Goal: Task Accomplishment & Management: Complete application form

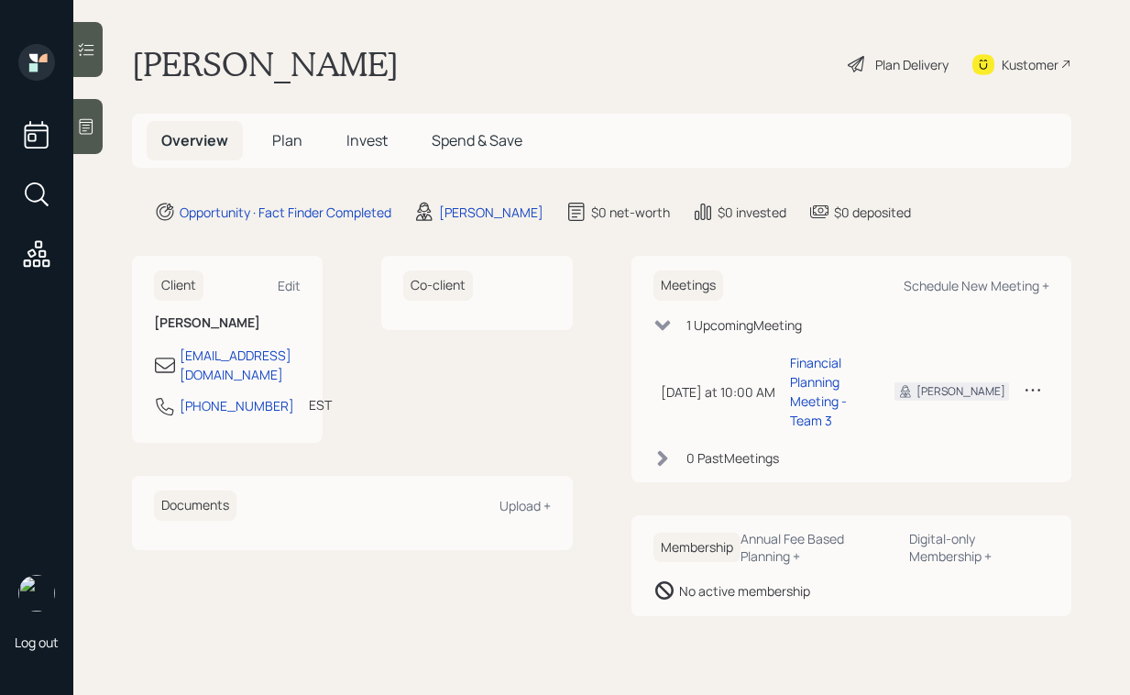
click at [92, 127] on icon at bounding box center [86, 126] width 18 height 18
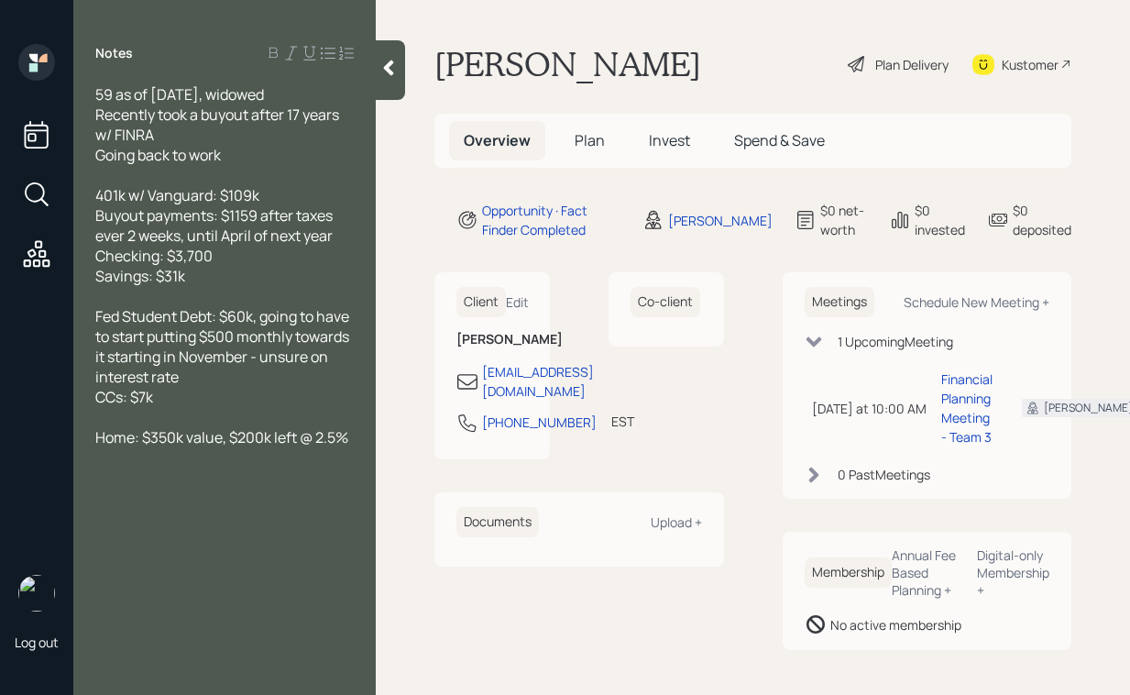
click at [381, 72] on icon at bounding box center [389, 68] width 18 height 18
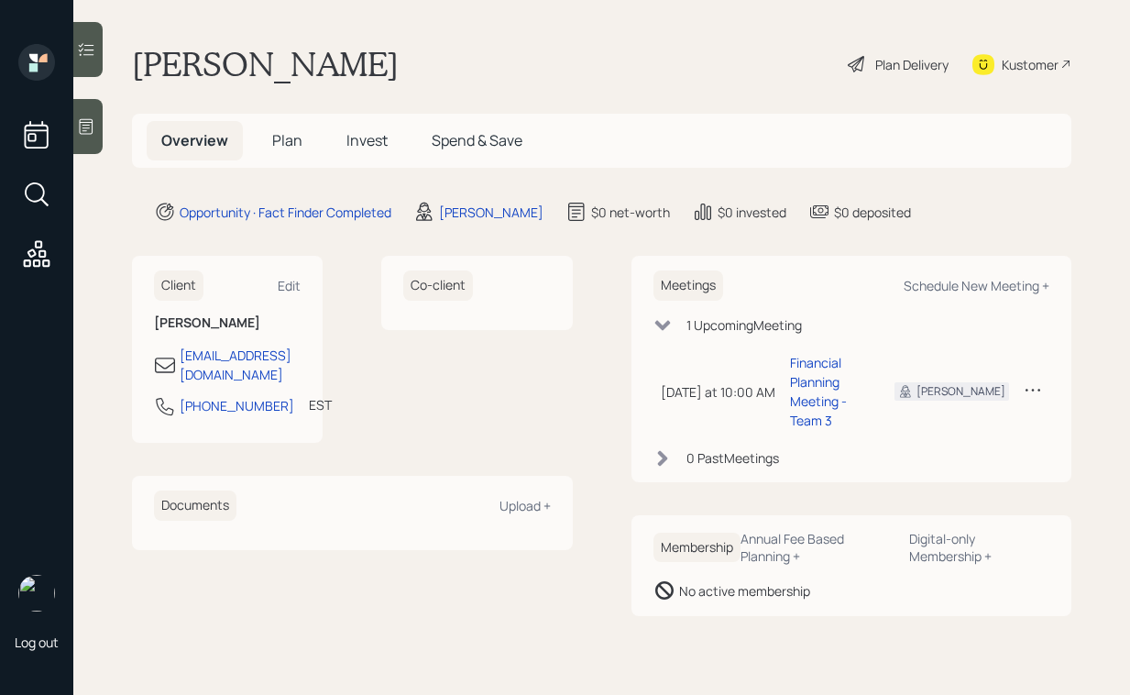
click at [902, 71] on div "Plan Delivery" at bounding box center [912, 64] width 73 height 19
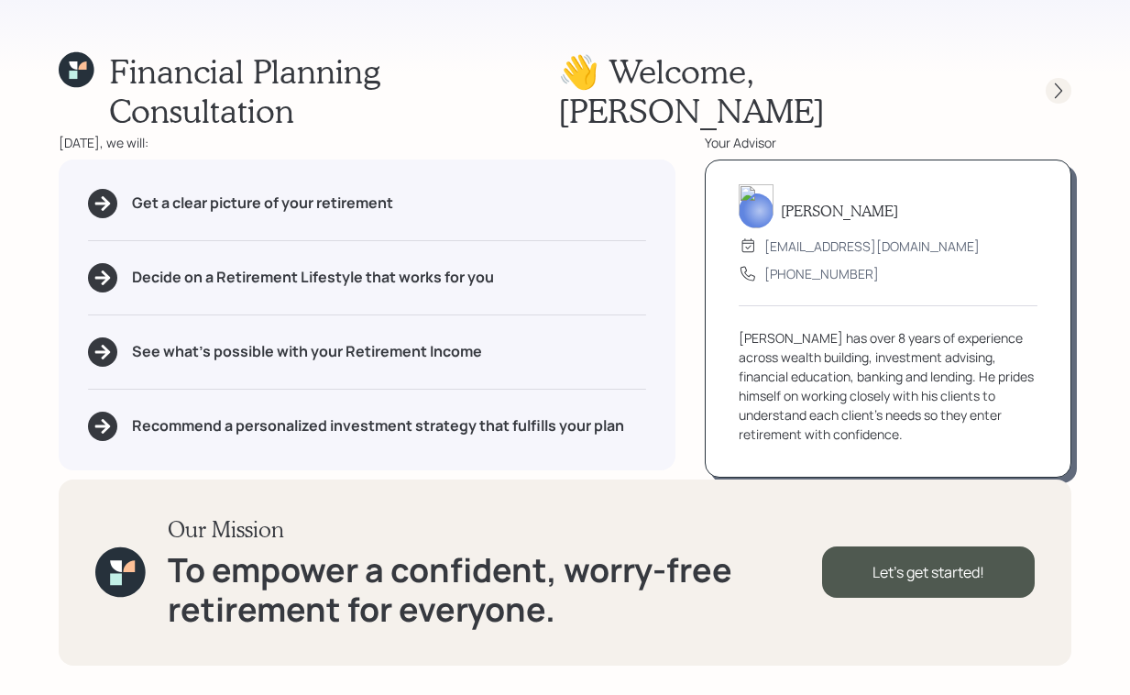
click at [1063, 83] on div at bounding box center [1059, 91] width 26 height 26
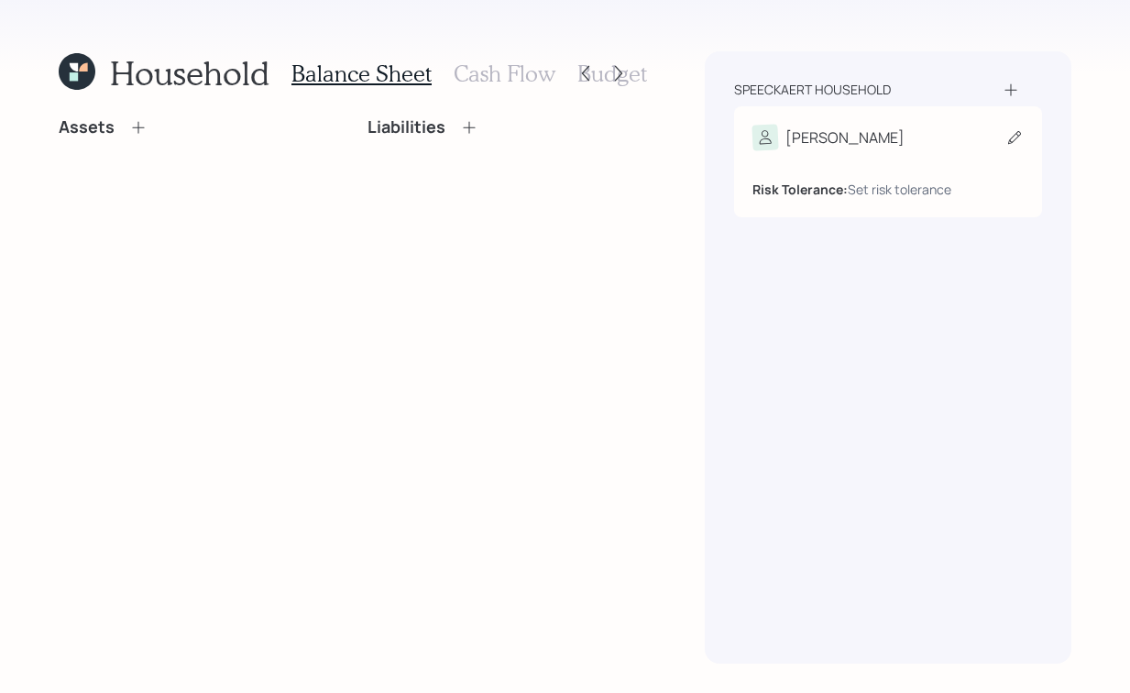
click at [919, 136] on div "[PERSON_NAME]" at bounding box center [888, 138] width 271 height 26
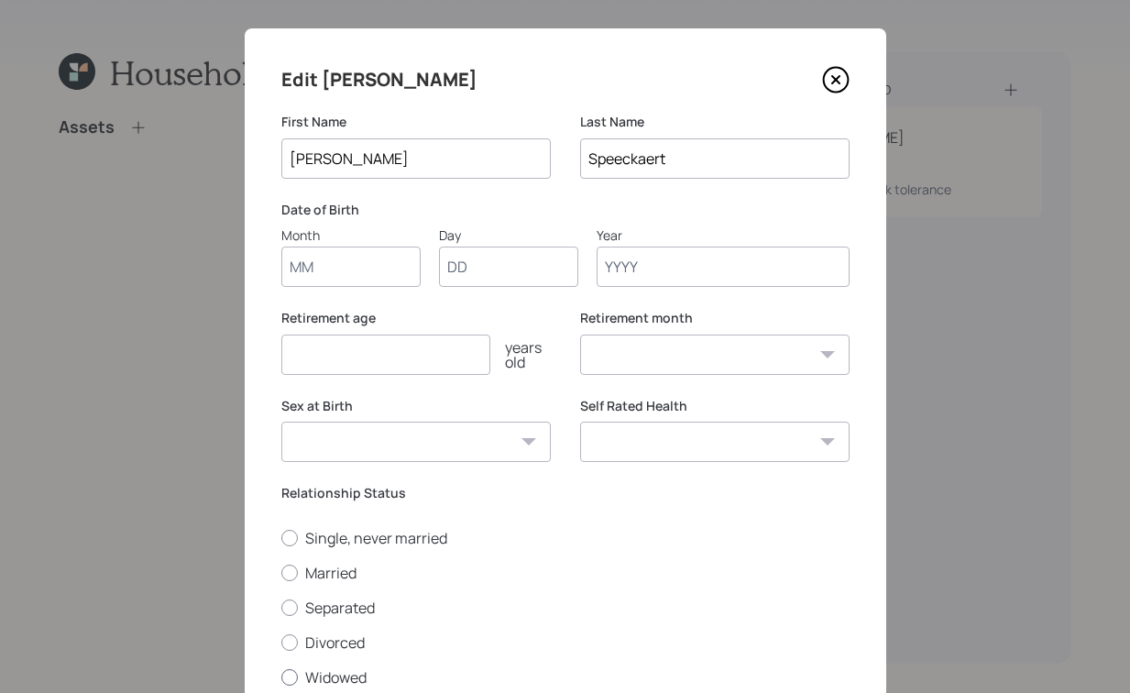
scroll to position [157, 0]
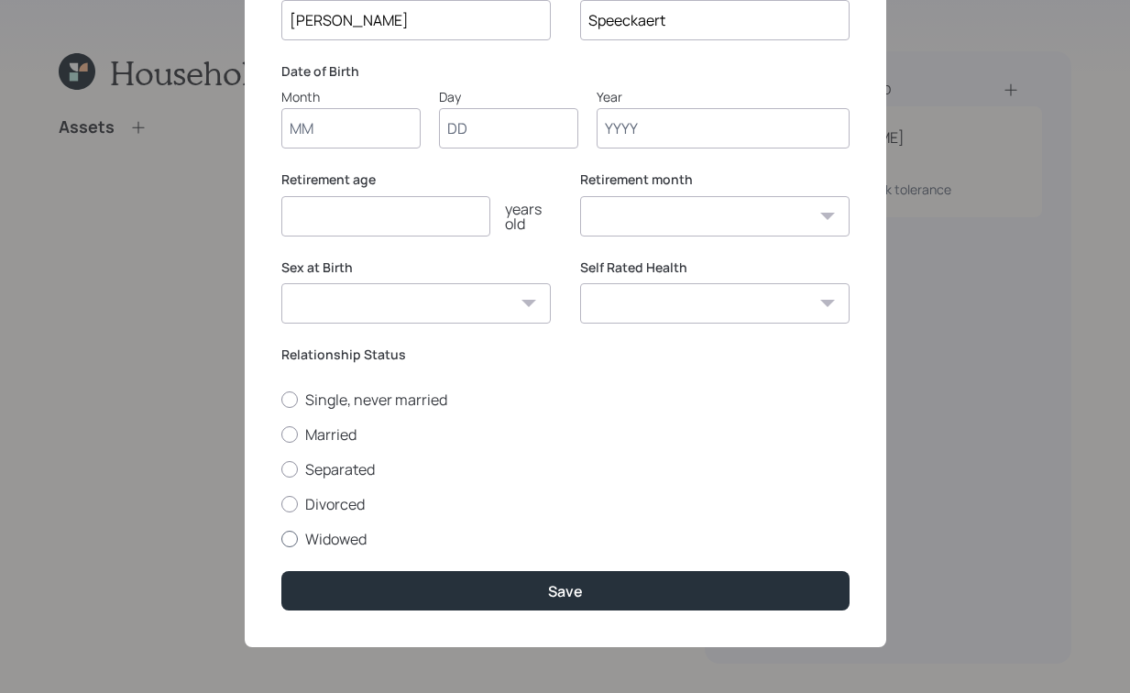
click at [293, 533] on label "Widowed" at bounding box center [565, 539] width 568 height 20
click at [281, 538] on input "Widowed" at bounding box center [281, 538] width 1 height 1
radio input "true"
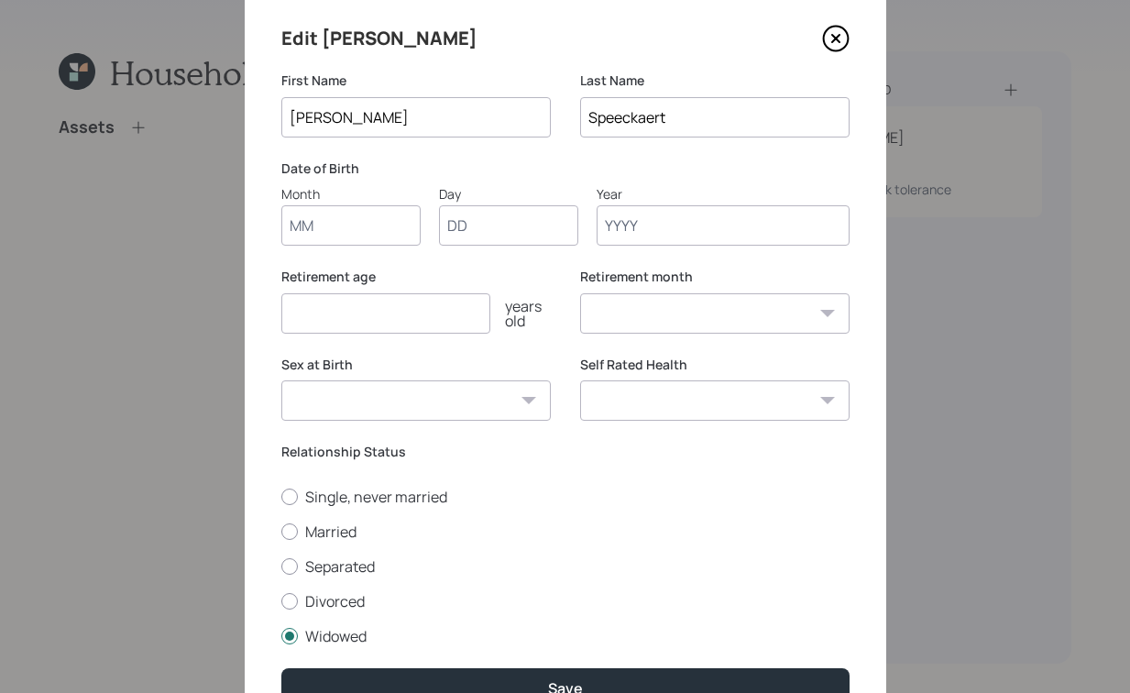
scroll to position [41, 0]
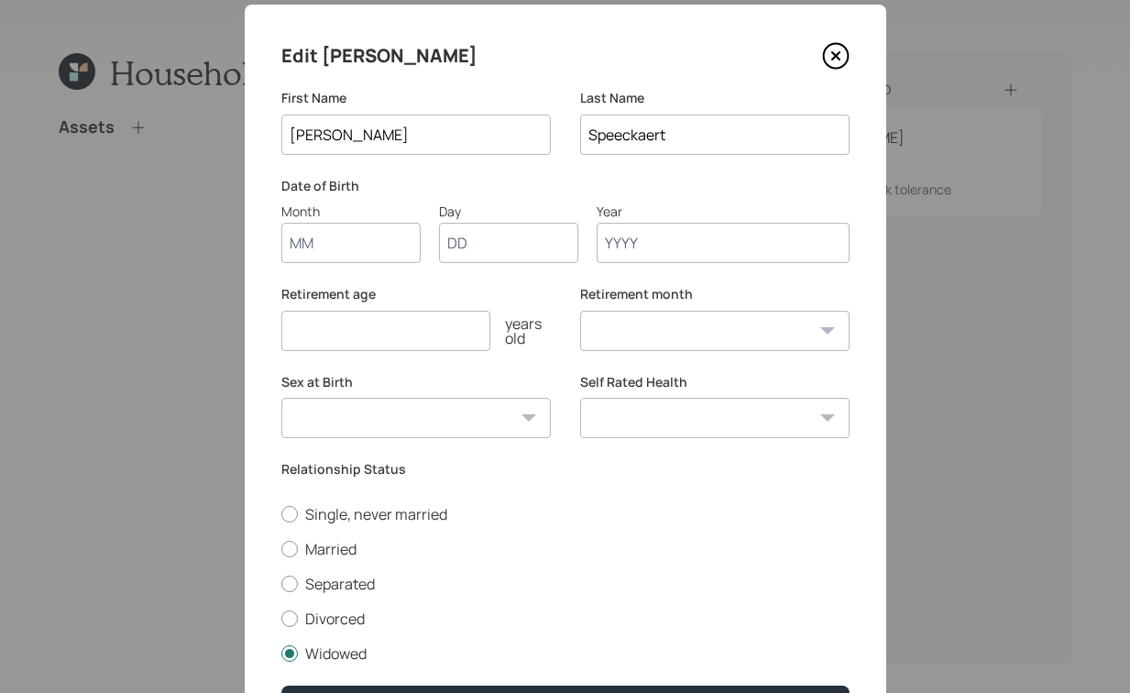
click at [376, 244] on input "Month" at bounding box center [350, 243] width 139 height 40
type input "01"
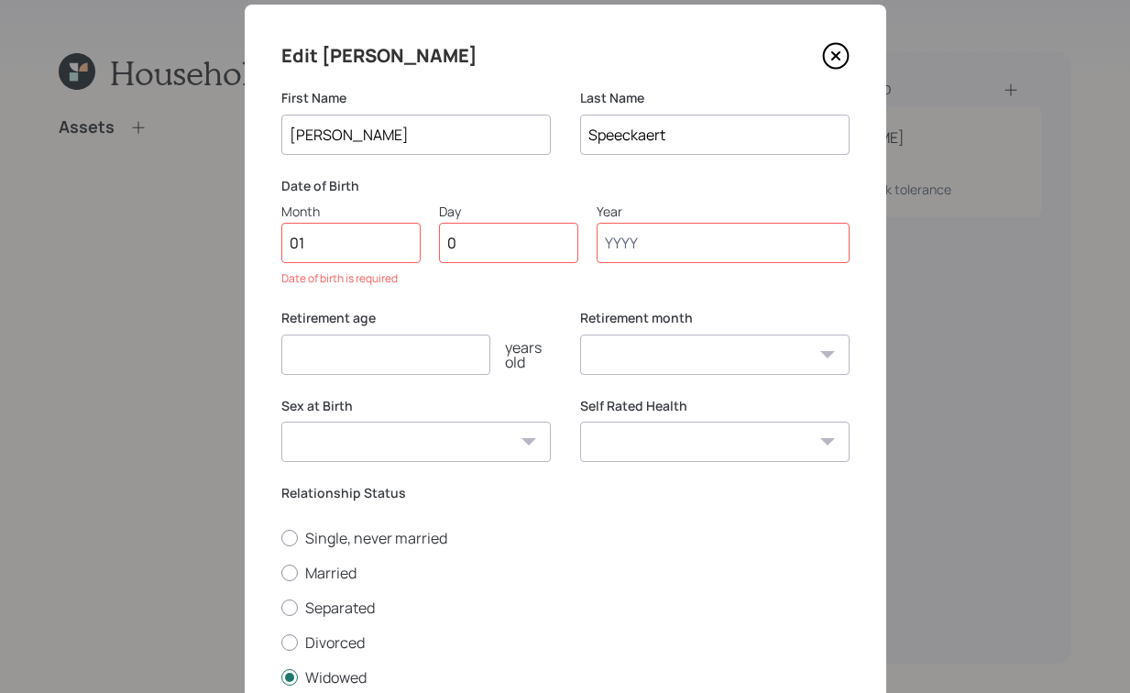
type input "01"
type input "1966"
select select "1"
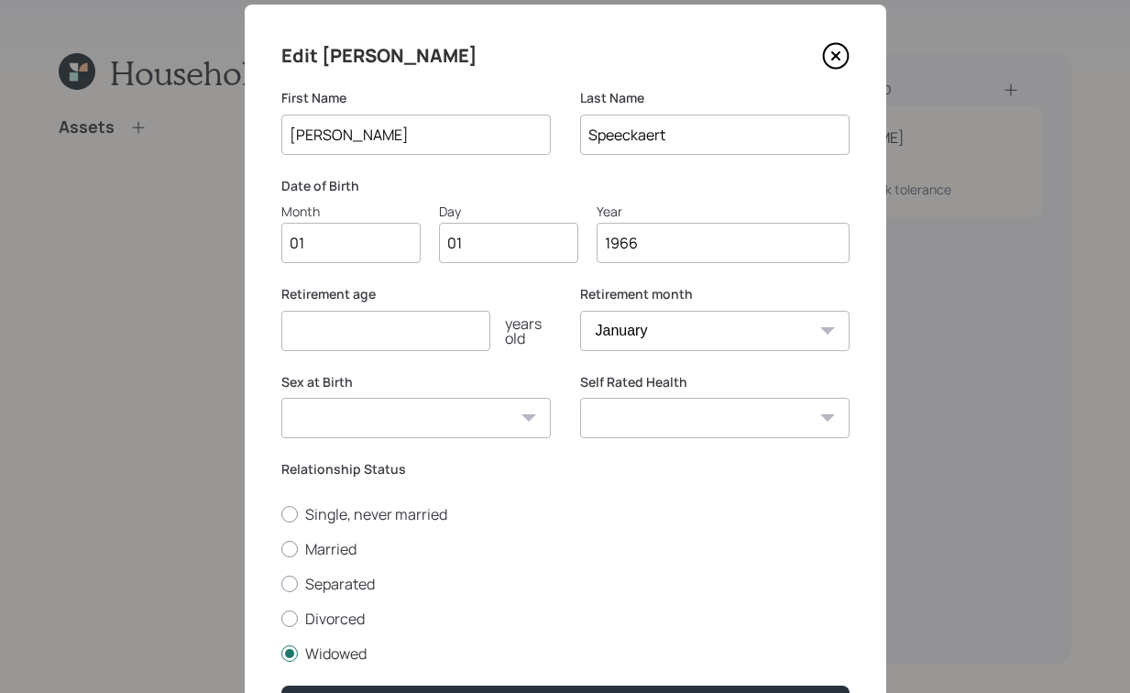
type input "1966"
click at [416, 418] on select "[DEMOGRAPHIC_DATA] [DEMOGRAPHIC_DATA] Other / Prefer not to say" at bounding box center [416, 418] width 270 height 40
select select "[DEMOGRAPHIC_DATA]"
click at [281, 398] on select "[DEMOGRAPHIC_DATA] [DEMOGRAPHIC_DATA] Other / Prefer not to say" at bounding box center [416, 418] width 270 height 40
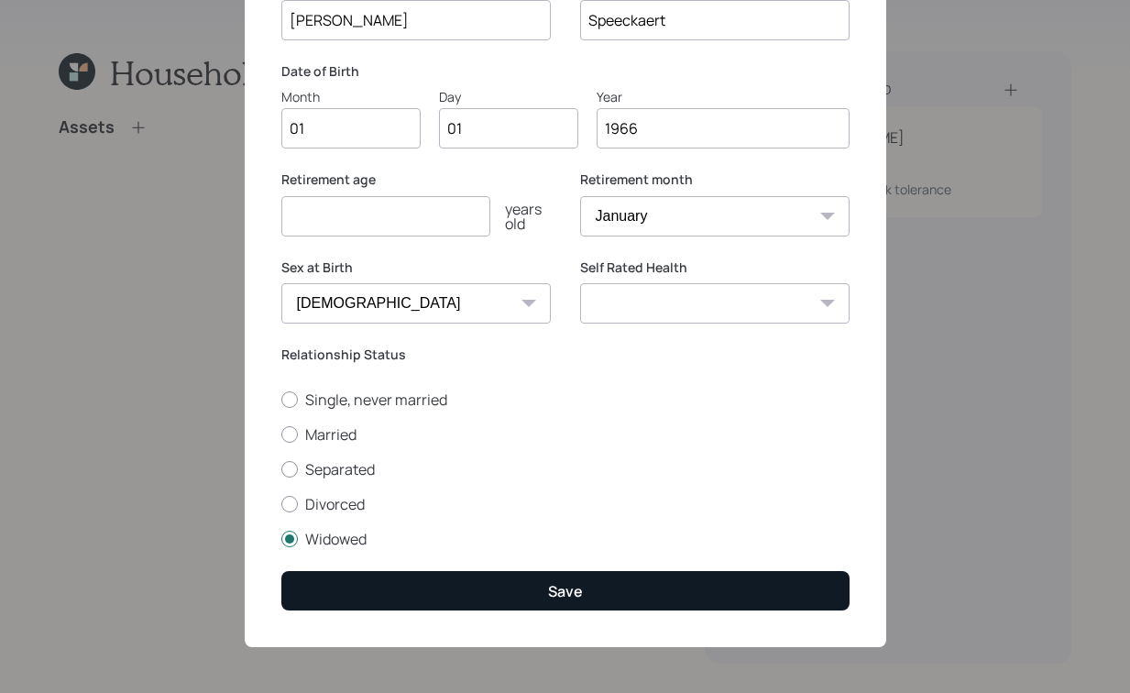
scroll to position [157, 0]
click at [612, 595] on button "Save" at bounding box center [565, 590] width 568 height 39
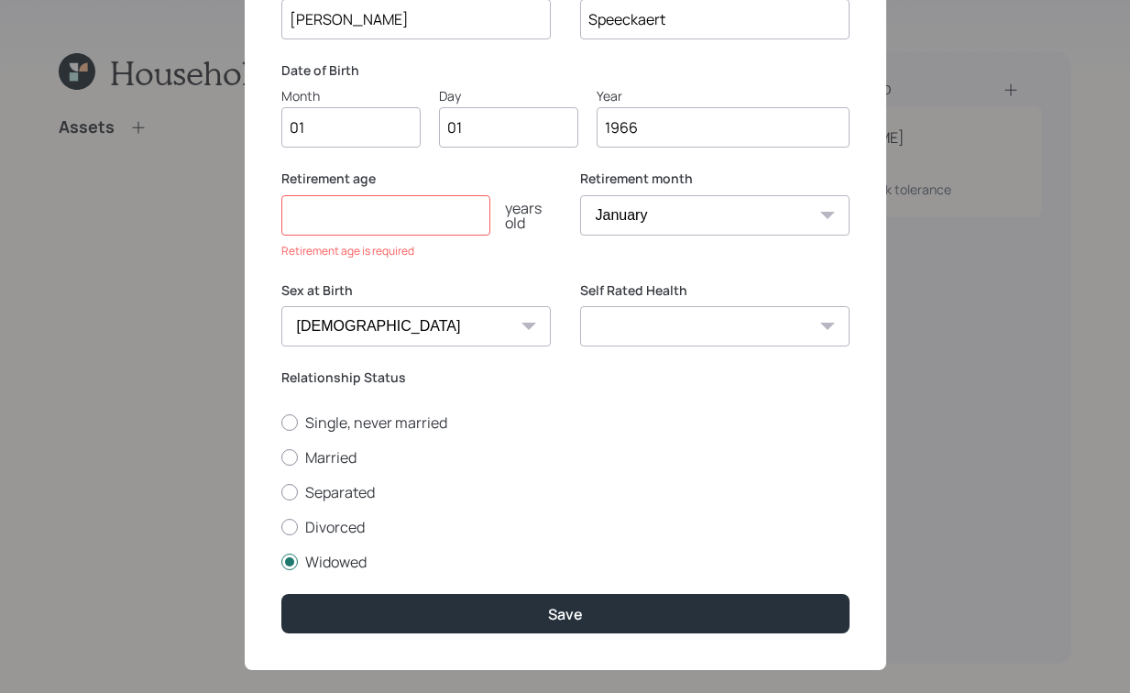
click at [469, 203] on input "number" at bounding box center [385, 215] width 209 height 40
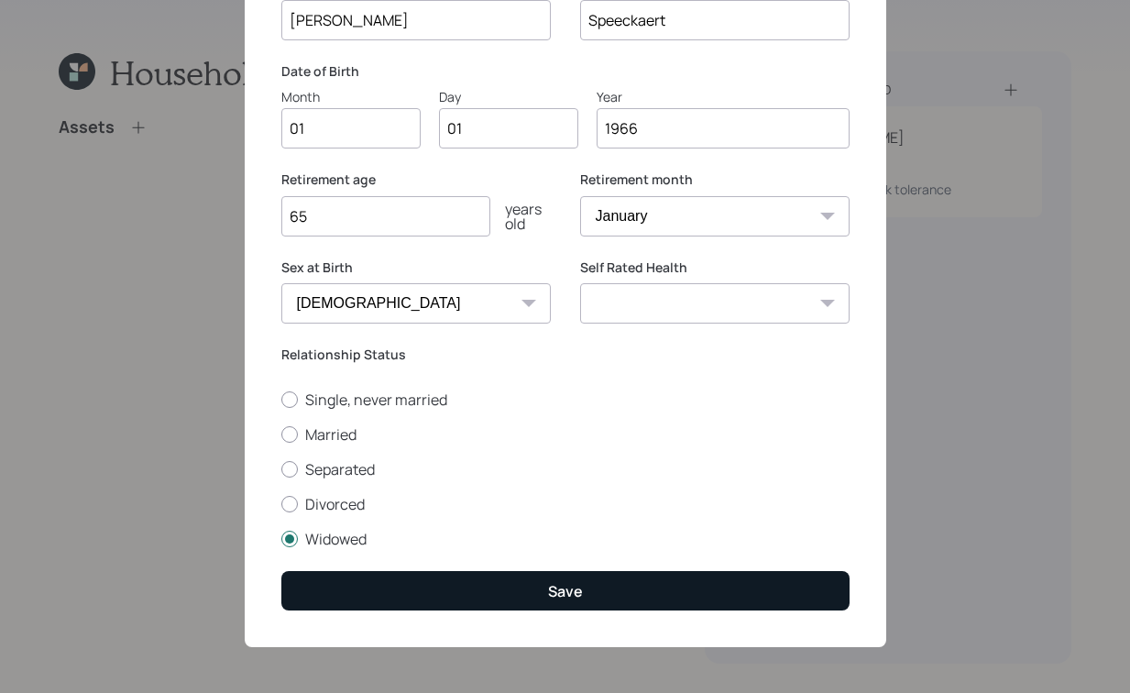
type input "65"
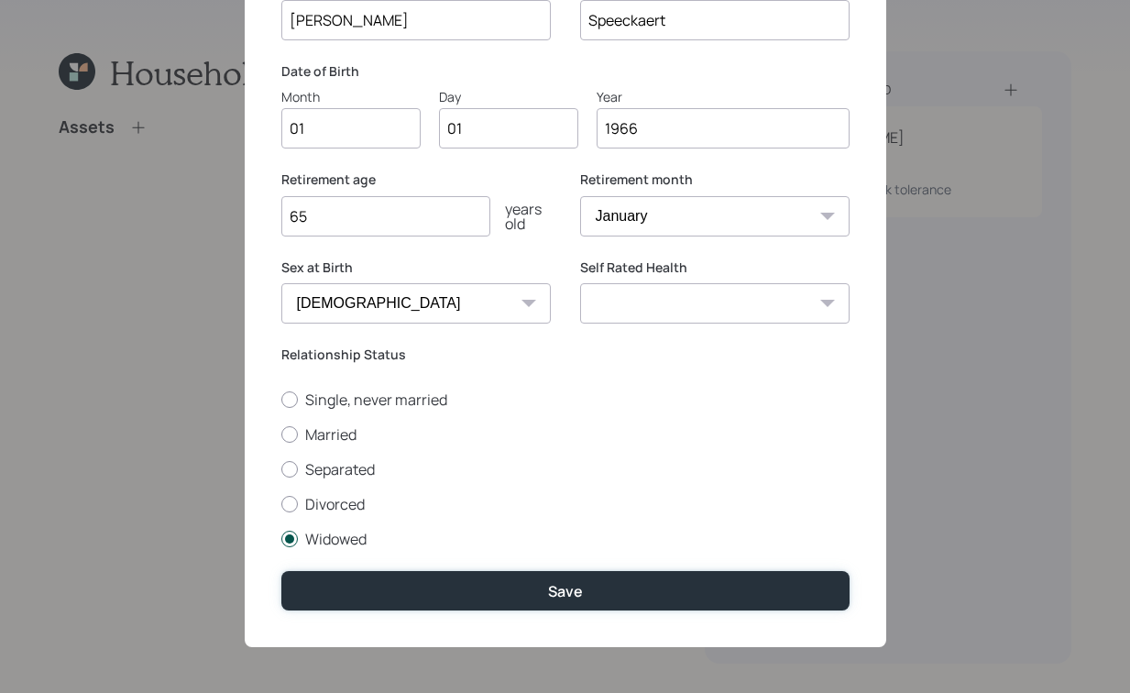
drag, startPoint x: 505, startPoint y: 585, endPoint x: 502, endPoint y: 536, distance: 48.7
click at [506, 584] on button "Save" at bounding box center [565, 590] width 568 height 39
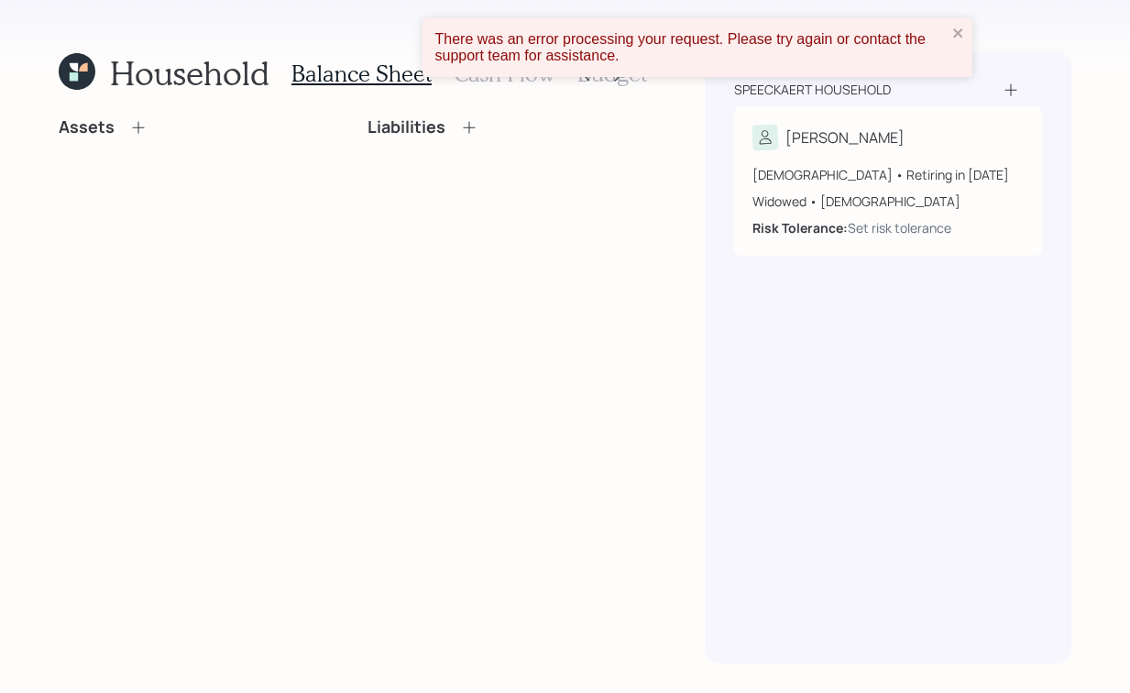
click at [138, 134] on icon at bounding box center [138, 127] width 18 height 18
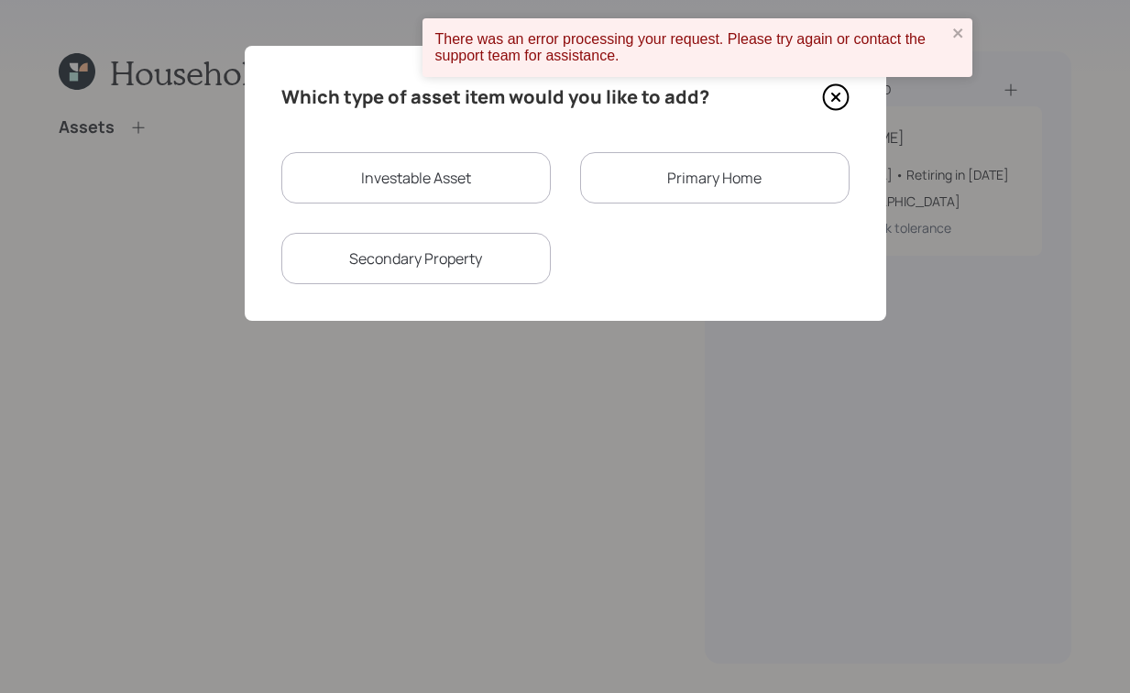
click at [475, 175] on div "Investable Asset" at bounding box center [416, 177] width 270 height 51
select select "taxable"
select select "balanced"
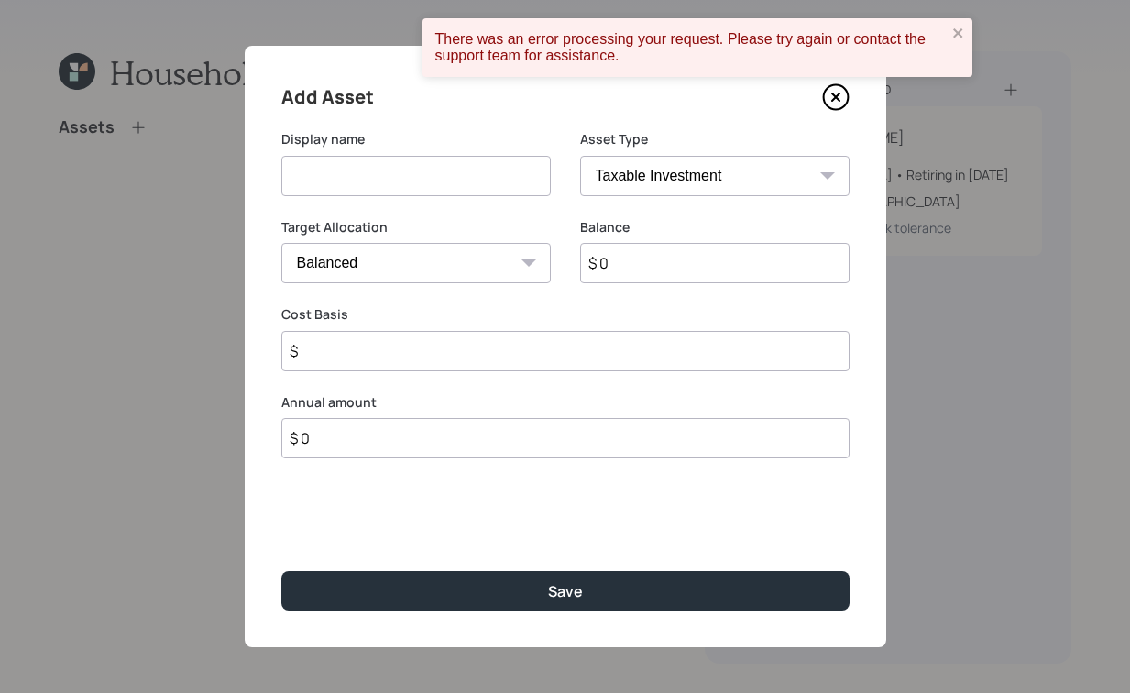
click at [400, 183] on input at bounding box center [416, 176] width 270 height 40
drag, startPoint x: 359, startPoint y: 177, endPoint x: 306, endPoint y: 184, distance: 53.7
click at [306, 184] on input "Vanguard 401K" at bounding box center [416, 176] width 270 height 40
type input "401K"
click at [684, 182] on select "SEP [PERSON_NAME] IRA 401(k) [PERSON_NAME] 401(k) 403(b) [PERSON_NAME] 403(b) 4…" at bounding box center [715, 176] width 270 height 40
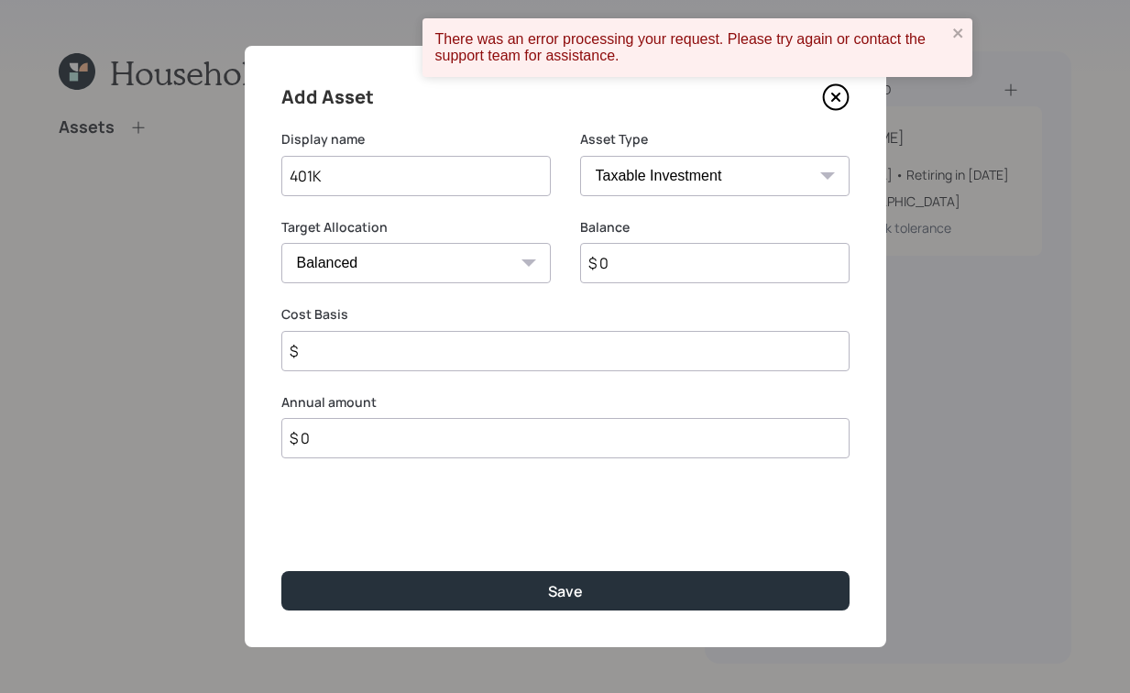
select select "company_sponsored"
click at [580, 156] on select "SEP [PERSON_NAME] IRA 401(k) [PERSON_NAME] 401(k) 403(b) [PERSON_NAME] 403(b) 4…" at bounding box center [715, 176] width 270 height 40
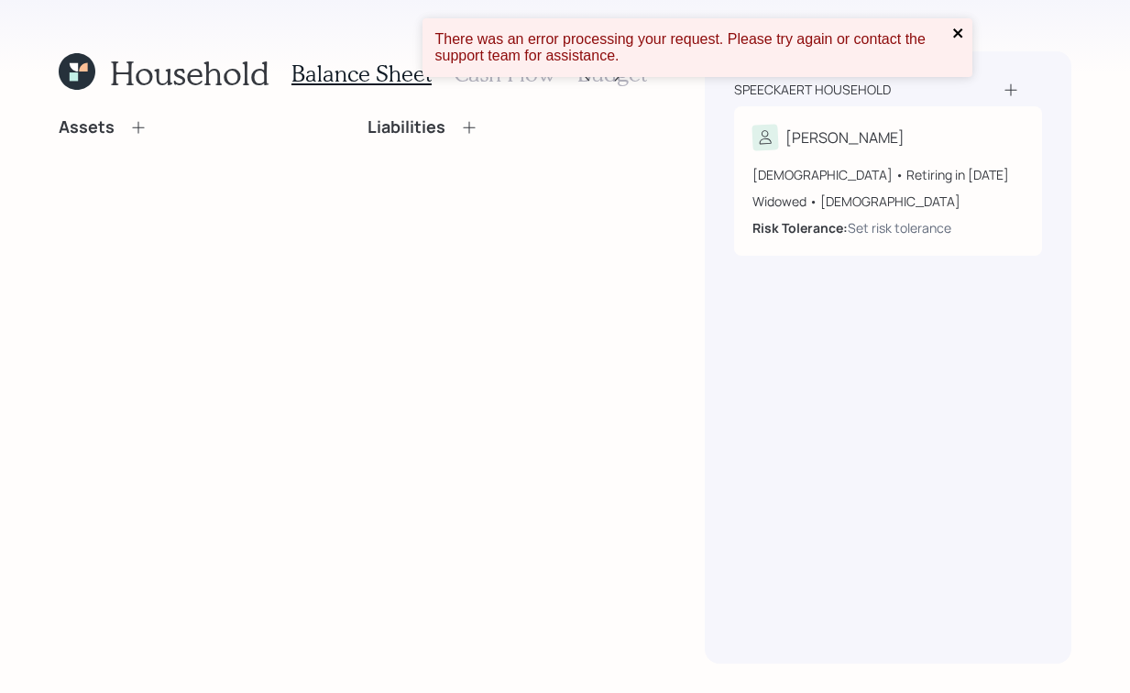
click at [953, 34] on icon "close" at bounding box center [959, 33] width 13 height 15
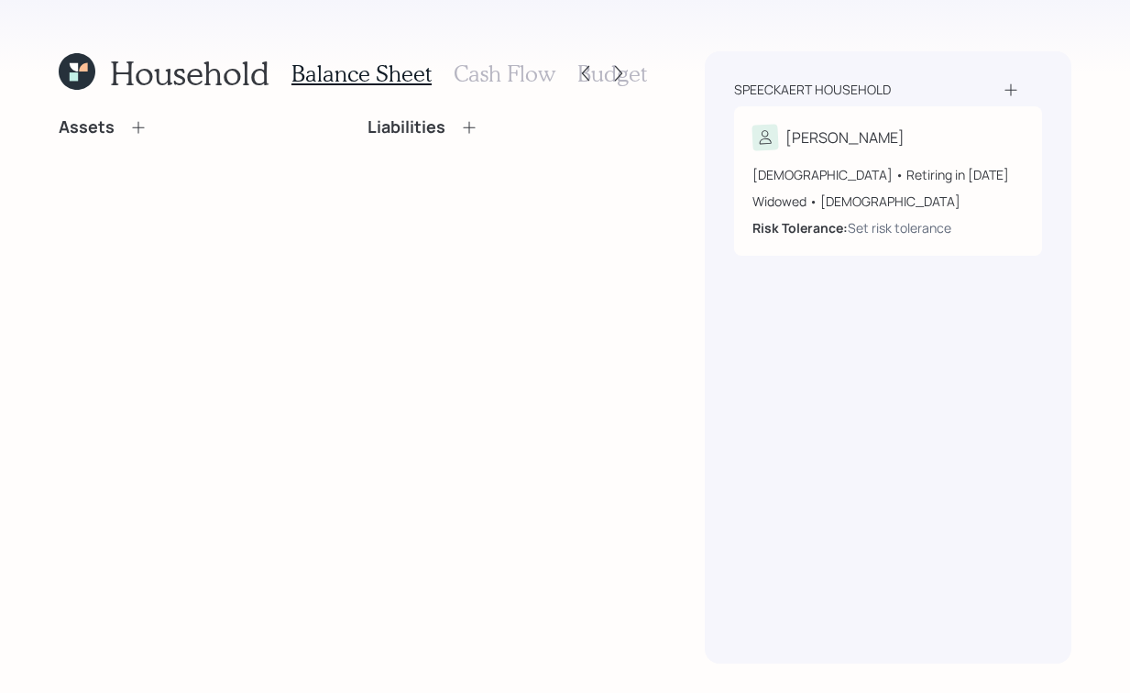
click at [116, 127] on div "Assets" at bounding box center [103, 127] width 89 height 20
click at [137, 127] on icon at bounding box center [138, 127] width 12 height 12
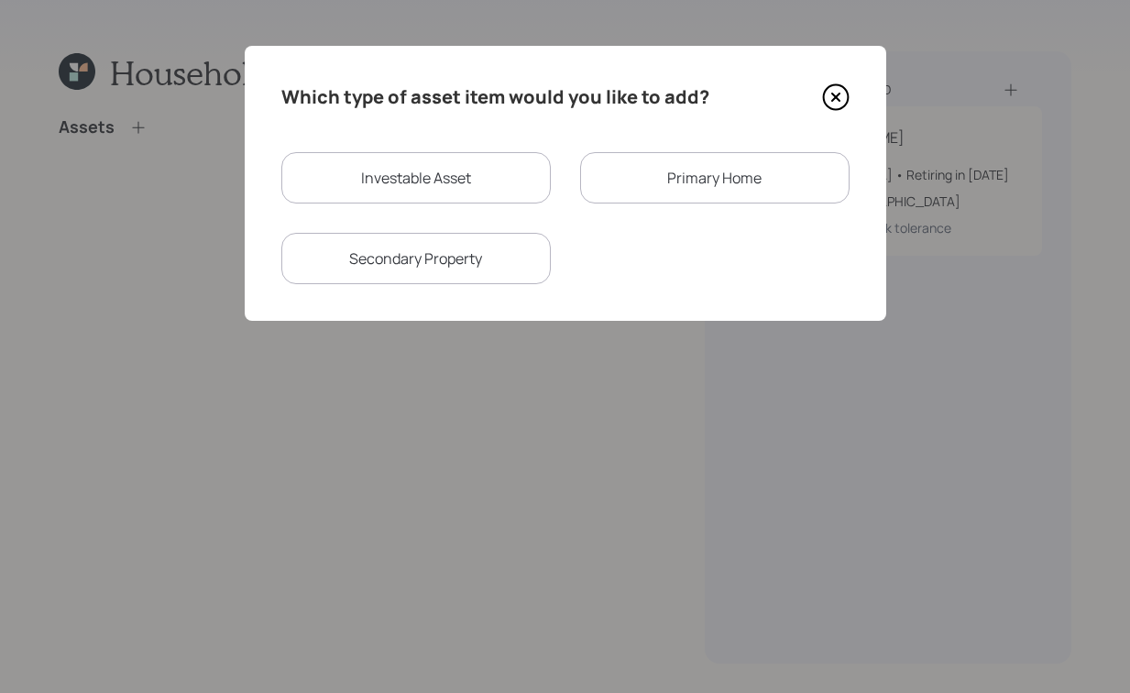
click at [476, 159] on div "Investable Asset" at bounding box center [416, 177] width 270 height 51
select select "taxable"
select select "balanced"
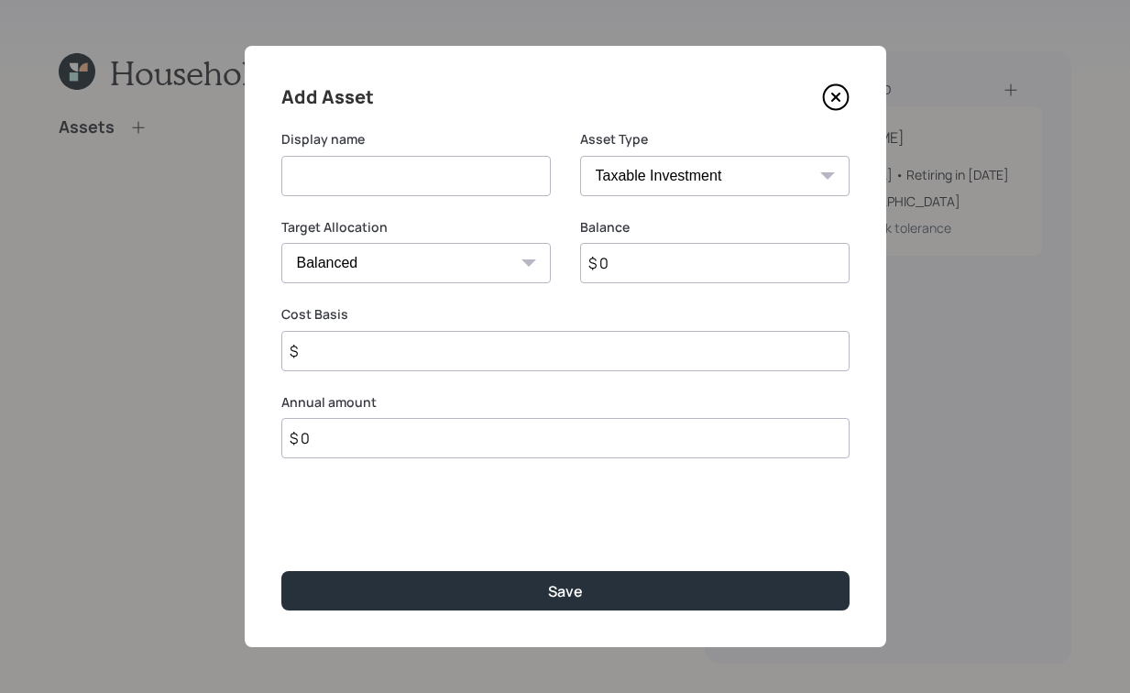
click at [409, 163] on input at bounding box center [416, 176] width 270 height 40
type input "401K"
click at [722, 179] on select "SEP [PERSON_NAME] IRA 401(k) [PERSON_NAME] 401(k) 403(b) [PERSON_NAME] 403(b) 4…" at bounding box center [715, 176] width 270 height 40
select select "company_sponsored"
click at [580, 156] on select "SEP [PERSON_NAME] IRA 401(k) [PERSON_NAME] 401(k) 403(b) [PERSON_NAME] 403(b) 4…" at bounding box center [715, 176] width 270 height 40
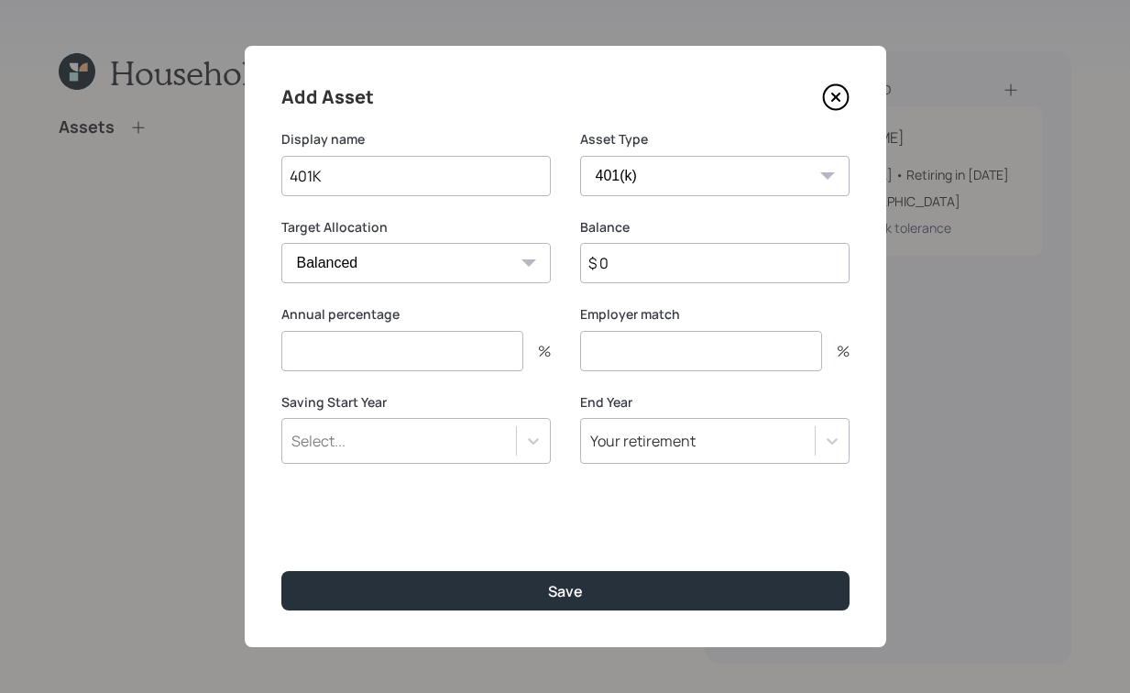
drag, startPoint x: 683, startPoint y: 270, endPoint x: 686, endPoint y: 258, distance: 13.1
click at [684, 270] on input "$ 0" at bounding box center [715, 263] width 270 height 40
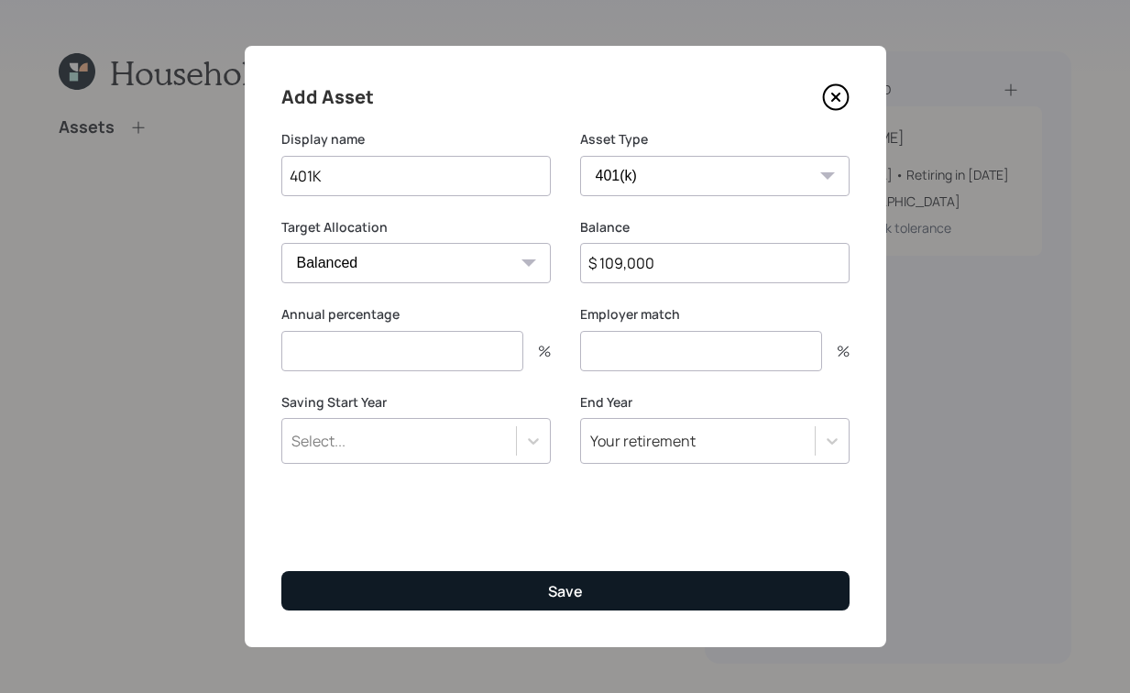
type input "$ 109,000"
click at [601, 607] on button "Save" at bounding box center [565, 590] width 568 height 39
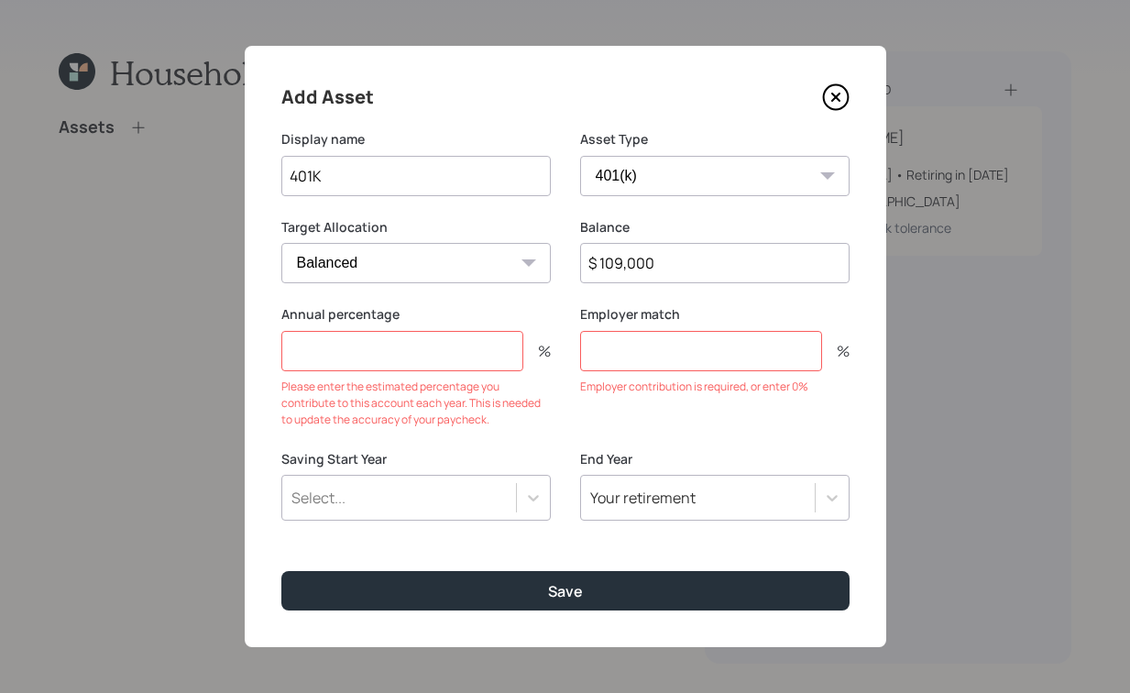
click at [406, 369] on input "number" at bounding box center [402, 351] width 242 height 40
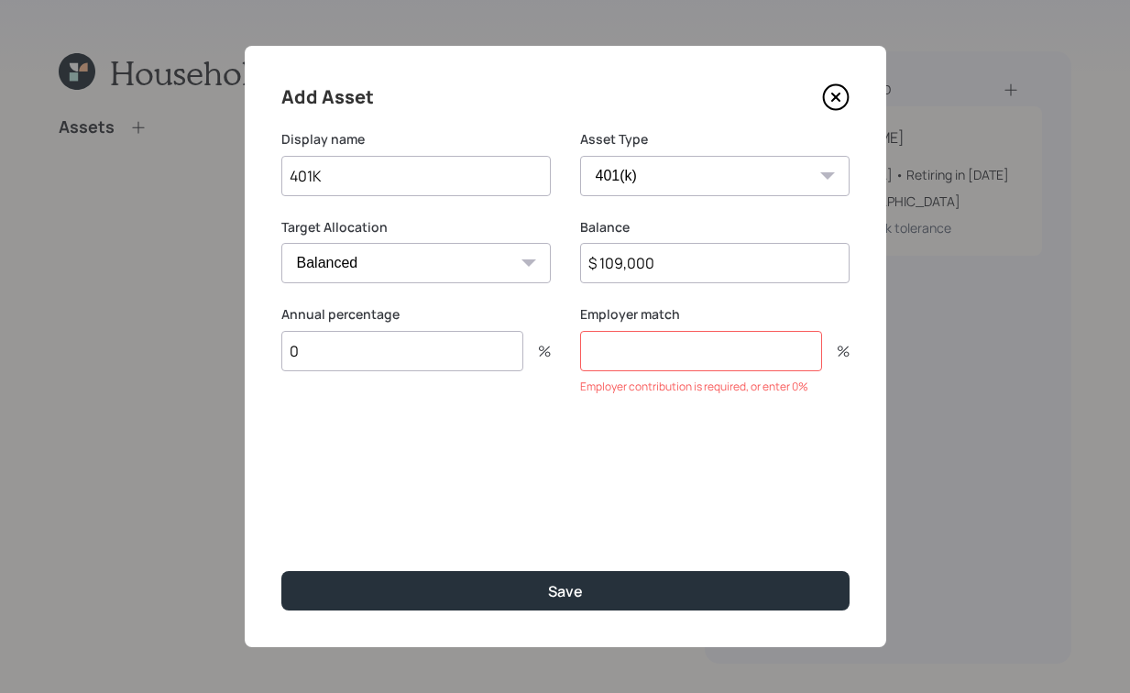
type input "0"
click at [655, 367] on input "number" at bounding box center [701, 351] width 242 height 40
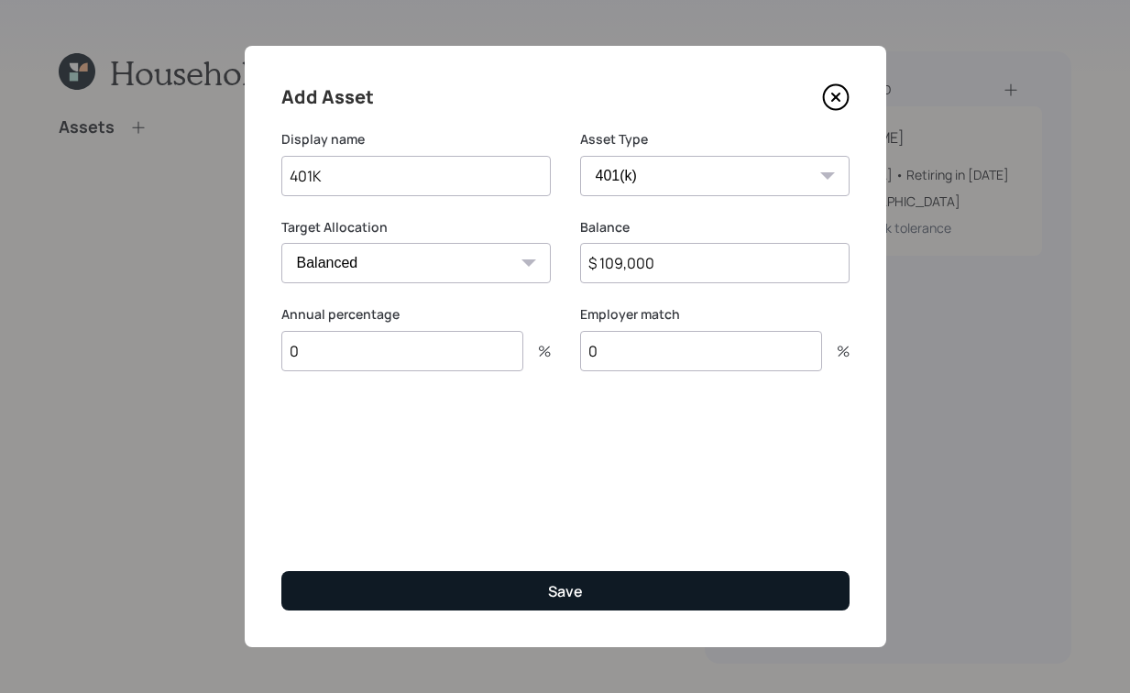
type input "0"
click at [634, 599] on button "Save" at bounding box center [565, 590] width 568 height 39
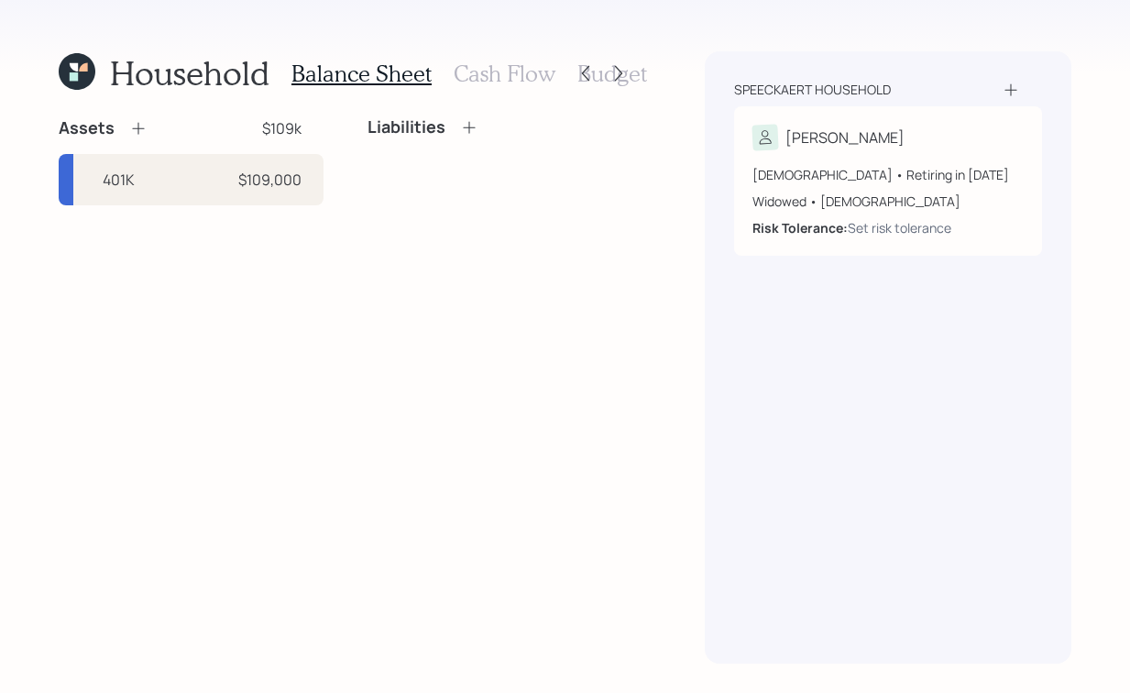
click at [136, 126] on icon at bounding box center [138, 128] width 18 height 18
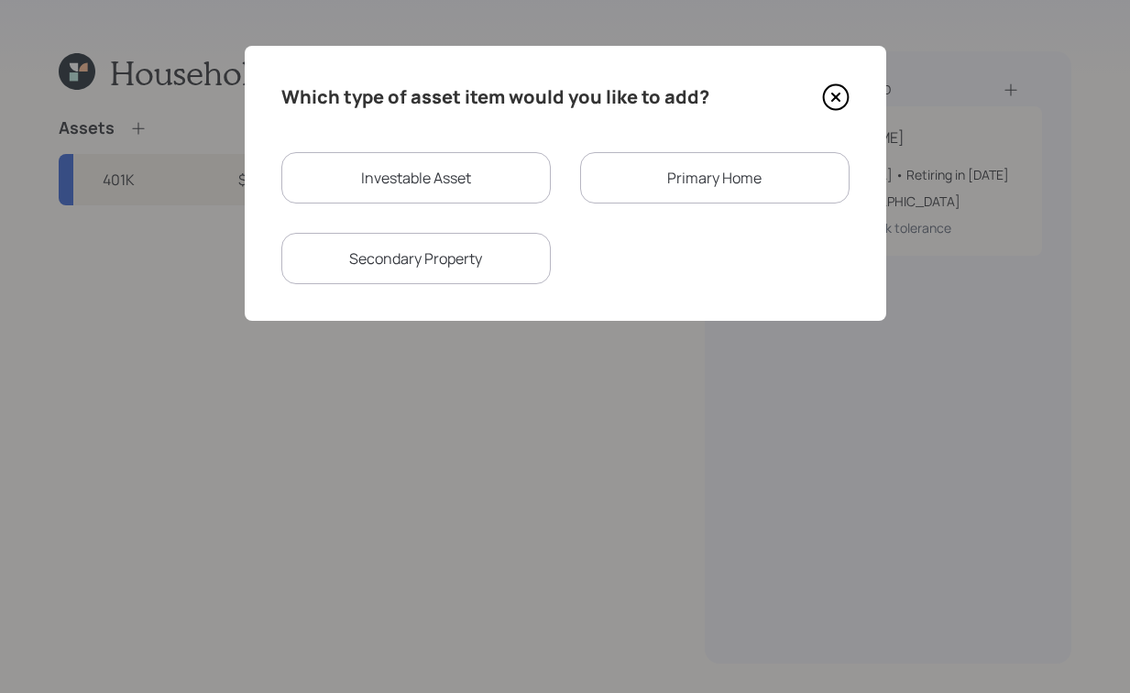
click at [425, 183] on div "Investable Asset" at bounding box center [416, 177] width 270 height 51
select select "taxable"
select select "balanced"
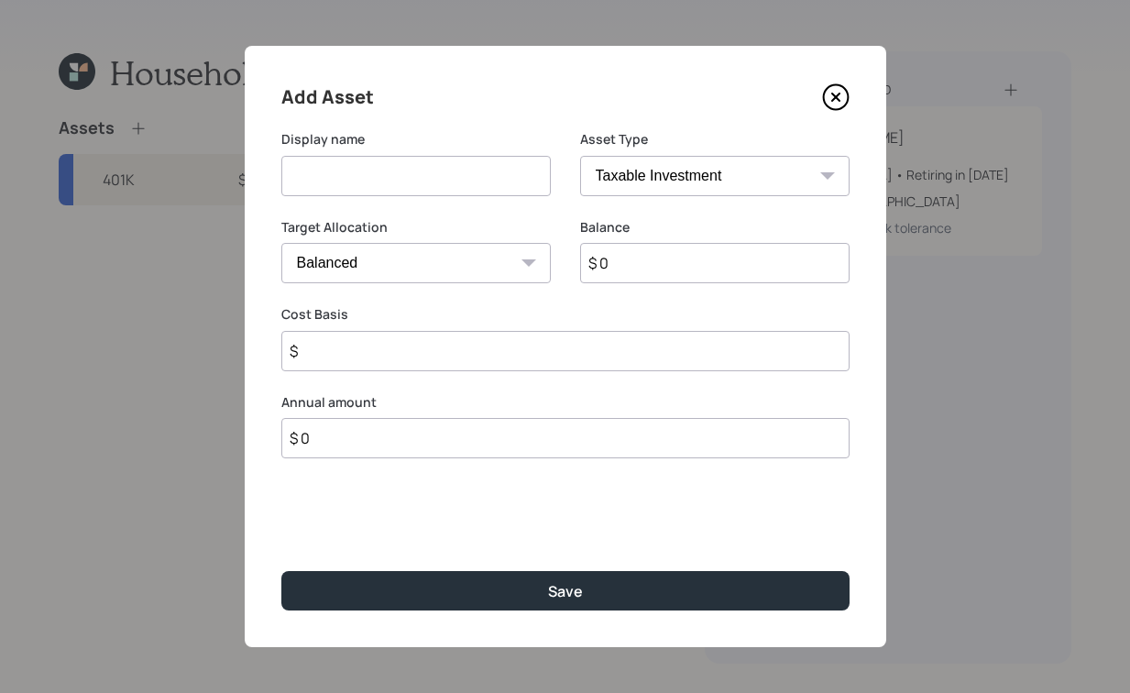
click at [469, 172] on input at bounding box center [416, 176] width 270 height 40
type input "Checking"
click at [691, 184] on select "SEP [PERSON_NAME] IRA 401(k) [PERSON_NAME] 401(k) 403(b) [PERSON_NAME] 403(b) 4…" at bounding box center [715, 176] width 270 height 40
select select "cash"
click at [580, 156] on select "SEP [PERSON_NAME] IRA 401(k) [PERSON_NAME] 401(k) 403(b) [PERSON_NAME] 403(b) 4…" at bounding box center [715, 176] width 270 height 40
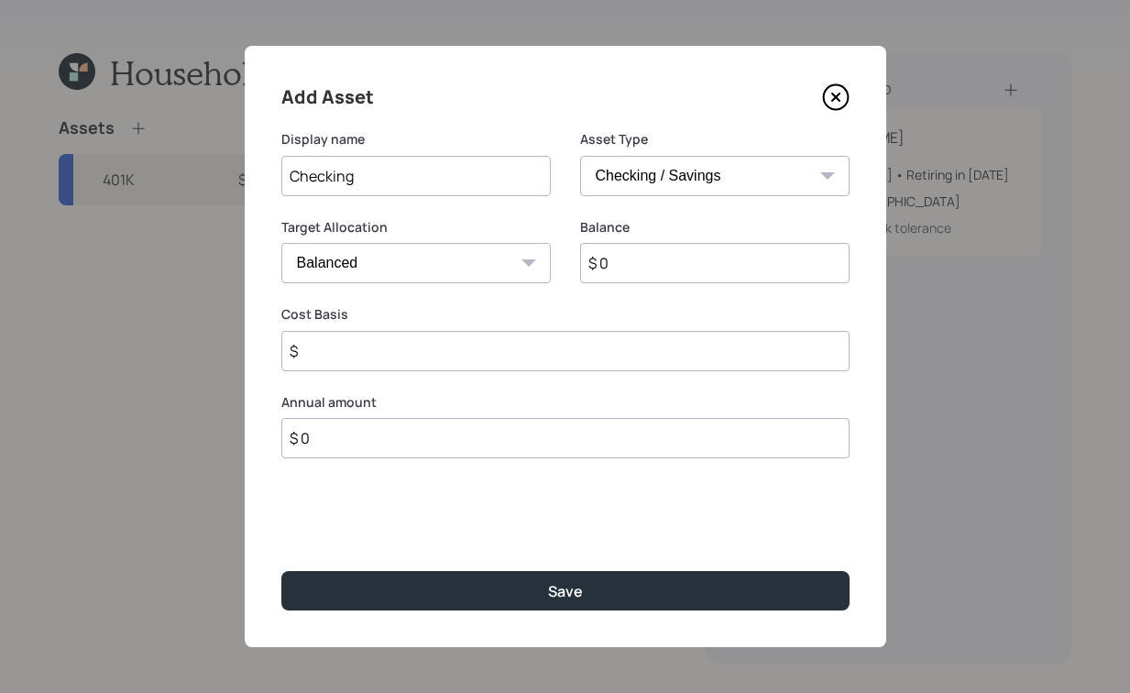
type input "$"
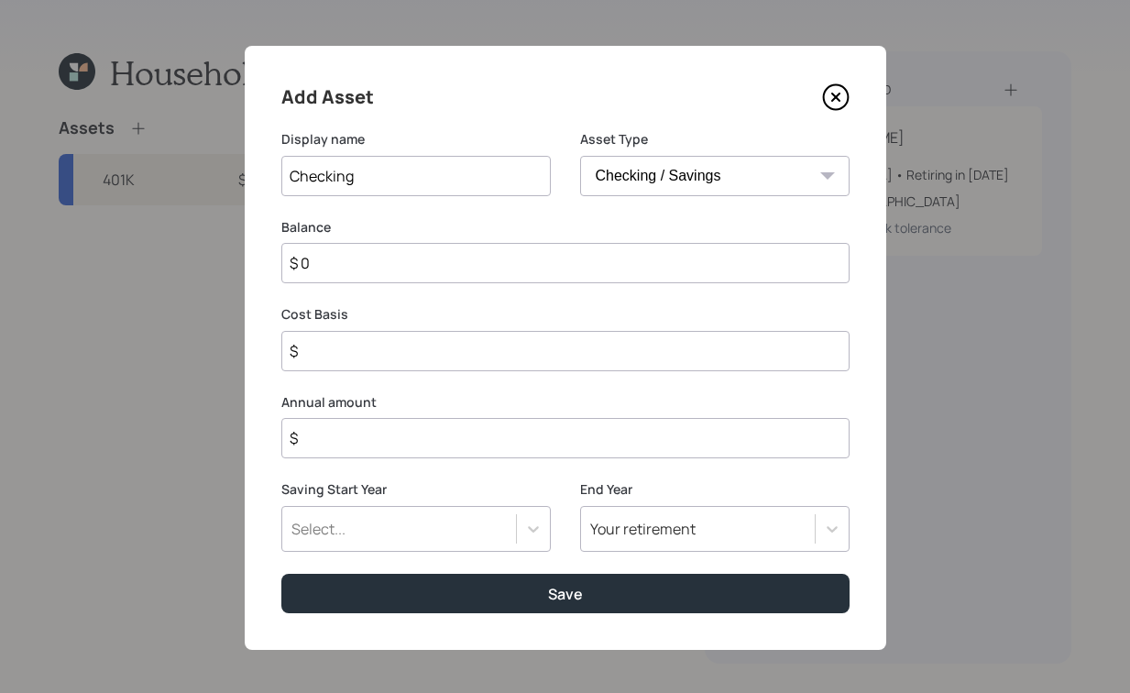
click at [456, 257] on input "$ 0" at bounding box center [565, 263] width 568 height 40
type input "$"
type input "$ 3"
type input "$ 37"
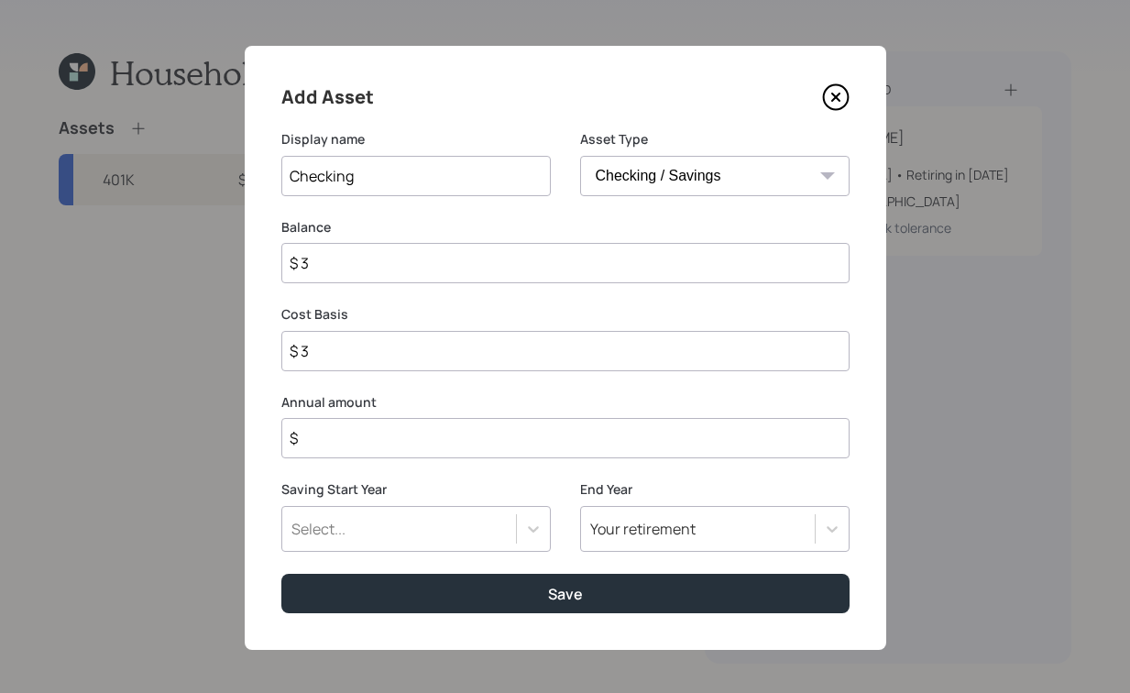
type input "$ 37"
type input "$ 370"
type input "$ 3,700"
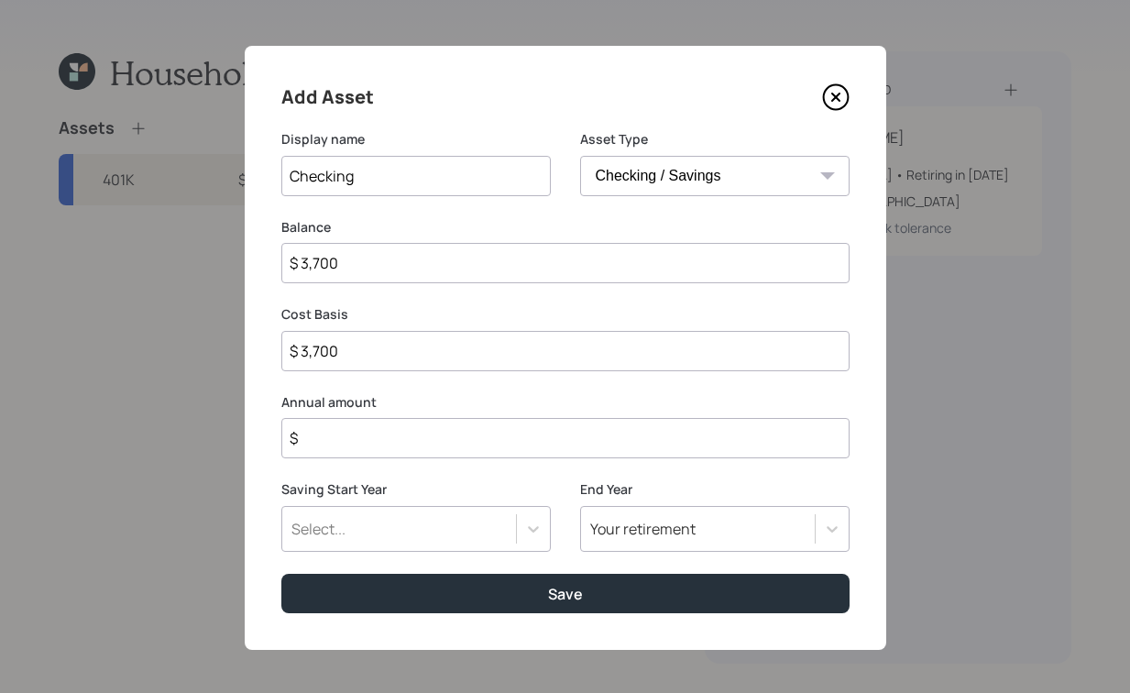
drag, startPoint x: 522, startPoint y: 443, endPoint x: 530, endPoint y: 432, distance: 13.8
click at [522, 443] on input "$" at bounding box center [565, 438] width 568 height 40
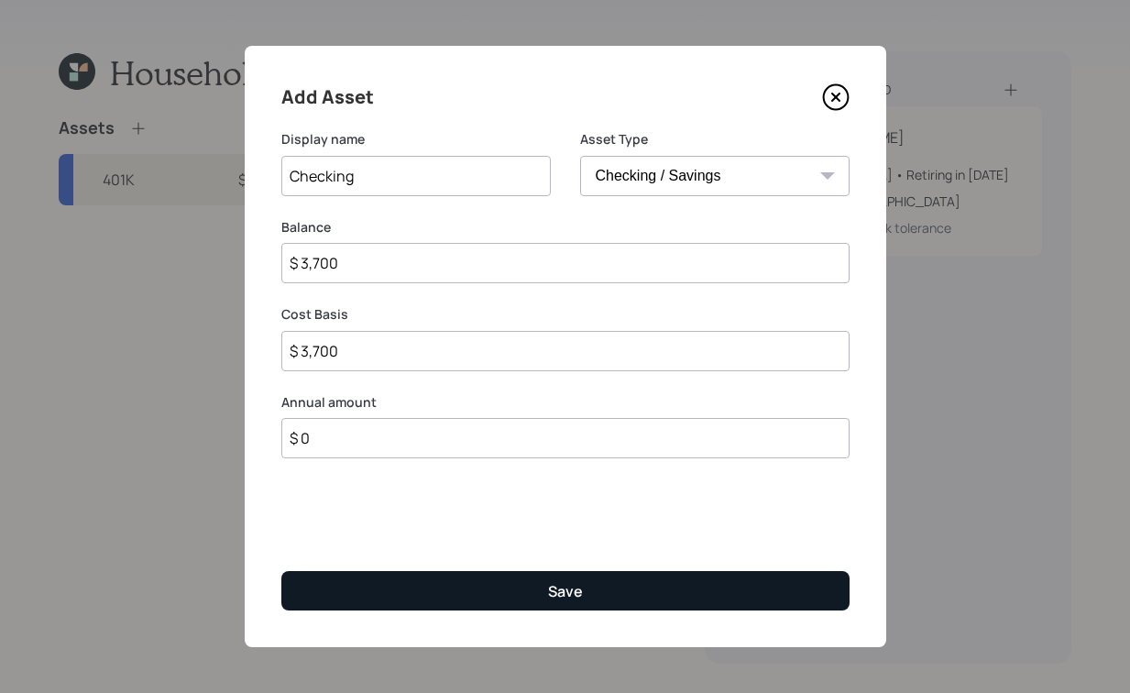
type input "$ 0"
click at [568, 599] on div "Save" at bounding box center [565, 591] width 35 height 20
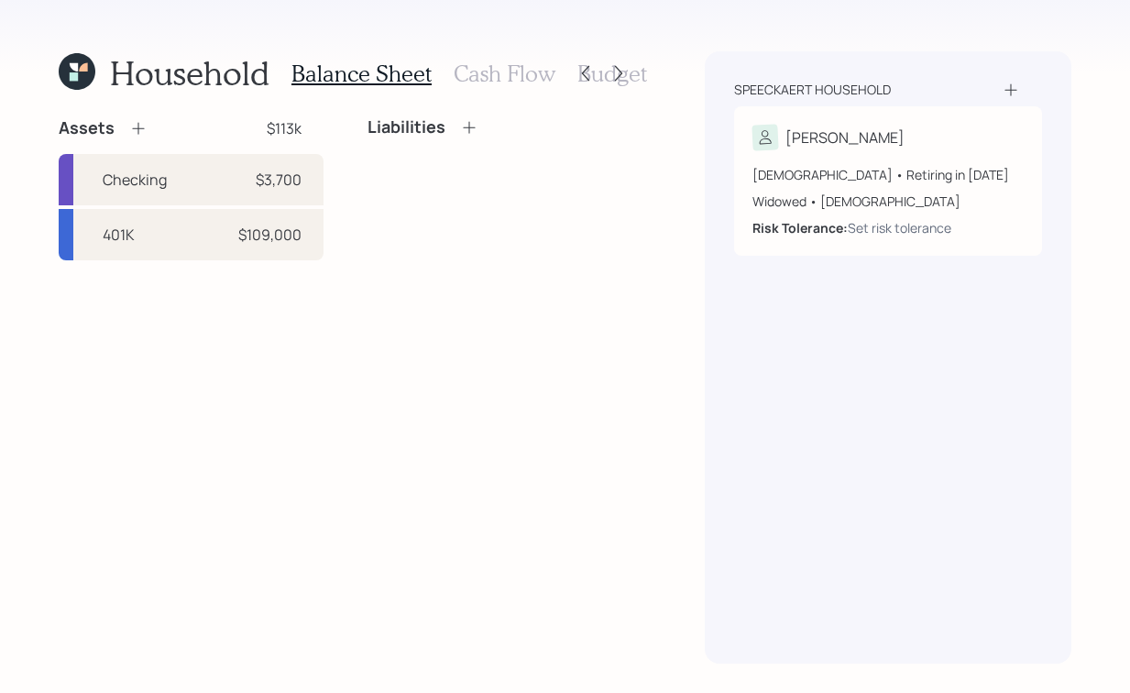
click at [142, 138] on div "Assets" at bounding box center [103, 128] width 89 height 22
click at [141, 135] on icon at bounding box center [138, 128] width 18 height 18
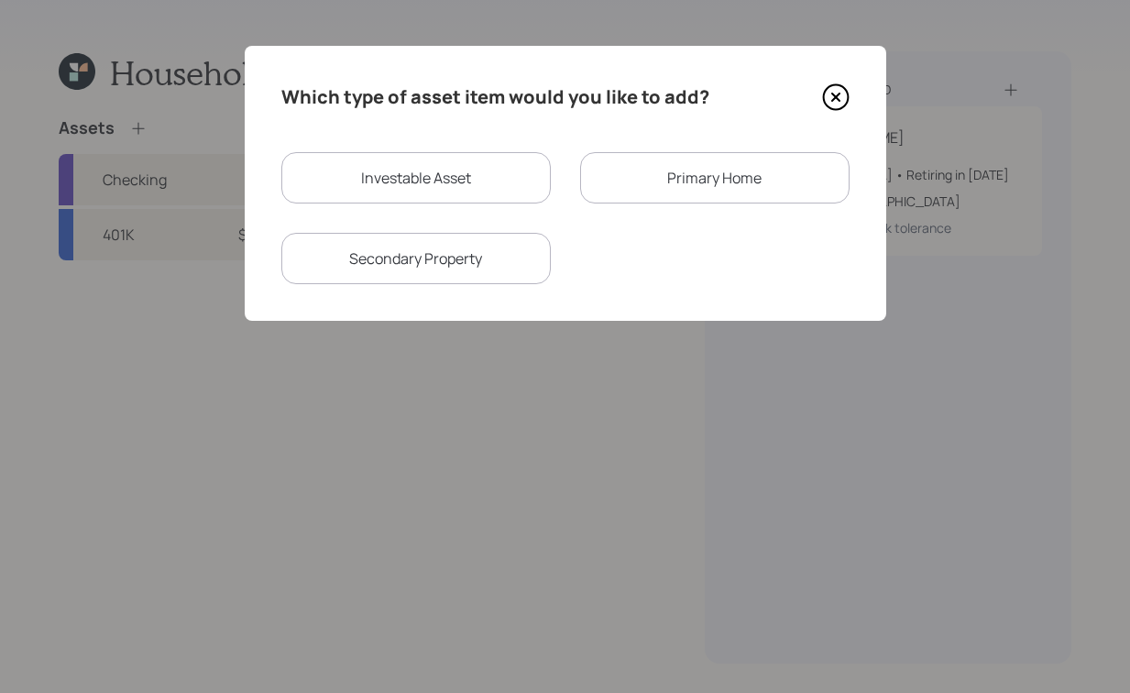
click at [454, 190] on div "Investable Asset" at bounding box center [416, 177] width 270 height 51
select select "taxable"
select select "balanced"
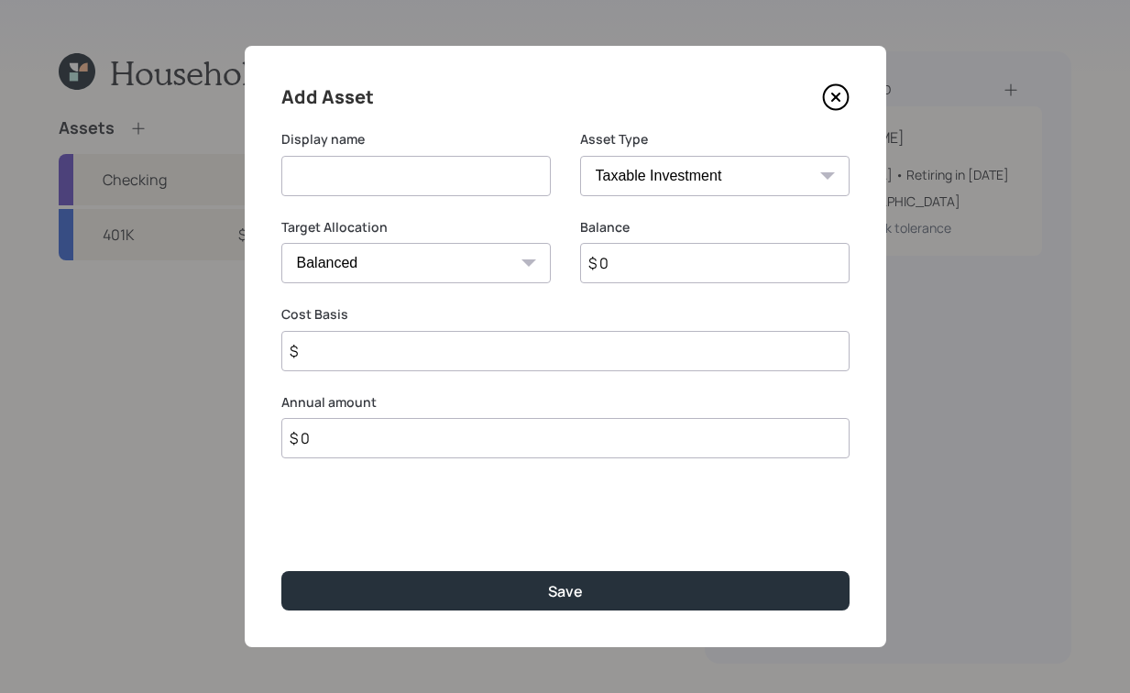
click at [381, 171] on input at bounding box center [416, 176] width 270 height 40
type input "Savings"
click at [636, 160] on select "SEP [PERSON_NAME] IRA 401(k) [PERSON_NAME] 401(k) 403(b) [PERSON_NAME] 403(b) 4…" at bounding box center [715, 176] width 270 height 40
select select "cash"
click at [580, 156] on select "SEP [PERSON_NAME] IRA 401(k) [PERSON_NAME] 401(k) 403(b) [PERSON_NAME] 403(b) 4…" at bounding box center [715, 176] width 270 height 40
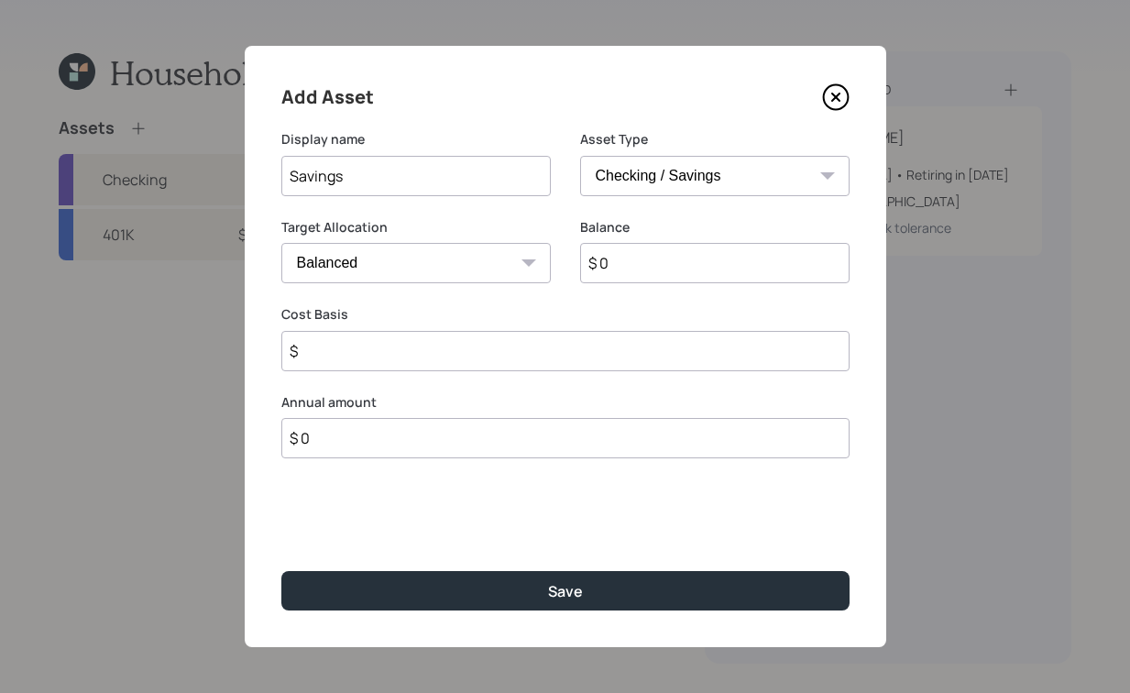
type input "$"
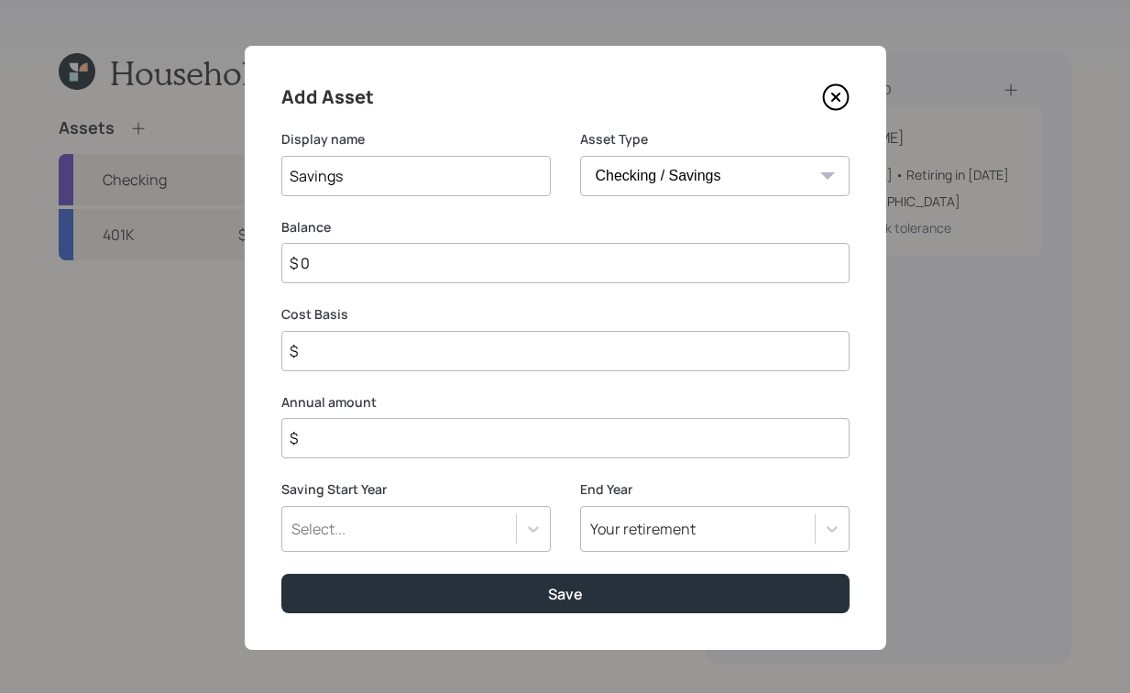
click at [472, 251] on input "$ 0" at bounding box center [565, 263] width 568 height 40
type input "$ 30"
type input "$ 301"
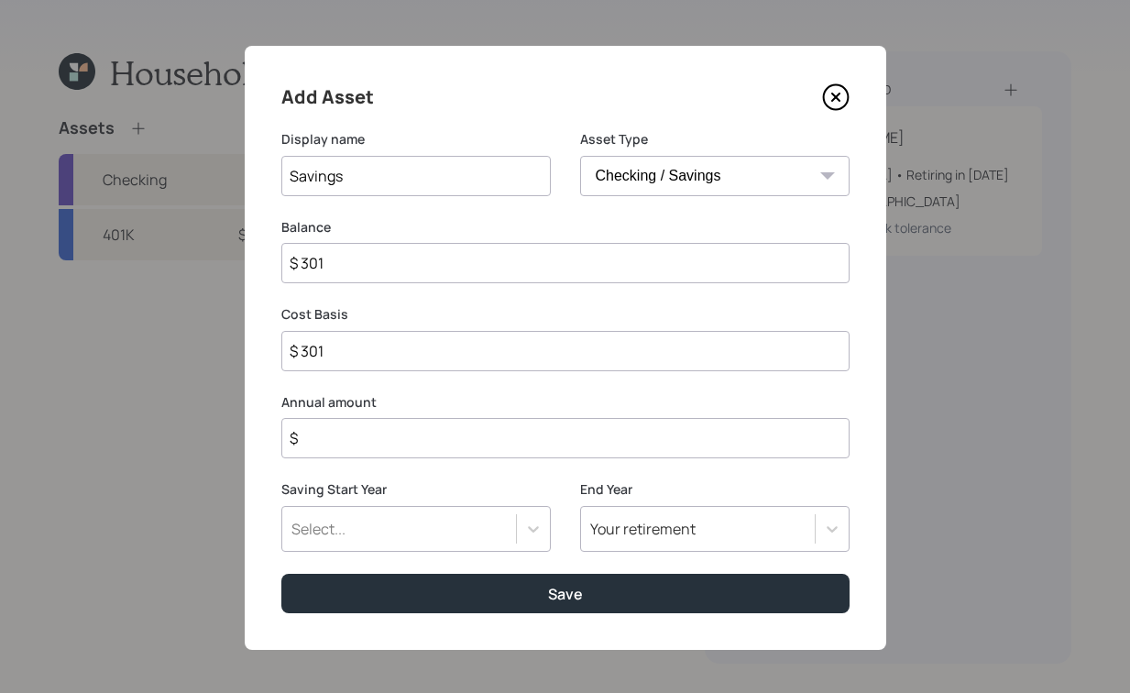
type input "$ 3,010"
type input "$ 30,100"
type input "$ 301,000"
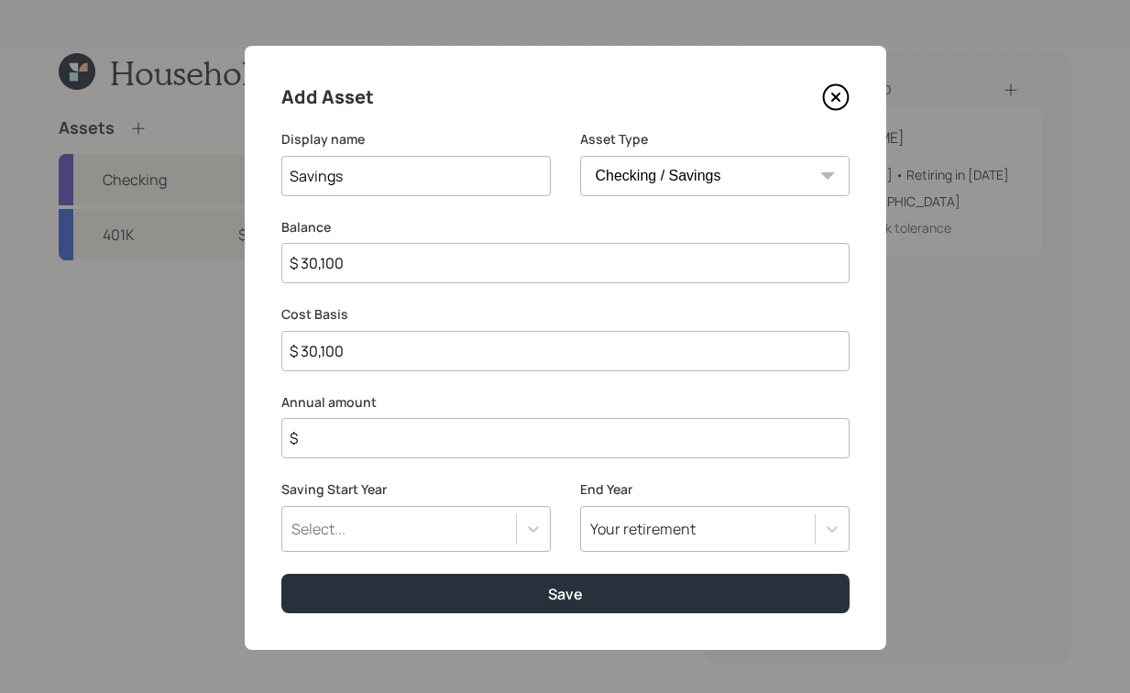
type input "$ 301,000"
type input "$ 30,100"
type input "$ 3,010"
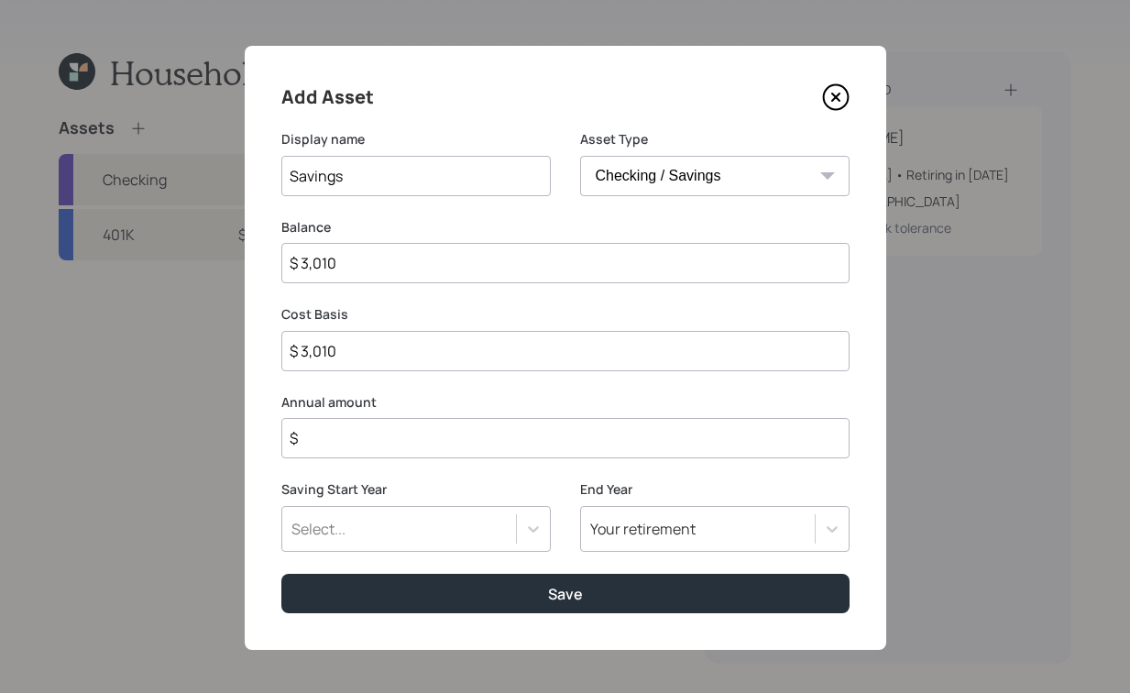
type input "$ 301"
type input "$ 30"
type input "$ 3"
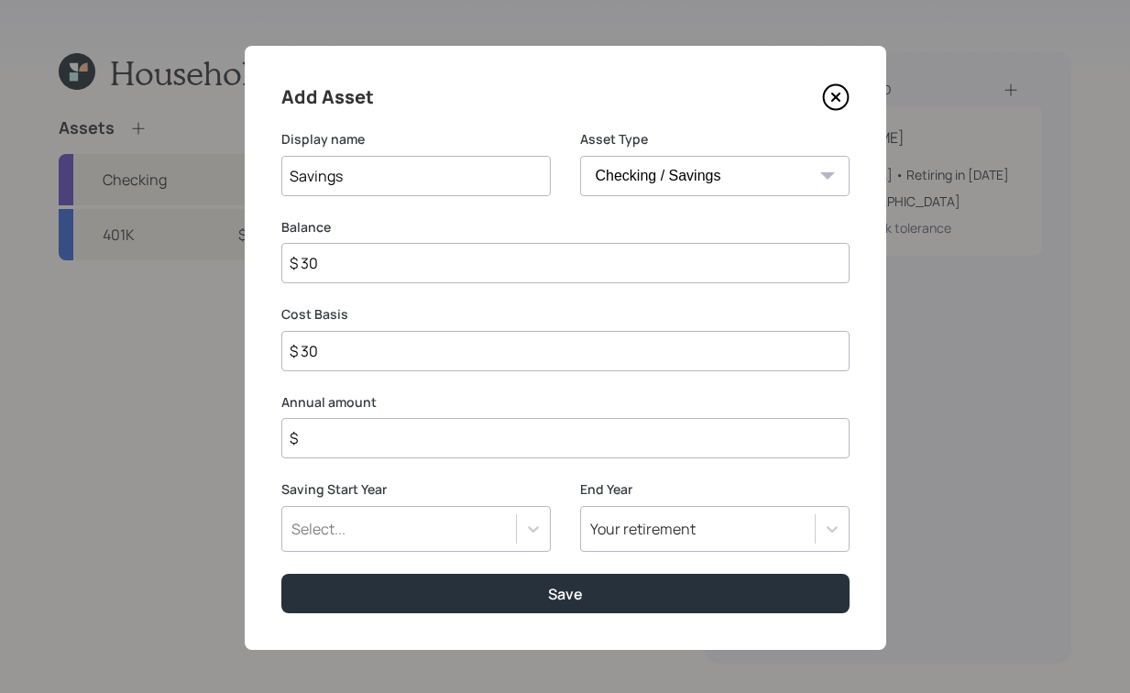
type input "$ 3"
type input "$ 31"
type input "$ 310"
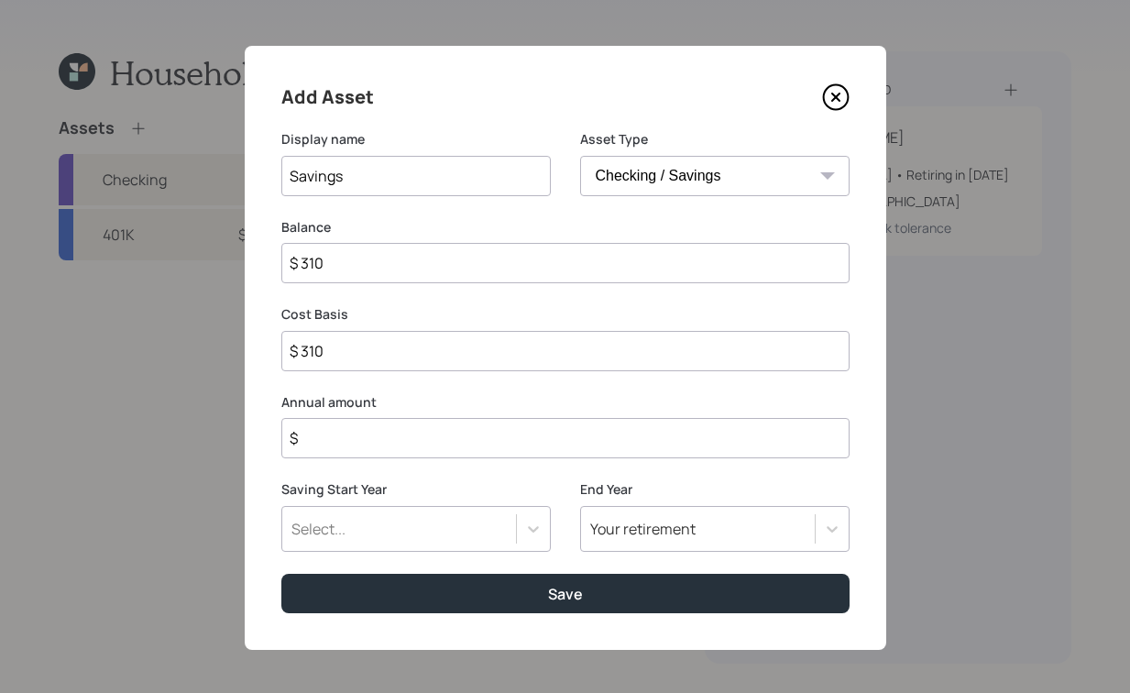
type input "$ 3,100"
type input "$ 31,000"
click at [574, 455] on input "$" at bounding box center [565, 438] width 568 height 40
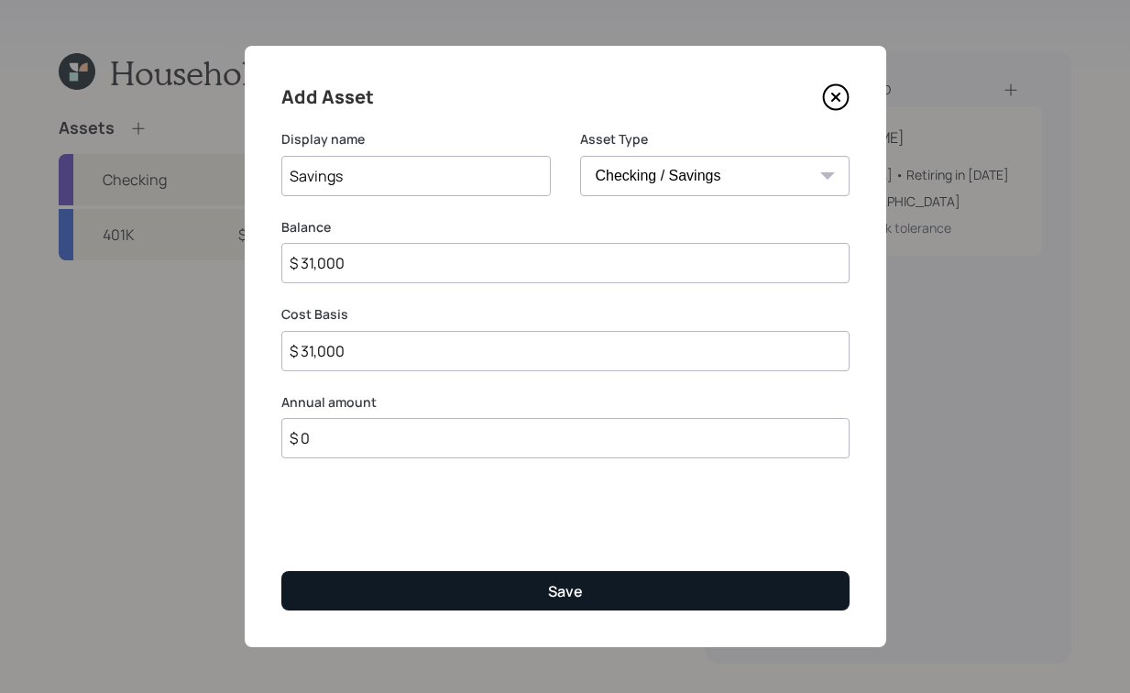
type input "$ 0"
click at [512, 575] on button "Save" at bounding box center [565, 590] width 568 height 39
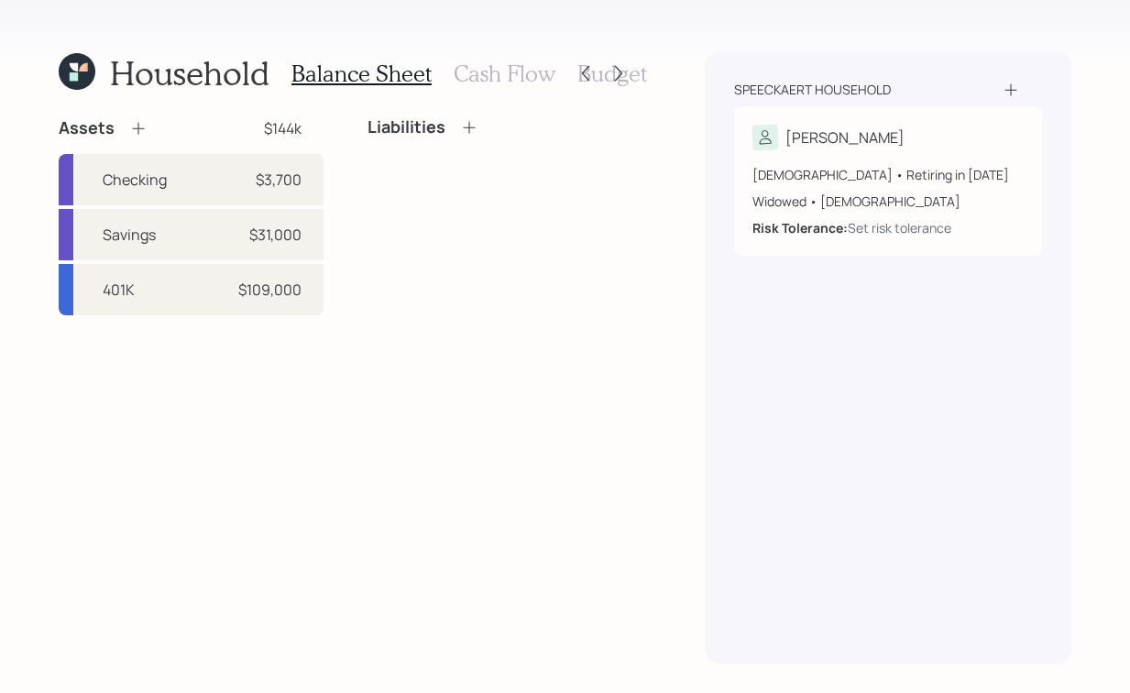
click at [473, 127] on icon at bounding box center [469, 127] width 12 height 12
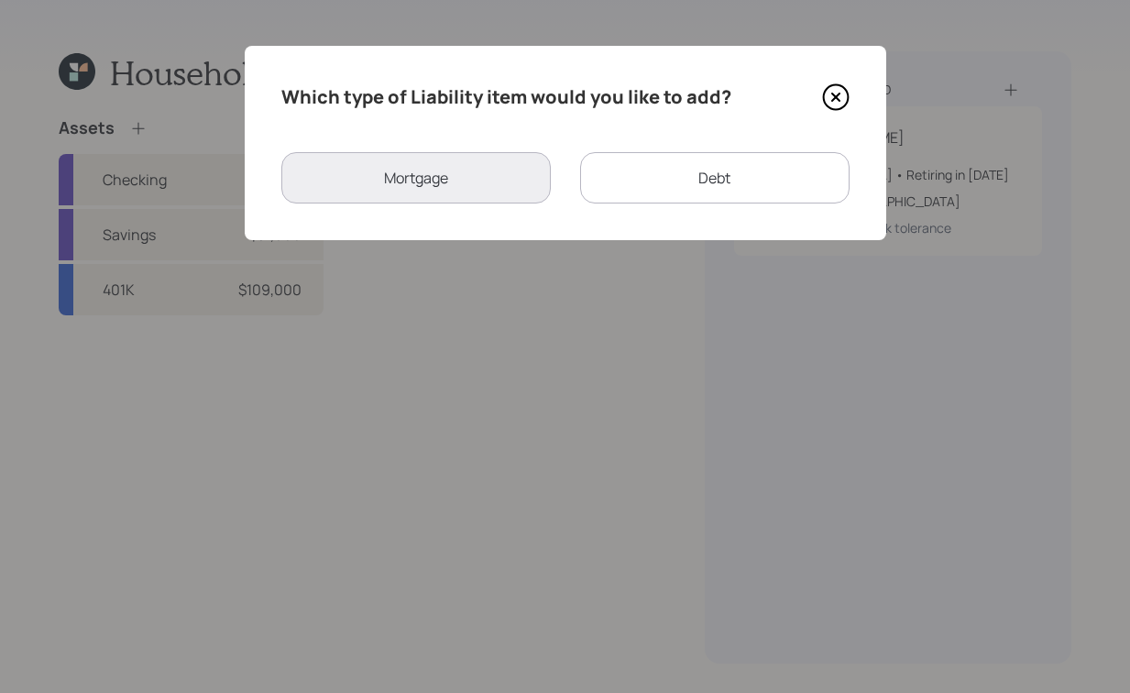
click at [676, 192] on div "Debt" at bounding box center [715, 177] width 270 height 51
select select "credit_card"
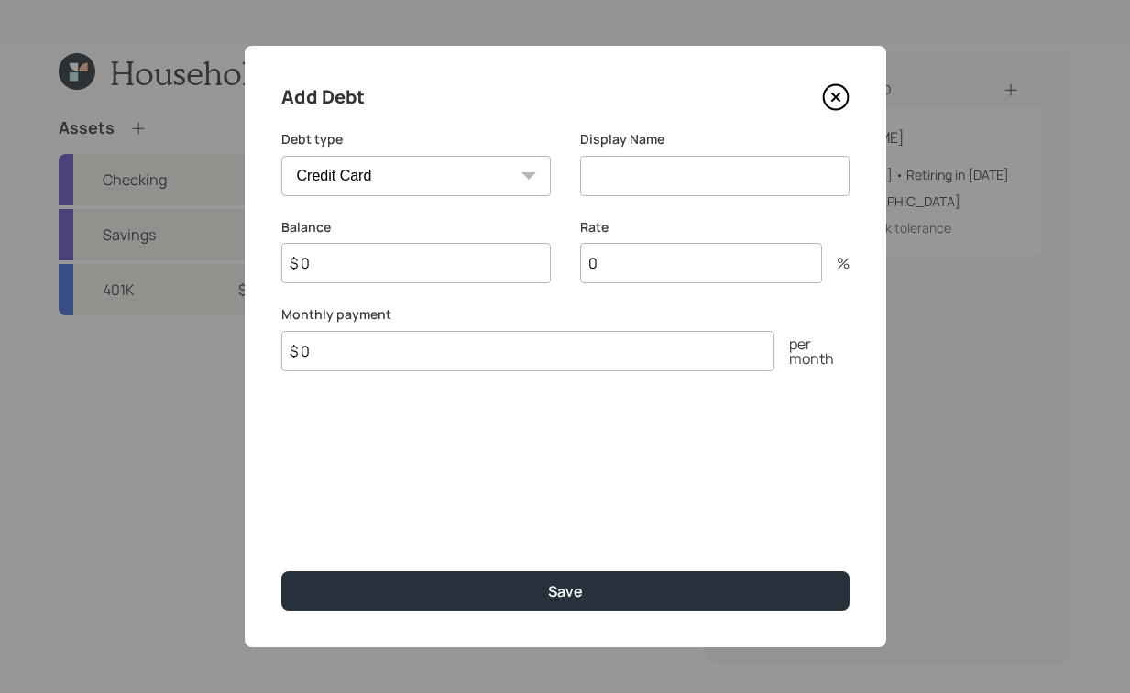
click at [666, 170] on input at bounding box center [715, 176] width 270 height 40
type input "Credit Card"
click at [495, 270] on input "$ 0" at bounding box center [416, 263] width 270 height 40
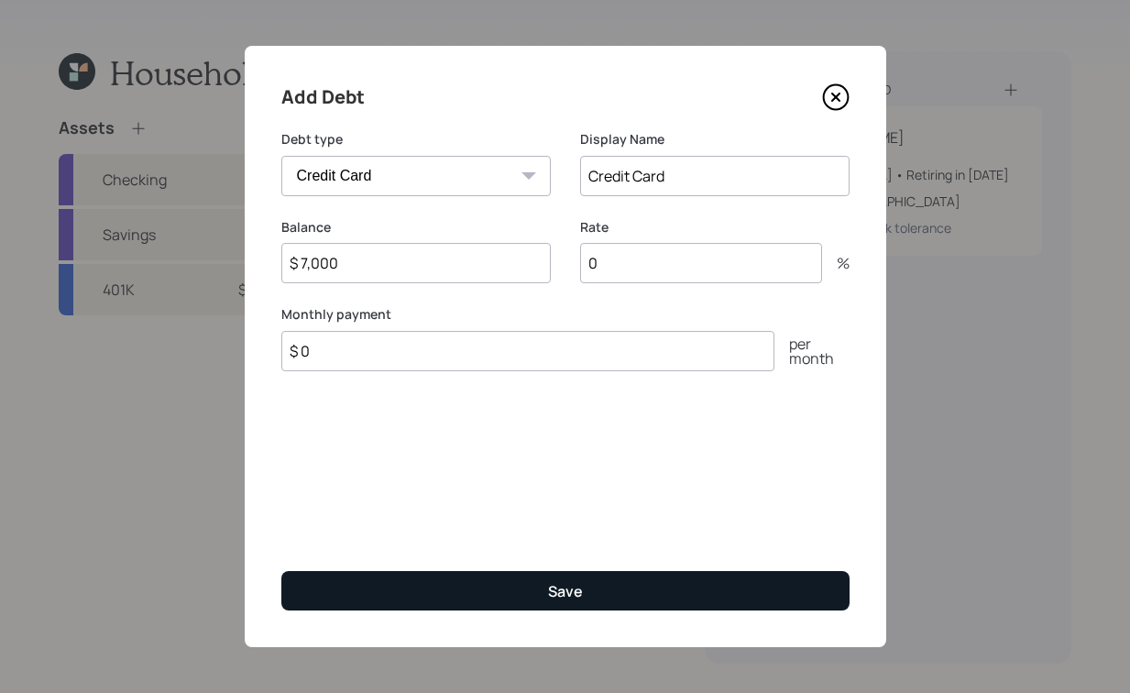
type input "$ 7,000"
click at [582, 592] on button "Save" at bounding box center [565, 590] width 568 height 39
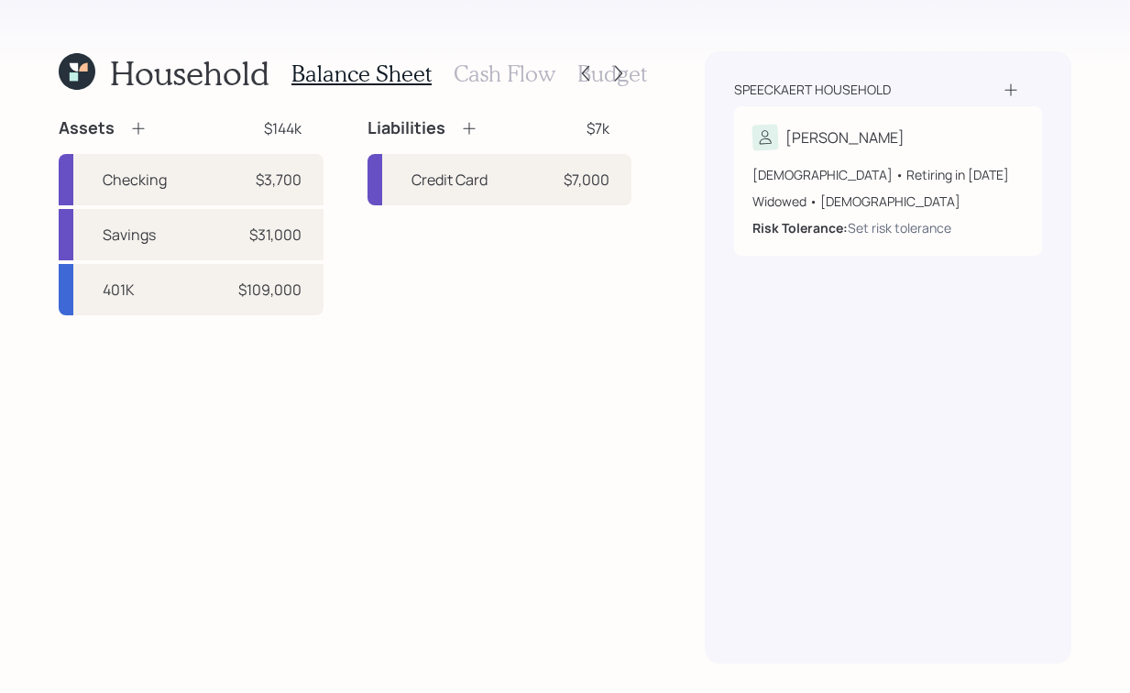
click at [131, 138] on div "Assets" at bounding box center [103, 128] width 89 height 22
click at [138, 133] on icon at bounding box center [138, 128] width 18 height 18
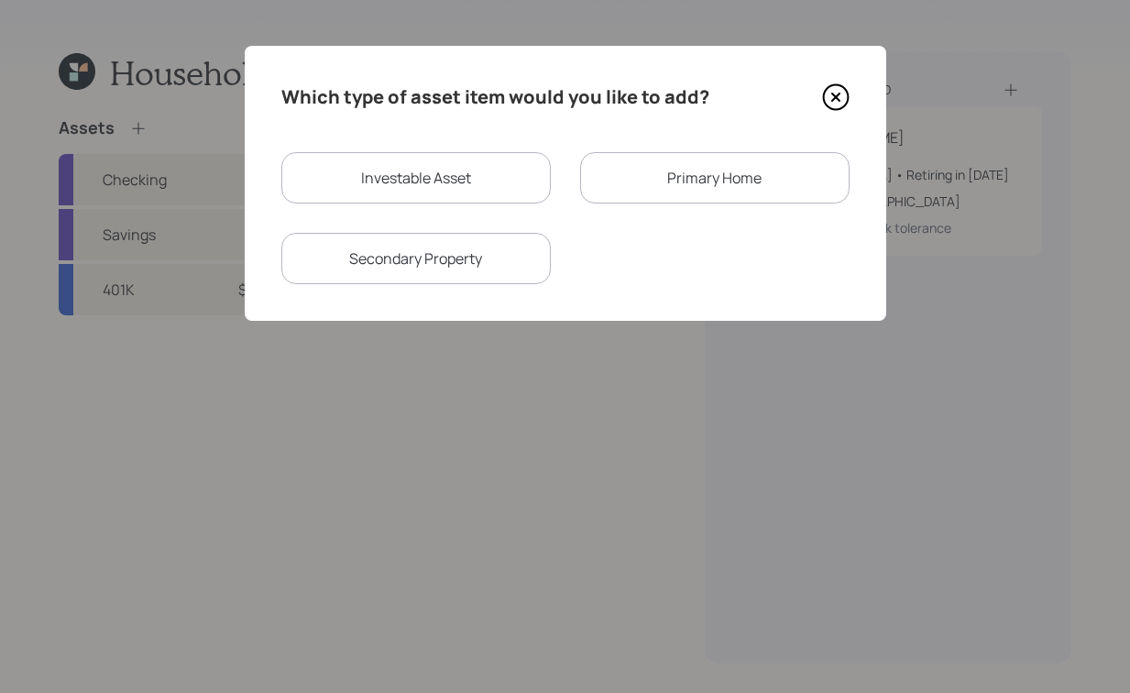
click at [711, 177] on div "Primary Home" at bounding box center [715, 177] width 270 height 51
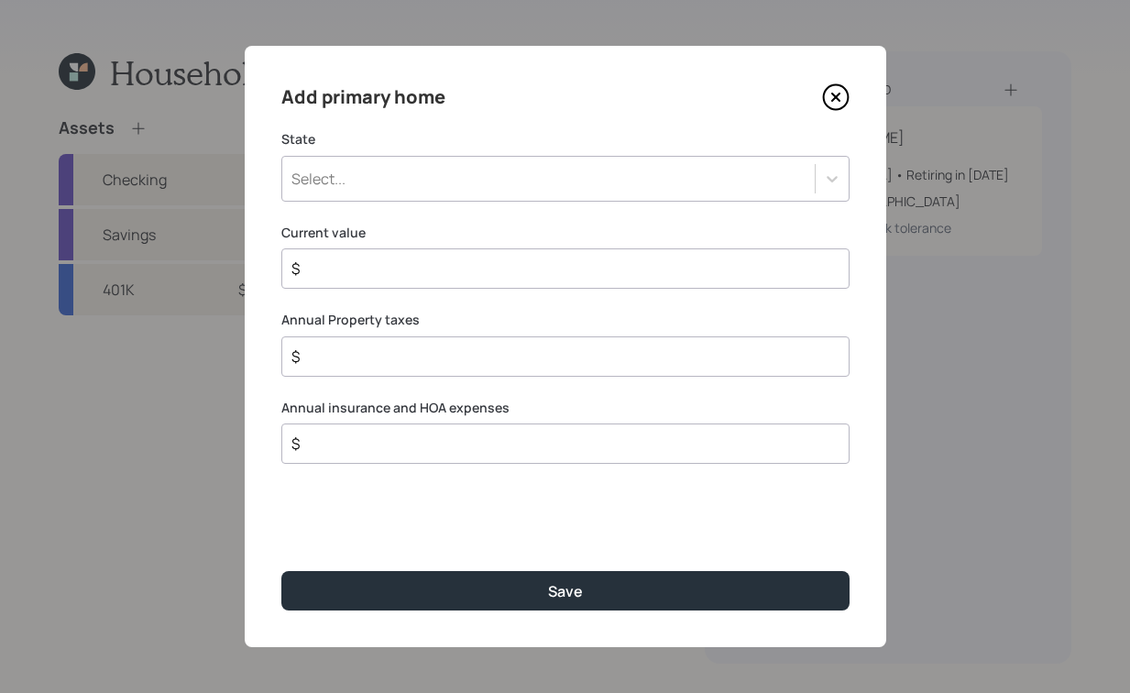
click at [423, 174] on div "Select..." at bounding box center [548, 178] width 533 height 31
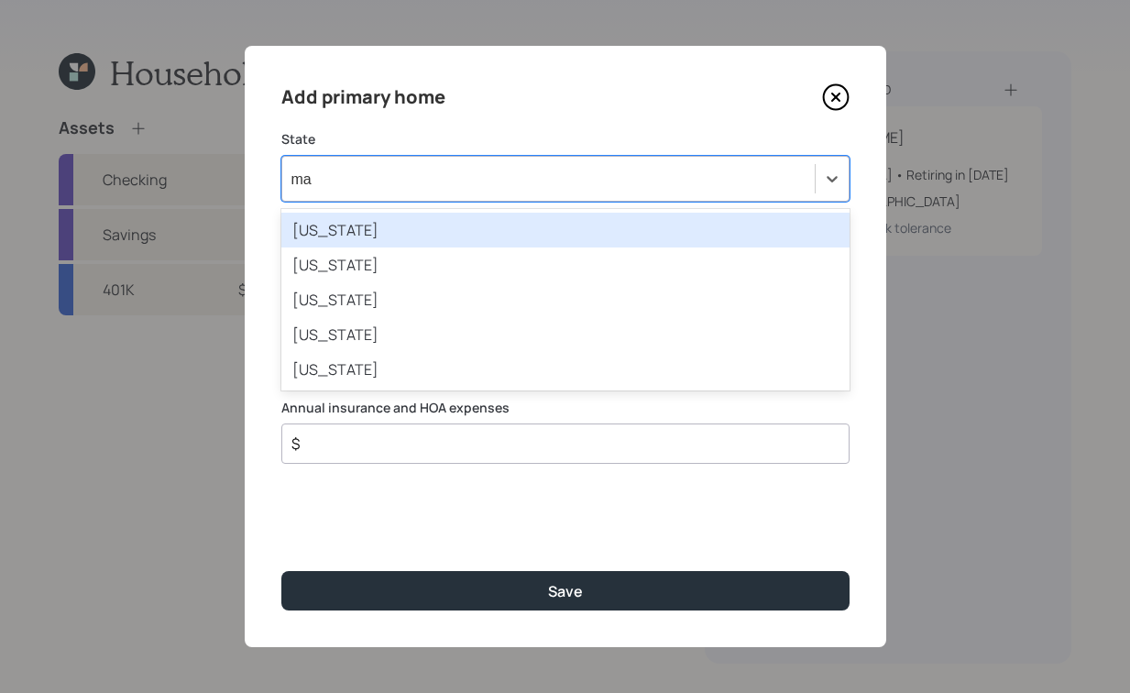
type input "mar"
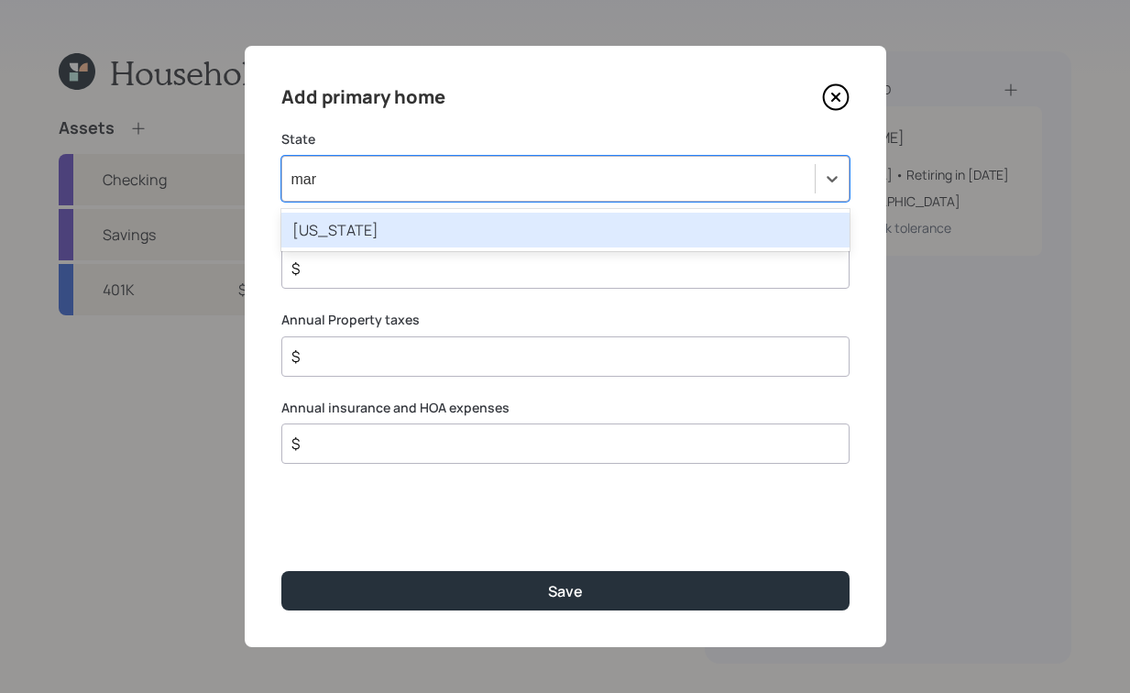
click at [463, 213] on div "[US_STATE]" at bounding box center [565, 230] width 568 height 35
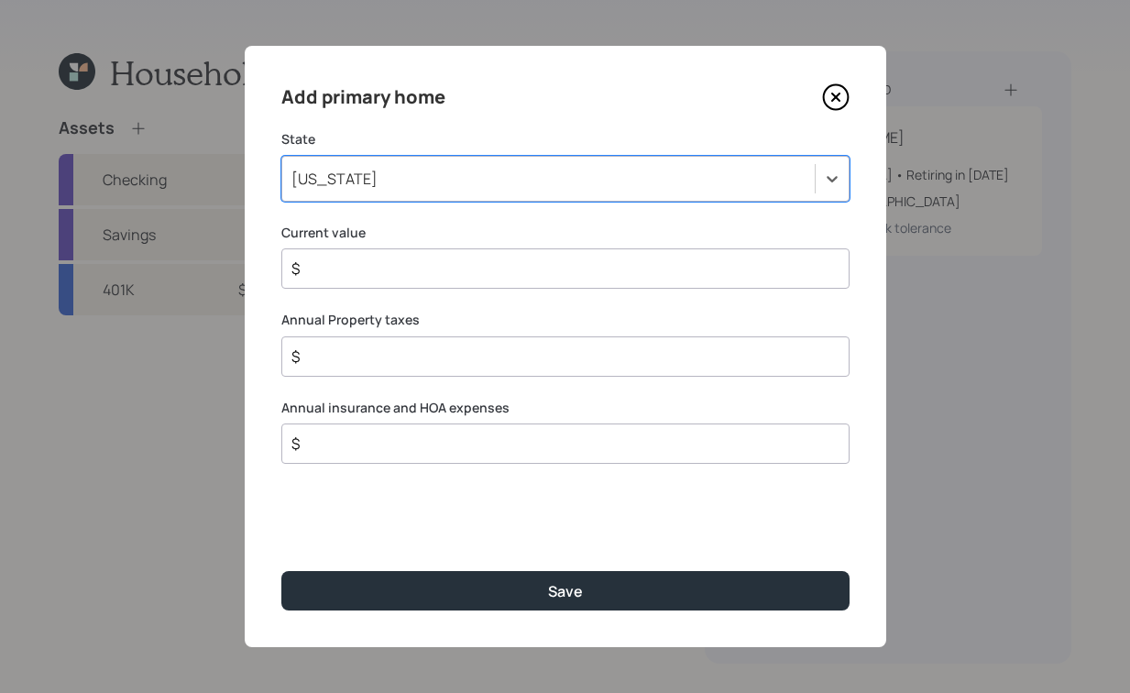
click at [380, 245] on div "Current value $" at bounding box center [565, 257] width 568 height 66
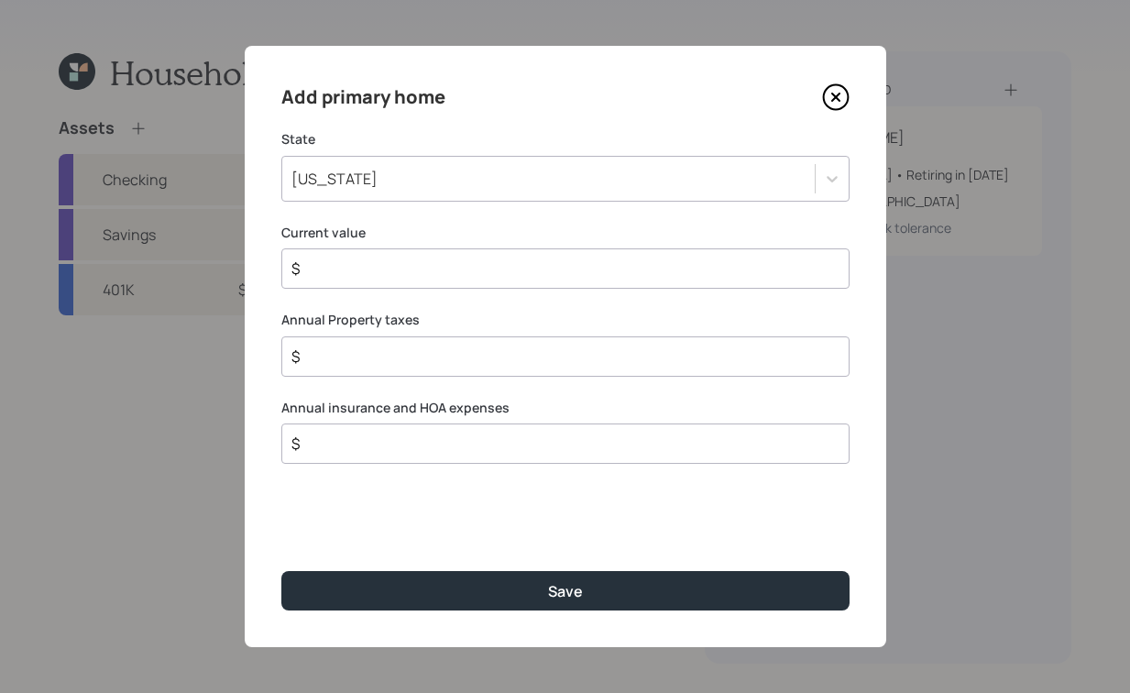
click at [372, 267] on input "$" at bounding box center [558, 269] width 537 height 22
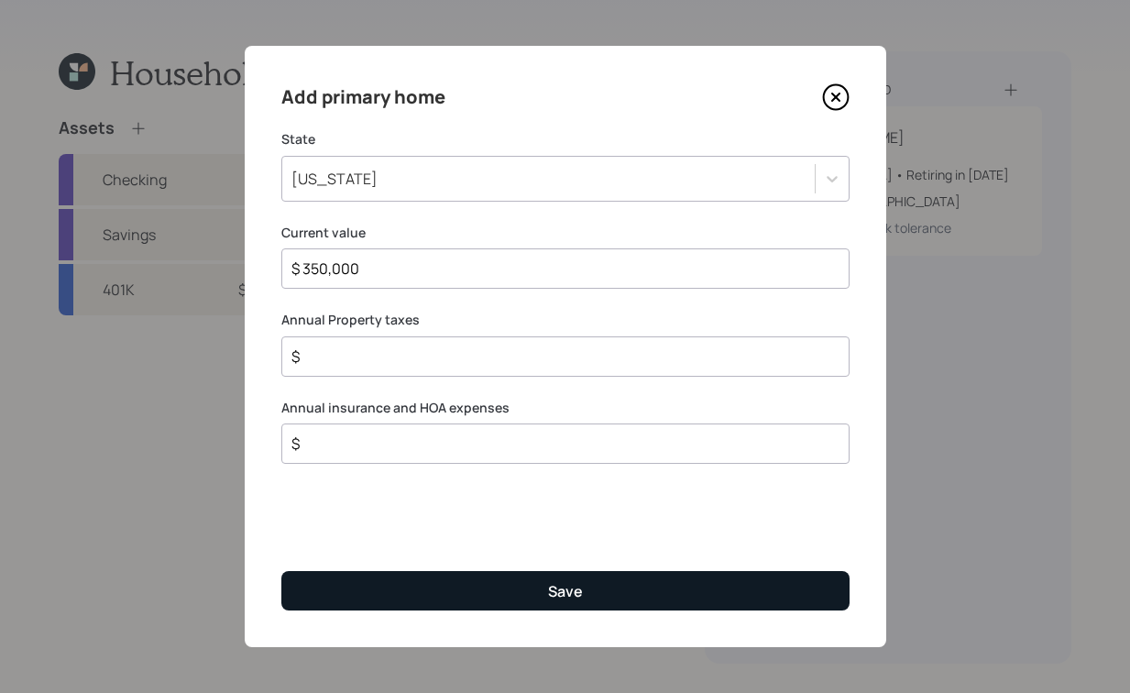
type input "$ 350,000"
click at [645, 600] on button "Save" at bounding box center [565, 590] width 568 height 39
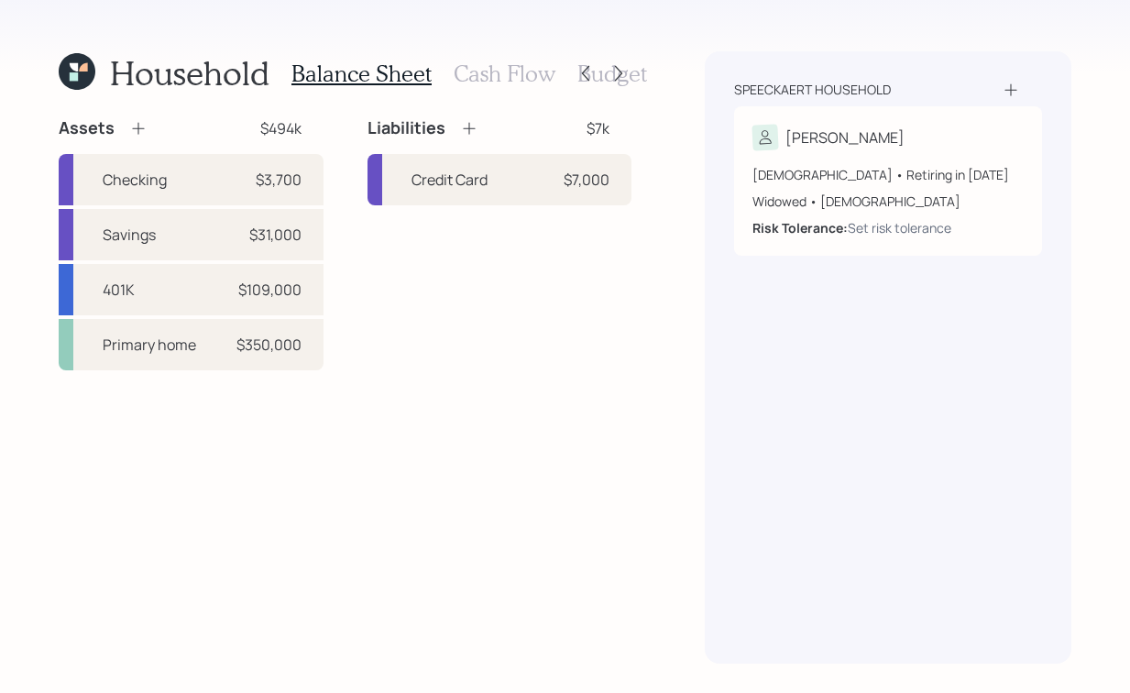
click at [467, 129] on icon at bounding box center [469, 128] width 18 height 18
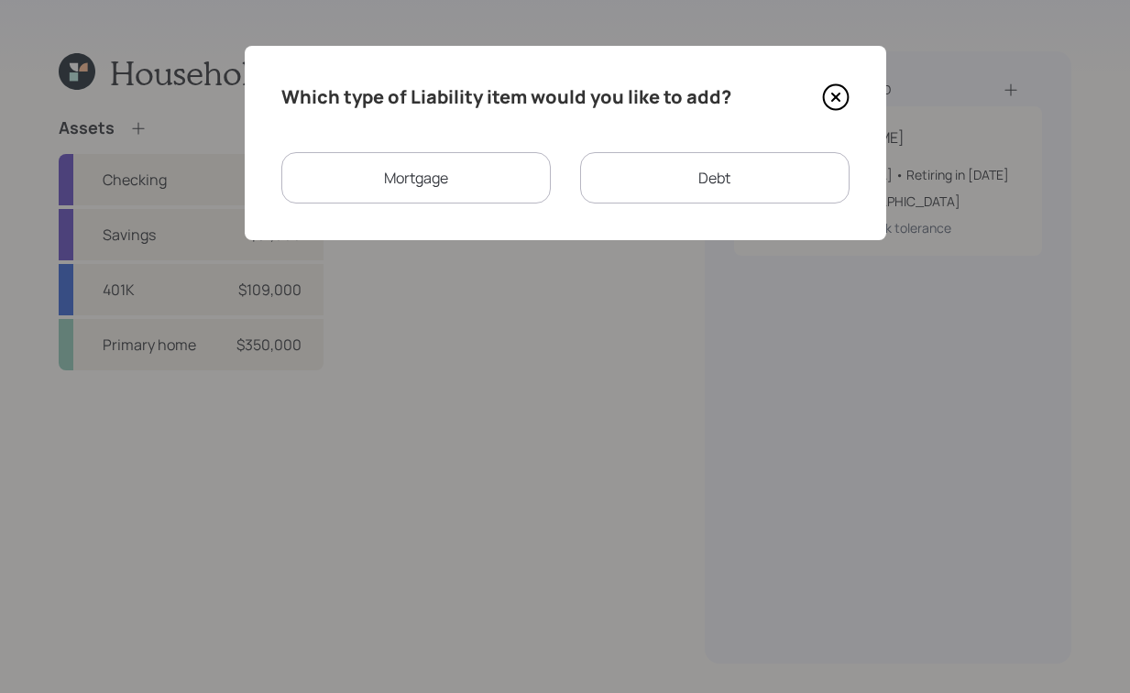
click at [466, 180] on div "Mortgage" at bounding box center [416, 177] width 270 height 51
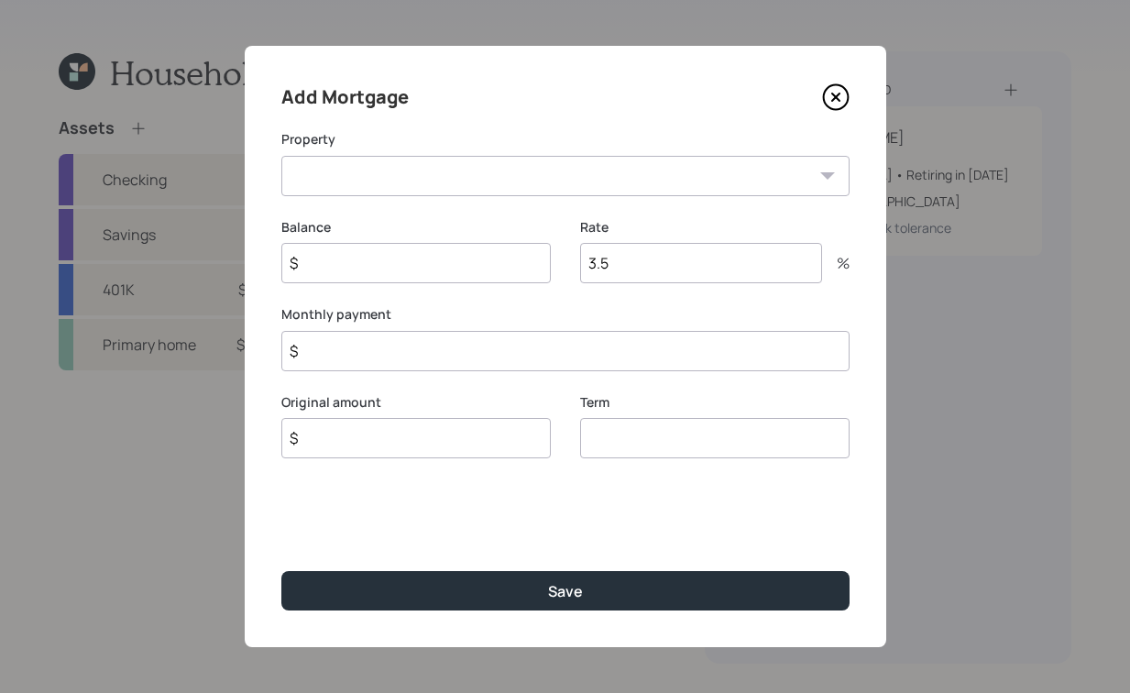
click at [563, 169] on select "MD Primary home" at bounding box center [565, 176] width 568 height 40
select select "f7bc5445-1270-476d-bfc0-2d0e74748d7d"
click at [281, 156] on select "MD Primary home" at bounding box center [565, 176] width 568 height 40
click at [461, 265] on input "$" at bounding box center [416, 263] width 270 height 40
type input "$ 200,000"
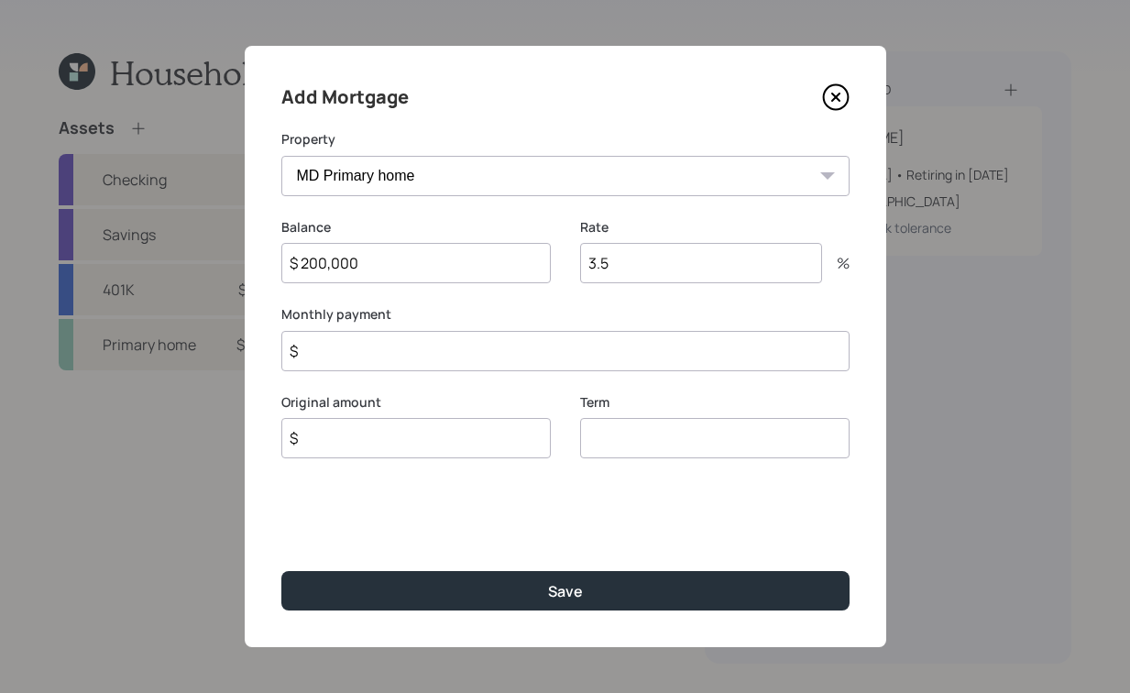
click at [386, 435] on input "$" at bounding box center [416, 438] width 270 height 40
type input "$ 200,000"
click at [670, 264] on input "3.5" at bounding box center [701, 263] width 242 height 40
type input "3"
type input "2.5"
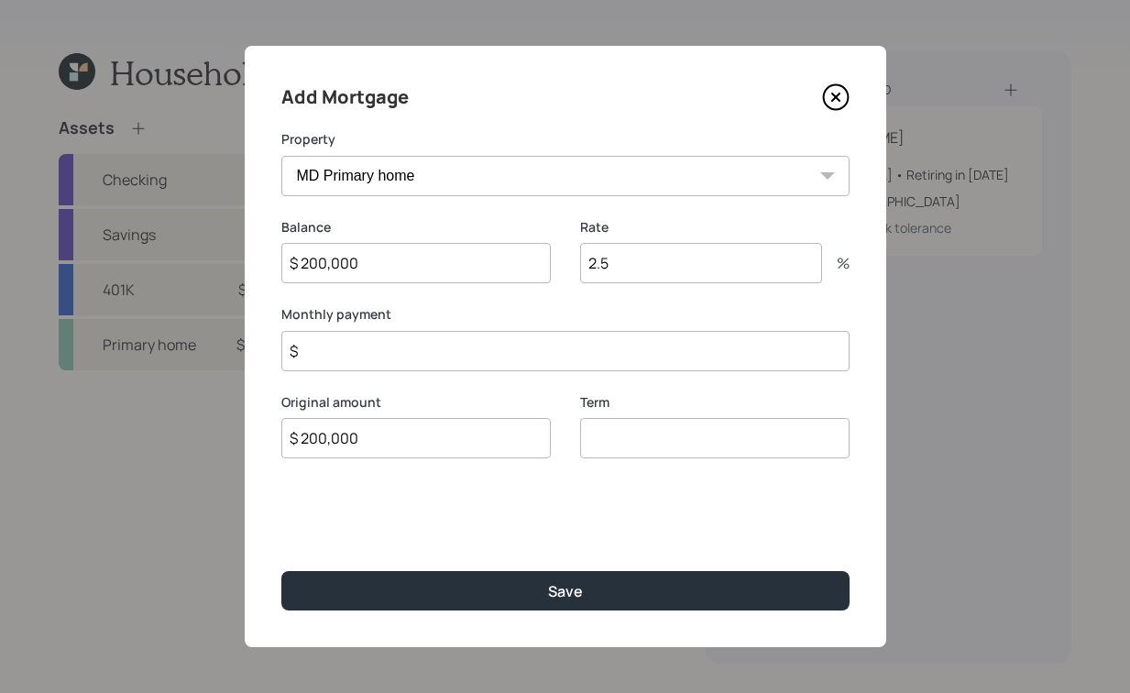
click at [503, 364] on input "$" at bounding box center [565, 351] width 568 height 40
click at [707, 436] on div "Term" at bounding box center [715, 450] width 270 height 66
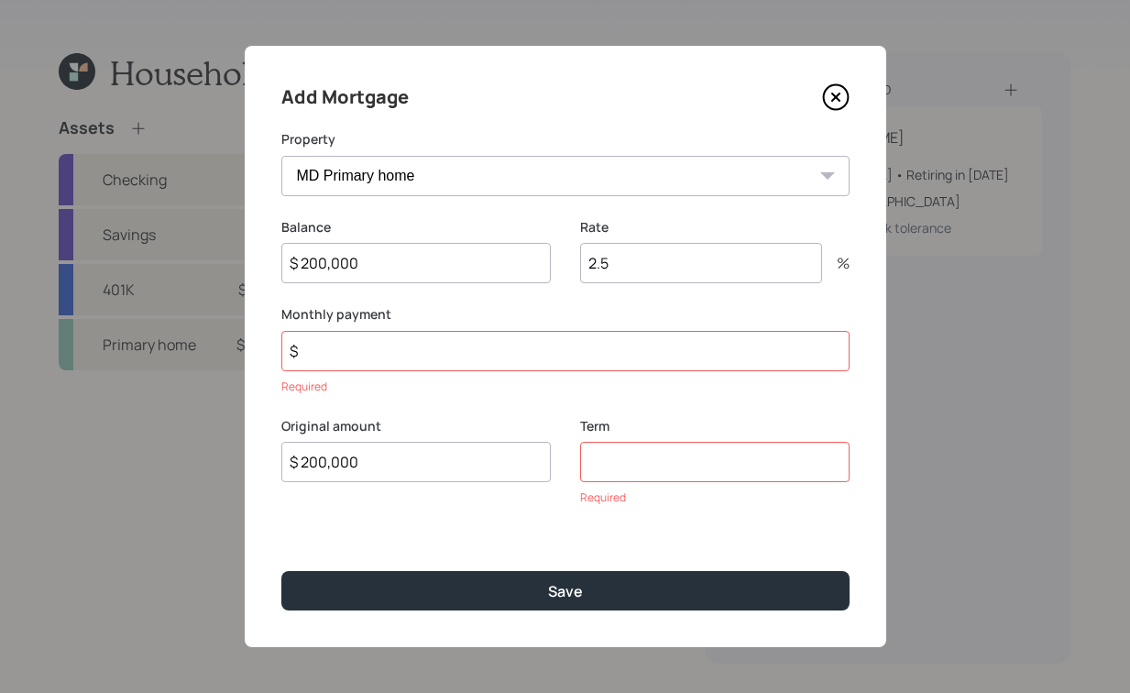
click at [700, 511] on div "Add Mortgage Property MD Primary home Balance $ 200,000 Rate 2.5 % Monthly paym…" at bounding box center [566, 346] width 642 height 601
click at [693, 465] on input "number" at bounding box center [715, 462] width 270 height 40
type input "30"
click at [477, 362] on input "$" at bounding box center [565, 351] width 568 height 40
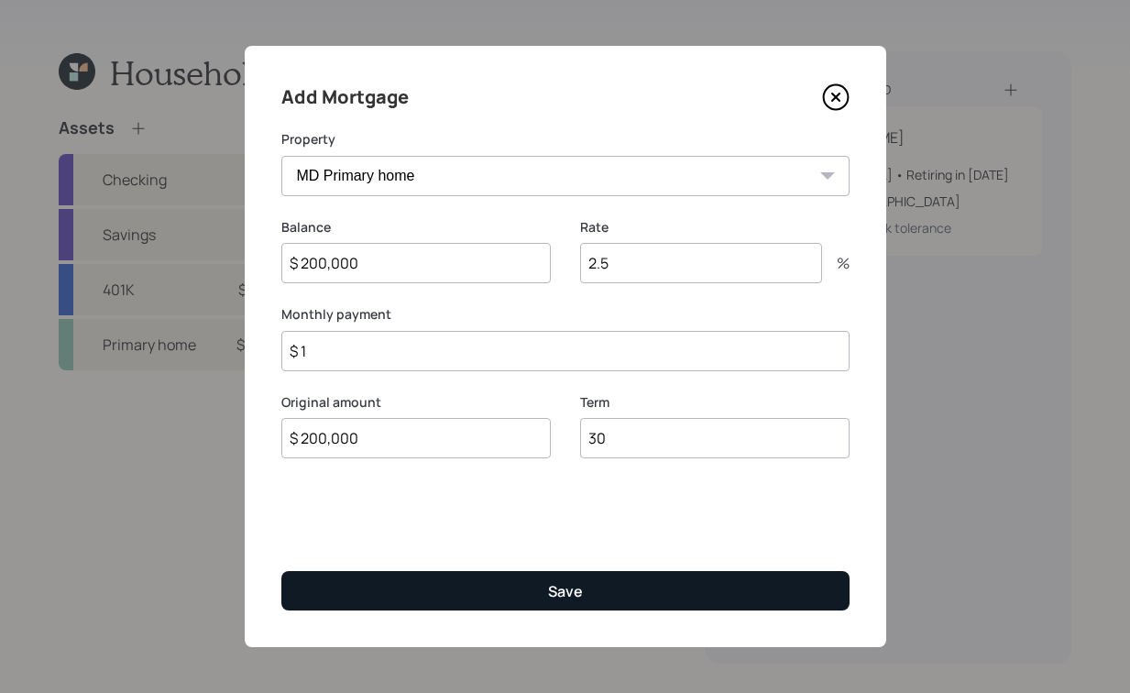
type input "$ 1"
click at [597, 596] on button "Save" at bounding box center [565, 590] width 568 height 39
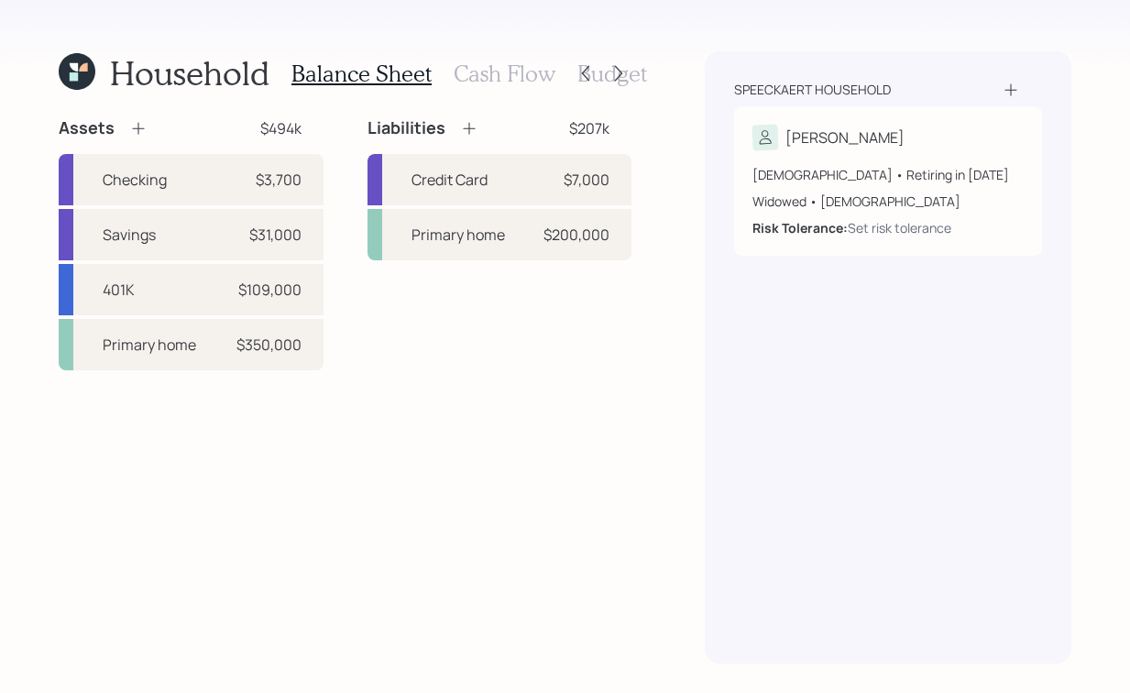
click at [474, 126] on icon at bounding box center [469, 128] width 18 height 18
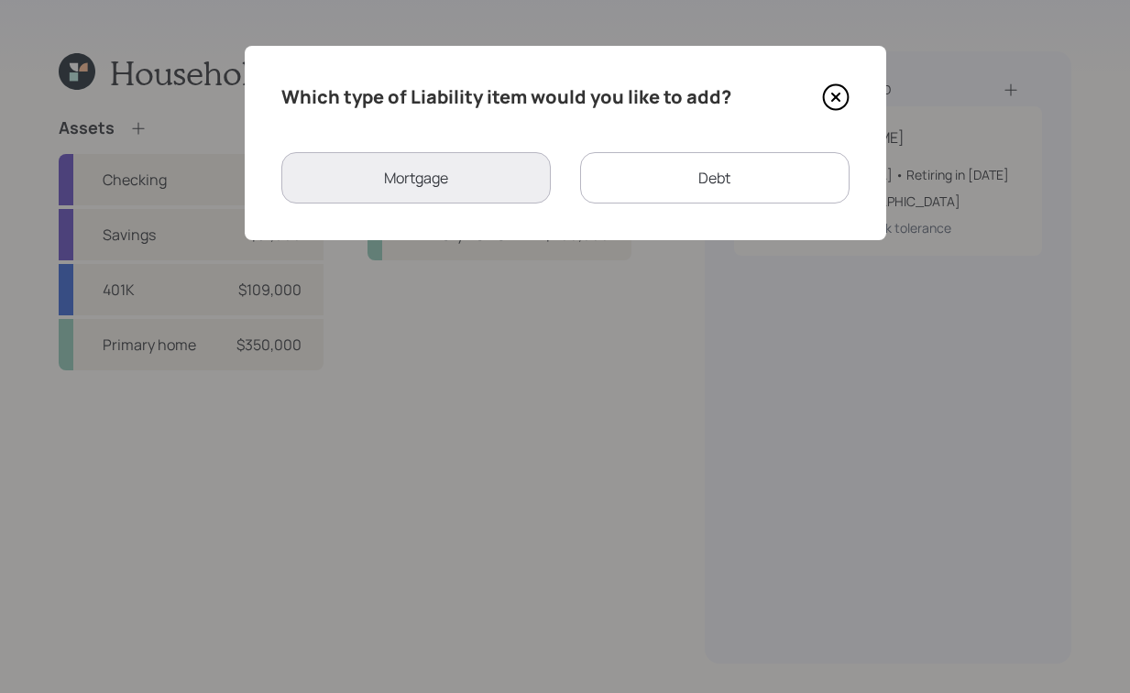
click at [711, 170] on div "Debt" at bounding box center [715, 177] width 270 height 51
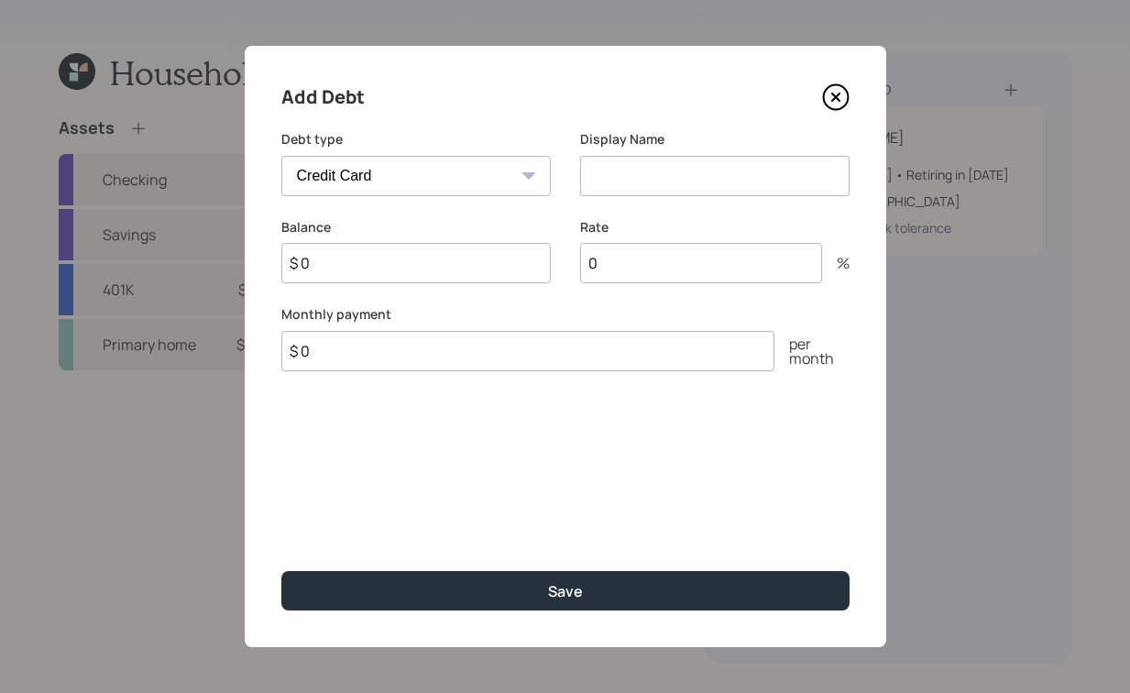
click at [503, 171] on select "Car Credit Card Medical Student Other" at bounding box center [416, 176] width 270 height 40
select select "student"
click at [281, 156] on select "Car Credit Card Medical Student Other" at bounding box center [416, 176] width 270 height 40
click at [633, 176] on input at bounding box center [715, 176] width 270 height 40
type input "Student Debt"
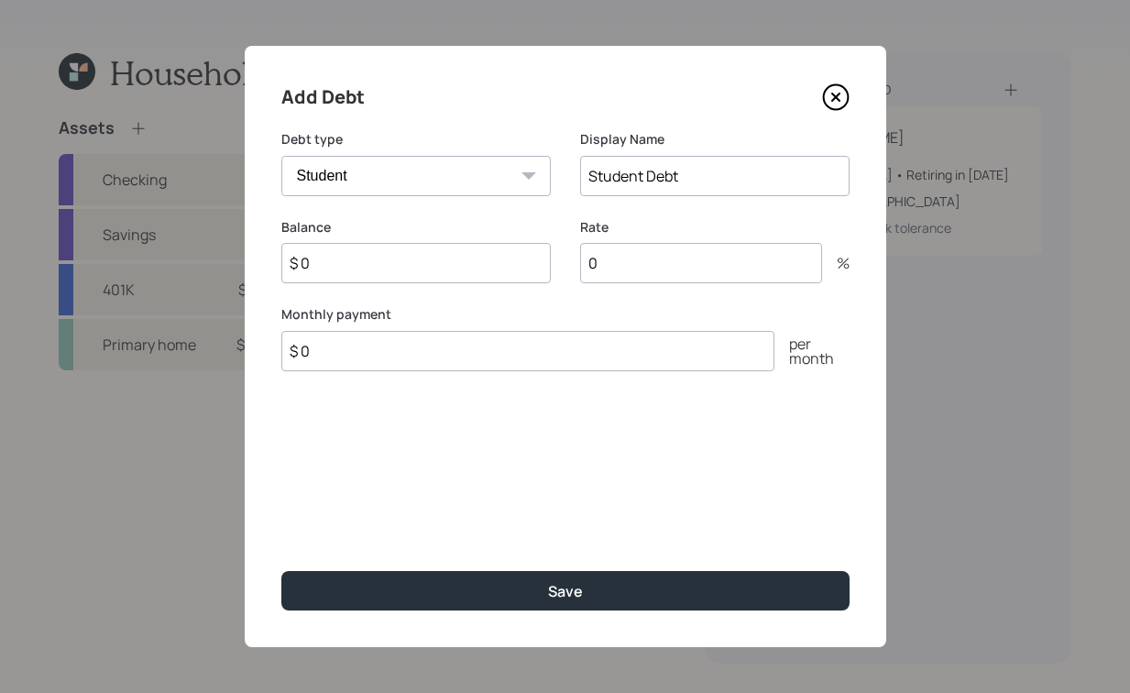
click at [417, 262] on input "$ 0" at bounding box center [416, 263] width 270 height 40
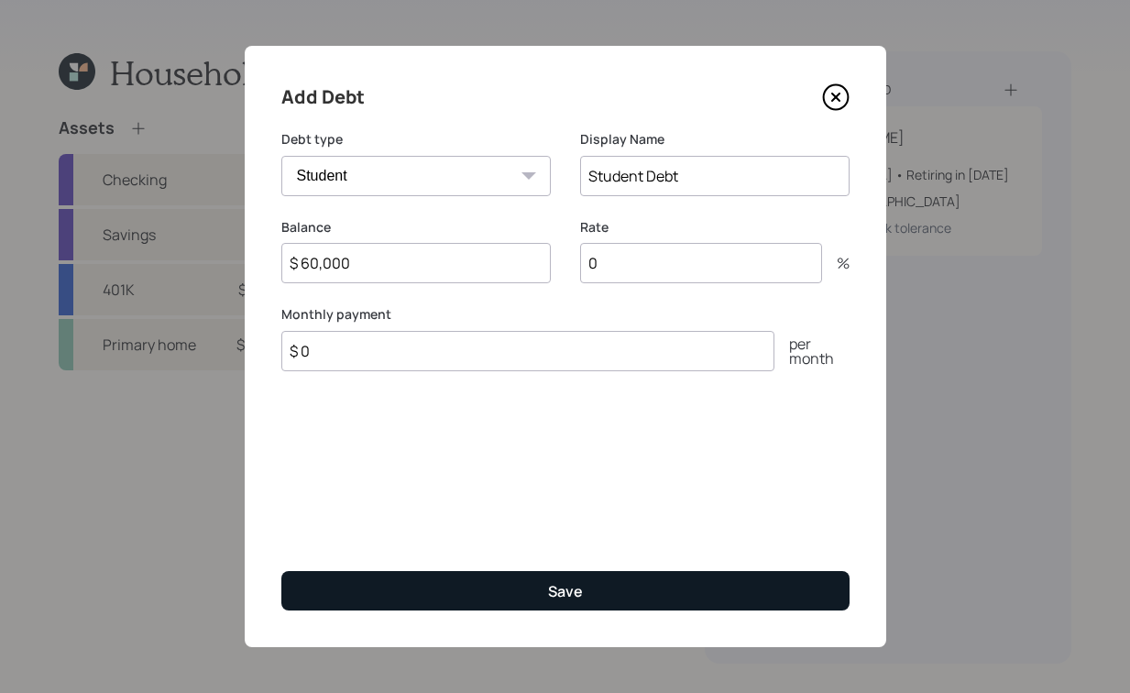
type input "$ 60,000"
click at [579, 601] on div "Save" at bounding box center [565, 591] width 35 height 20
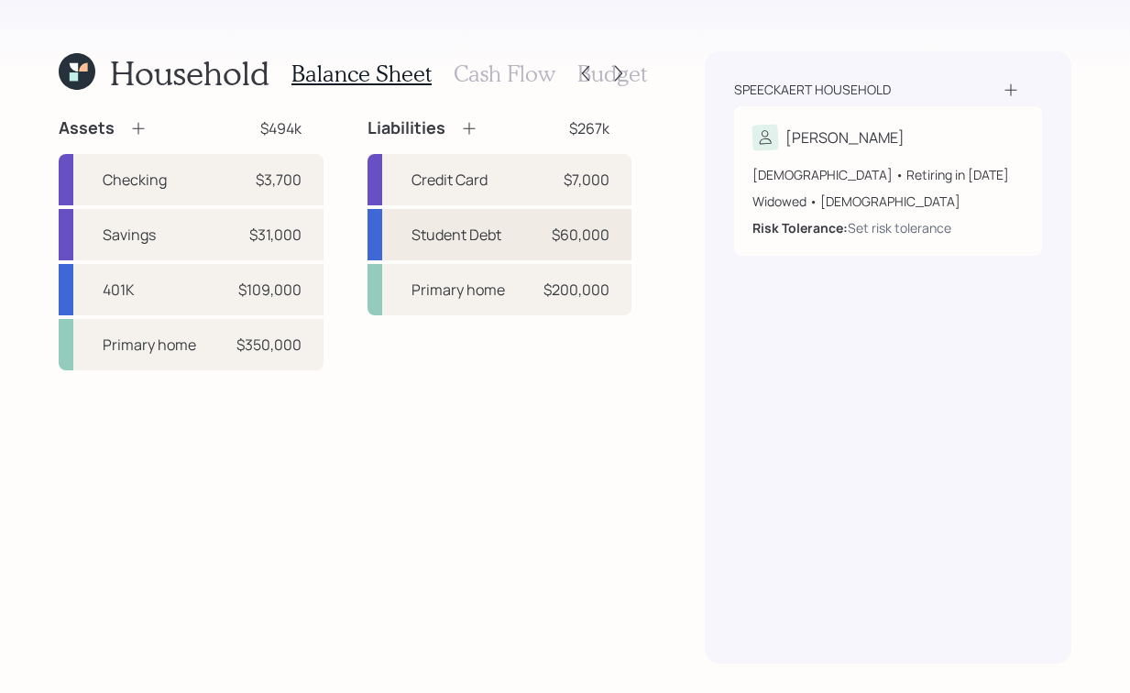
click at [469, 241] on div "Student Debt" at bounding box center [457, 235] width 90 height 22
select select "student"
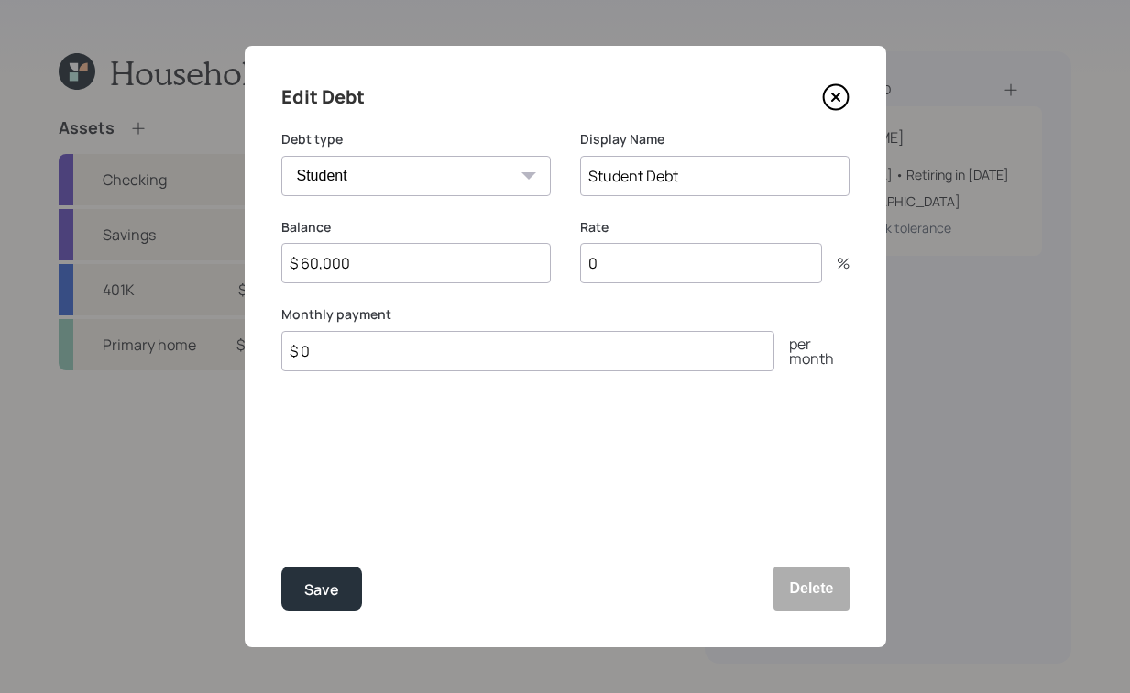
click at [413, 349] on input "$ 0" at bounding box center [527, 351] width 493 height 40
type input "$ 500"
click at [302, 590] on button "Save" at bounding box center [321, 589] width 81 height 44
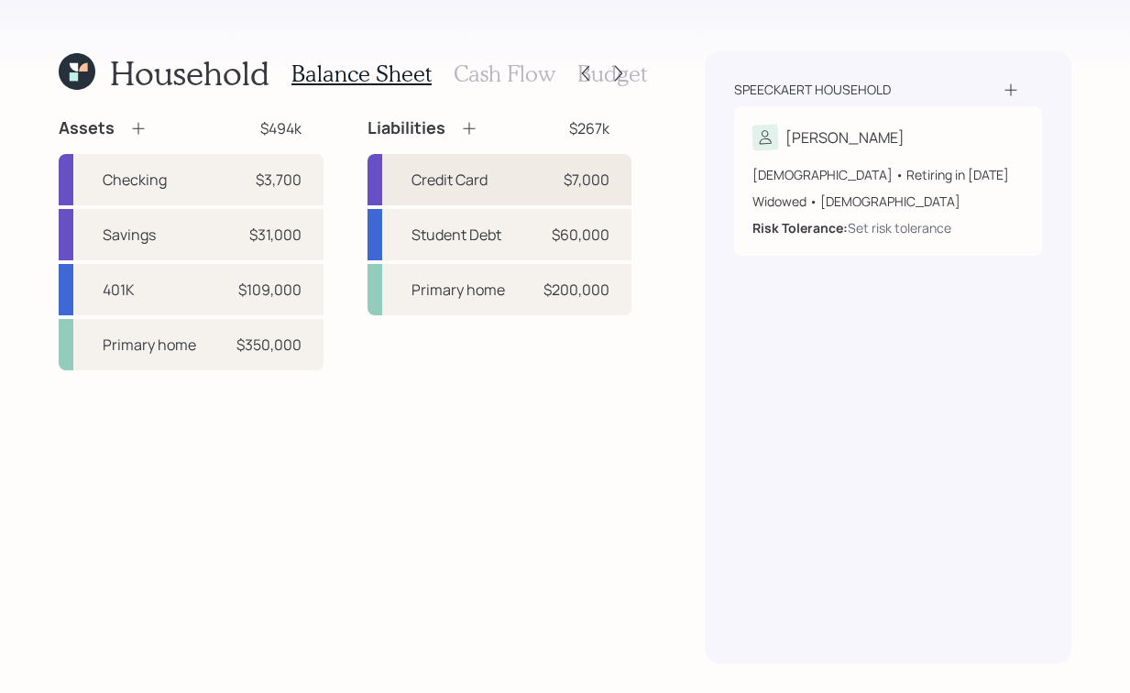
click at [513, 171] on div "Credit Card $7,000" at bounding box center [500, 179] width 265 height 51
select select "credit_card"
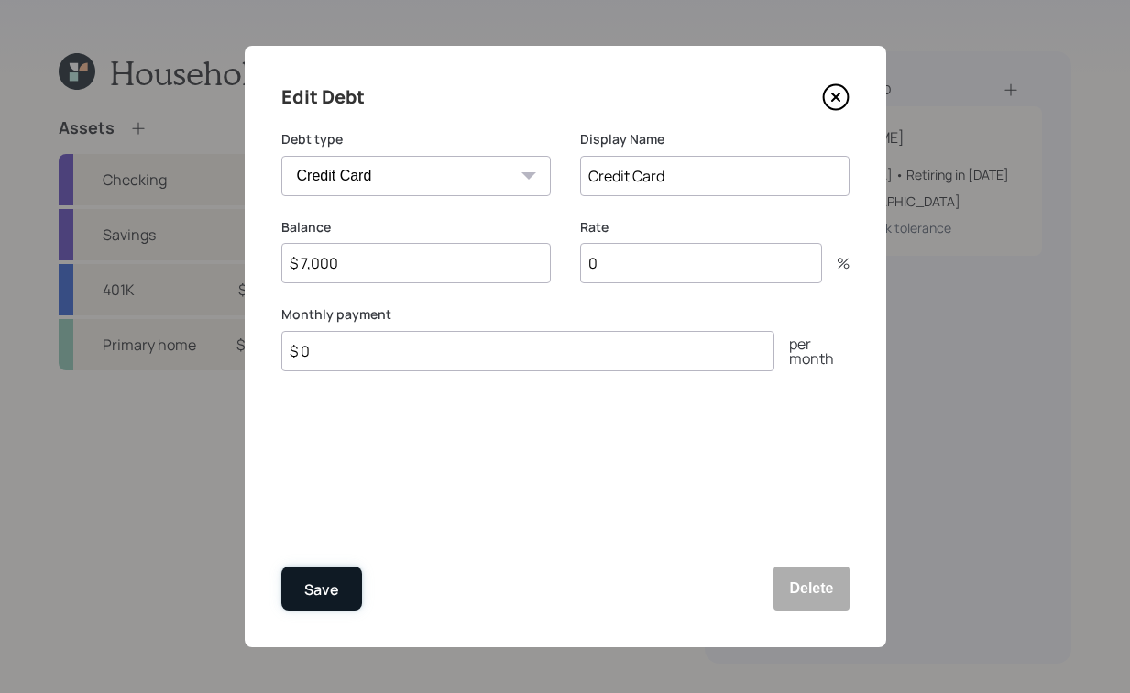
click at [328, 597] on div "Save" at bounding box center [321, 590] width 35 height 25
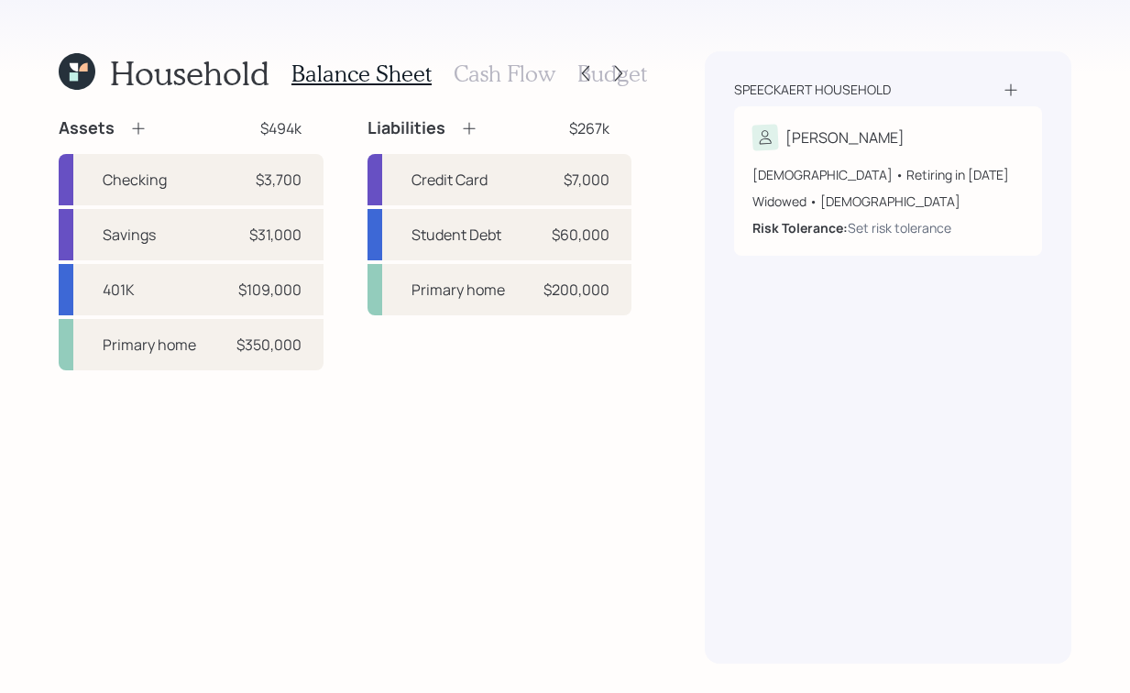
click at [489, 54] on div "Balance Sheet Cash Flow Budget" at bounding box center [470, 73] width 356 height 44
click at [486, 77] on h3 "Cash Flow" at bounding box center [505, 74] width 102 height 27
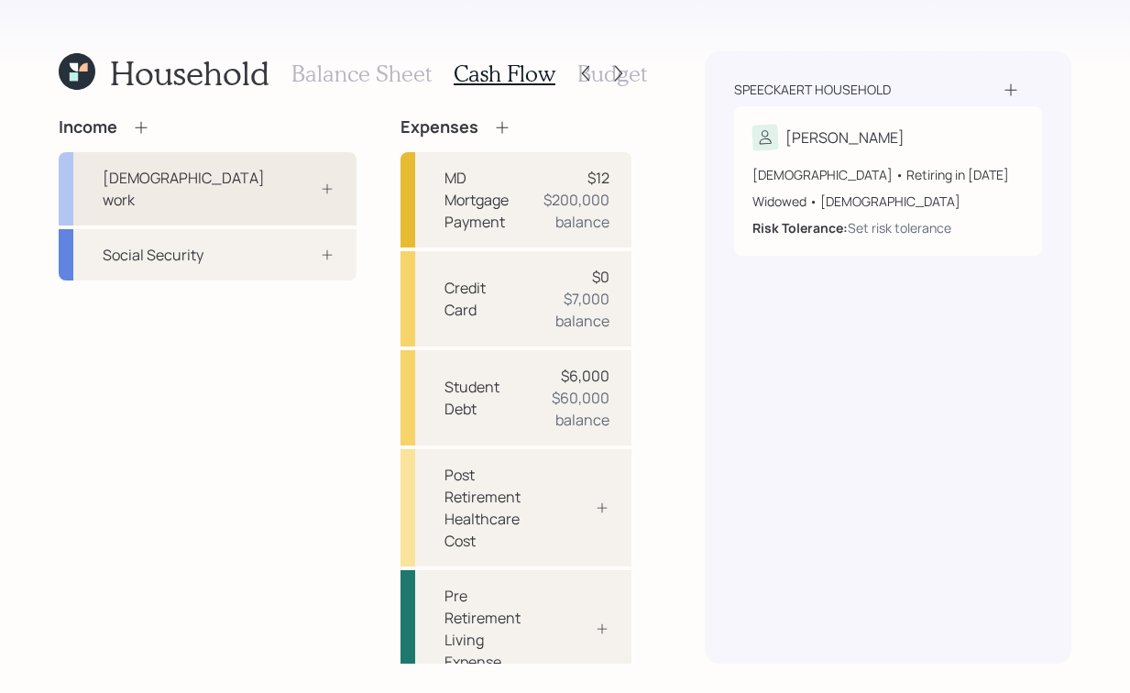
click at [239, 188] on div "[DEMOGRAPHIC_DATA] work" at bounding box center [208, 188] width 298 height 73
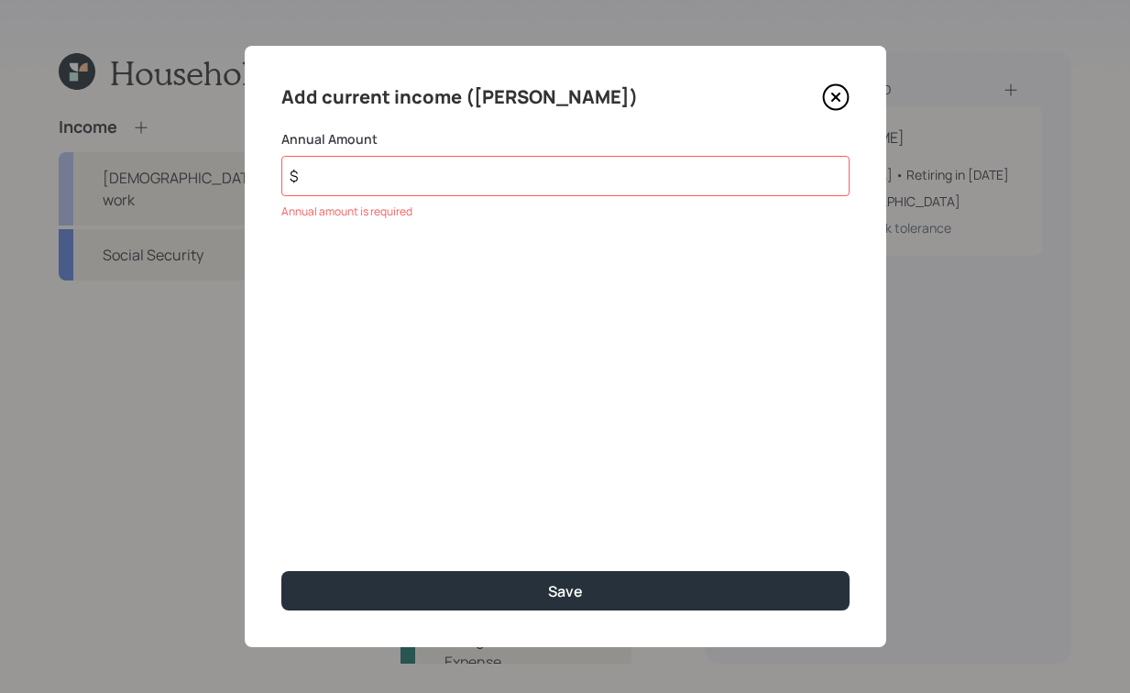
click at [824, 106] on icon at bounding box center [836, 97] width 28 height 28
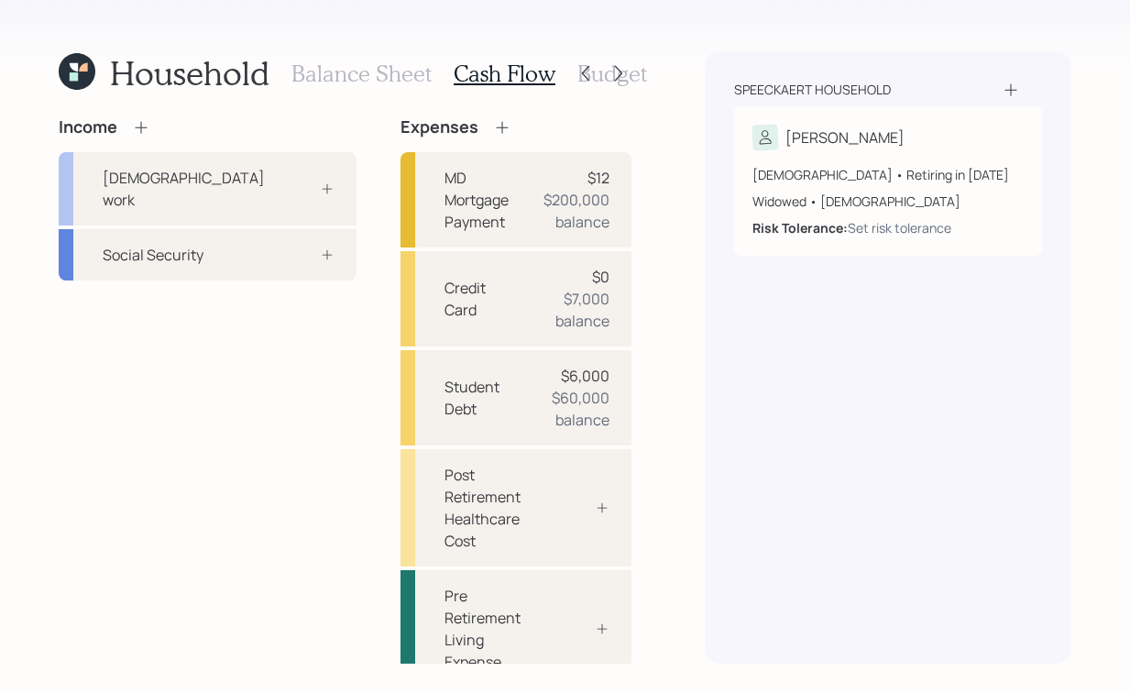
click at [152, 125] on div "Income" at bounding box center [208, 127] width 298 height 20
click at [141, 126] on icon at bounding box center [141, 127] width 12 height 12
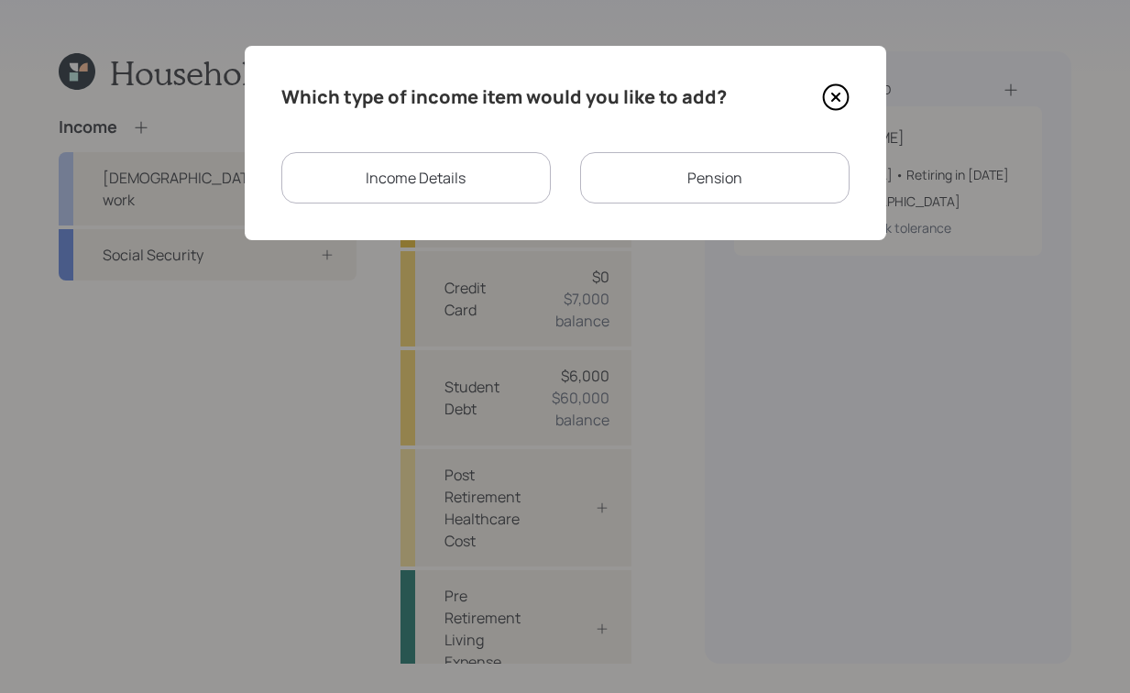
click at [456, 183] on div "Income Details" at bounding box center [416, 177] width 270 height 51
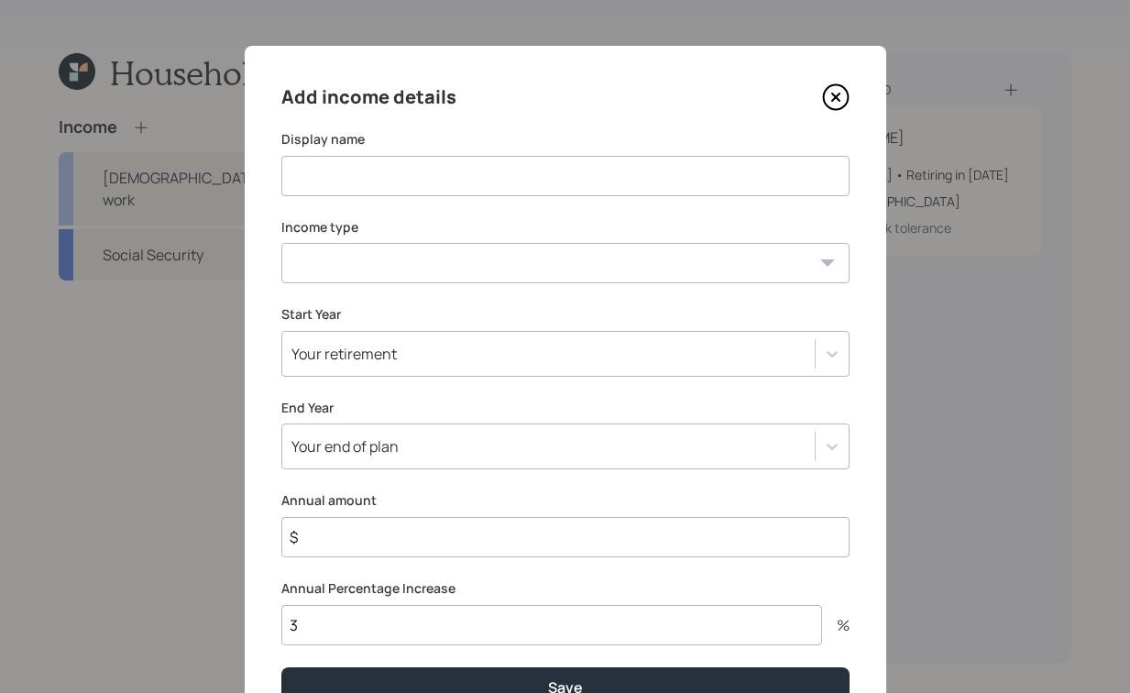
click at [575, 185] on input at bounding box center [565, 176] width 568 height 40
click at [769, 290] on div "Add income details Display name Income type [DEMOGRAPHIC_DATA] work [DEMOGRAPHI…" at bounding box center [566, 395] width 642 height 698
click at [774, 276] on select "[DEMOGRAPHIC_DATA] work [DEMOGRAPHIC_DATA] work Self employment Other" at bounding box center [565, 263] width 568 height 40
select select "part_time"
click at [281, 243] on select "[DEMOGRAPHIC_DATA] work [DEMOGRAPHIC_DATA] work Self employment Other" at bounding box center [565, 263] width 568 height 40
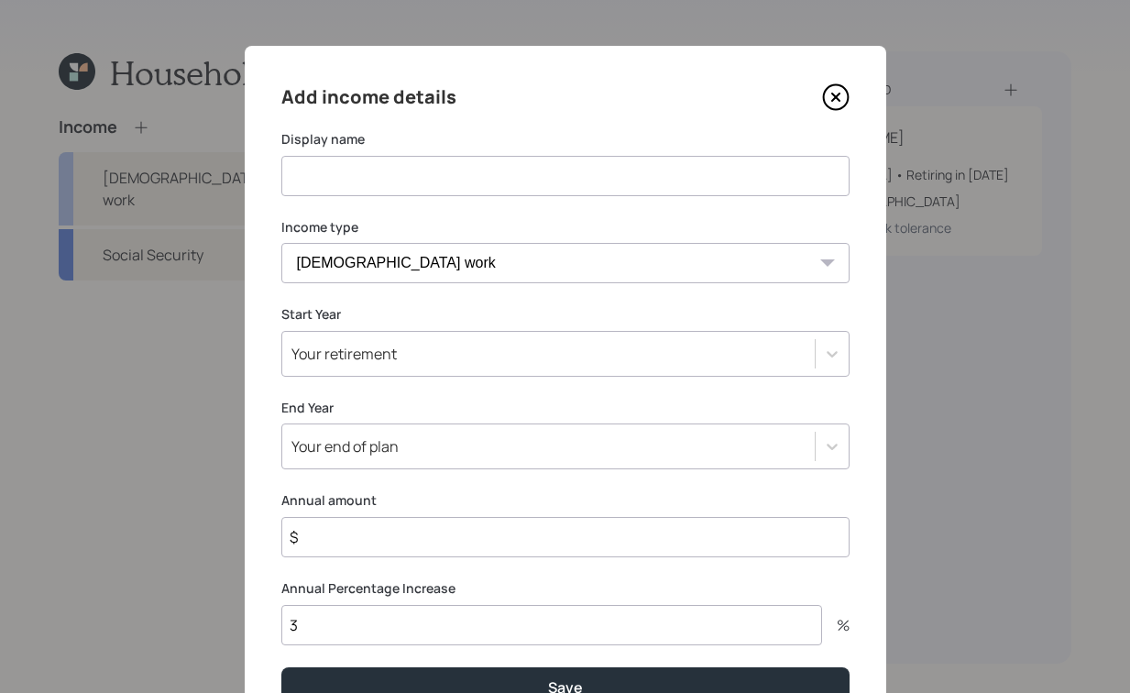
scroll to position [97, 0]
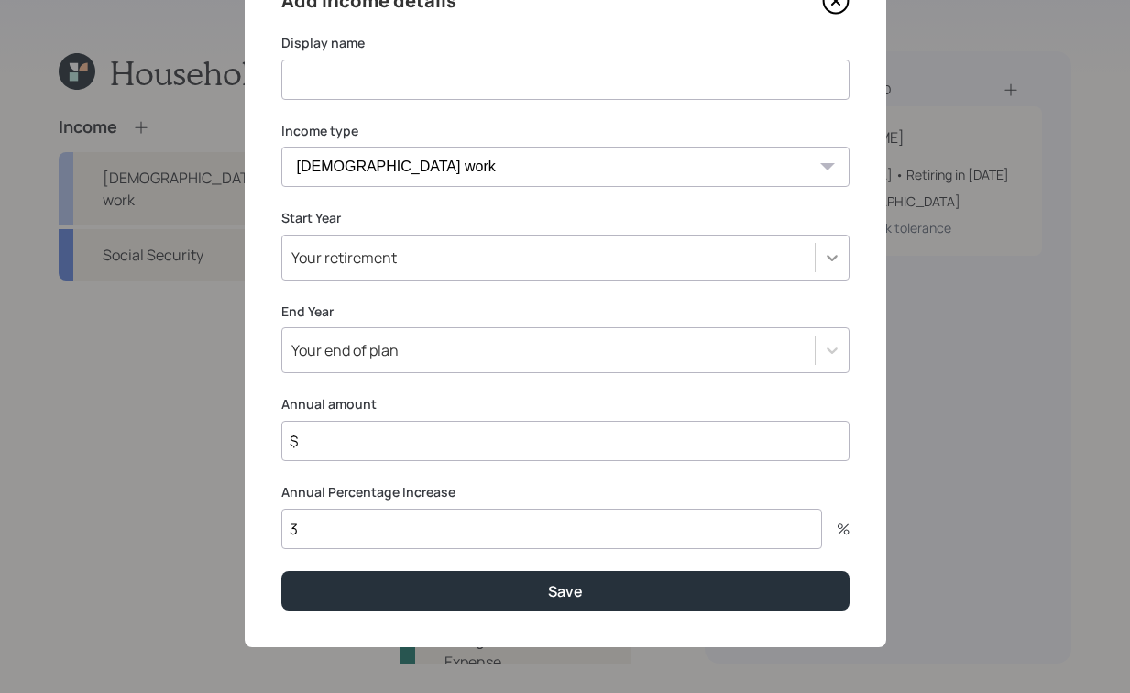
click at [835, 251] on div at bounding box center [832, 257] width 33 height 33
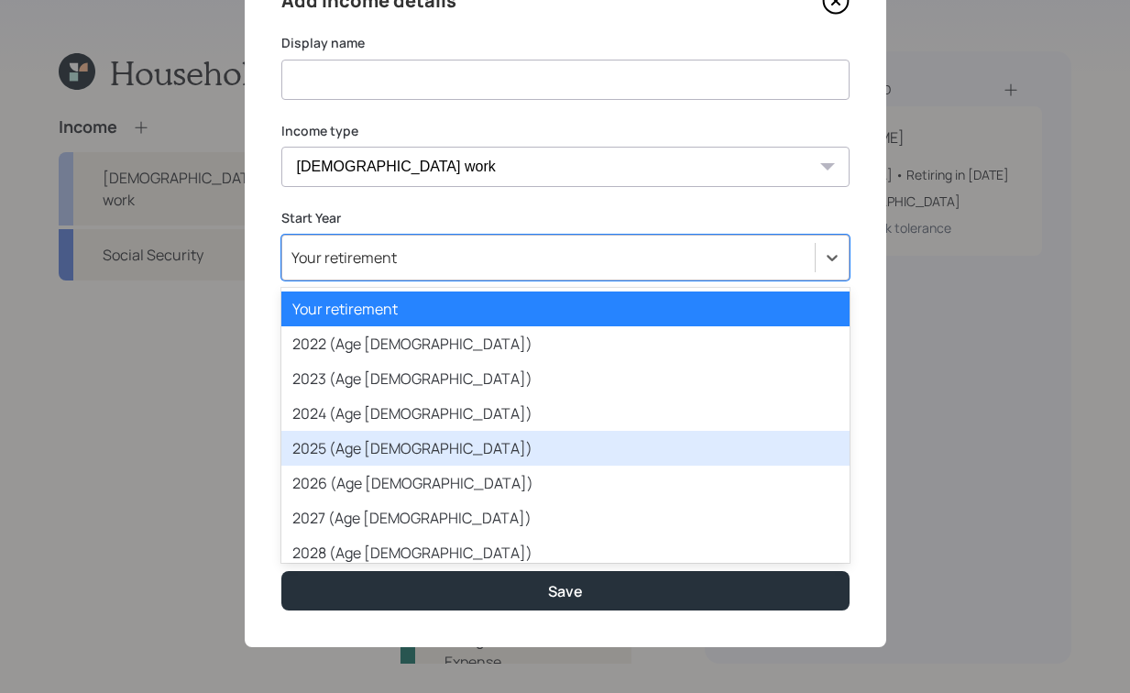
click at [583, 449] on div "2025 (Age [DEMOGRAPHIC_DATA])" at bounding box center [565, 448] width 568 height 35
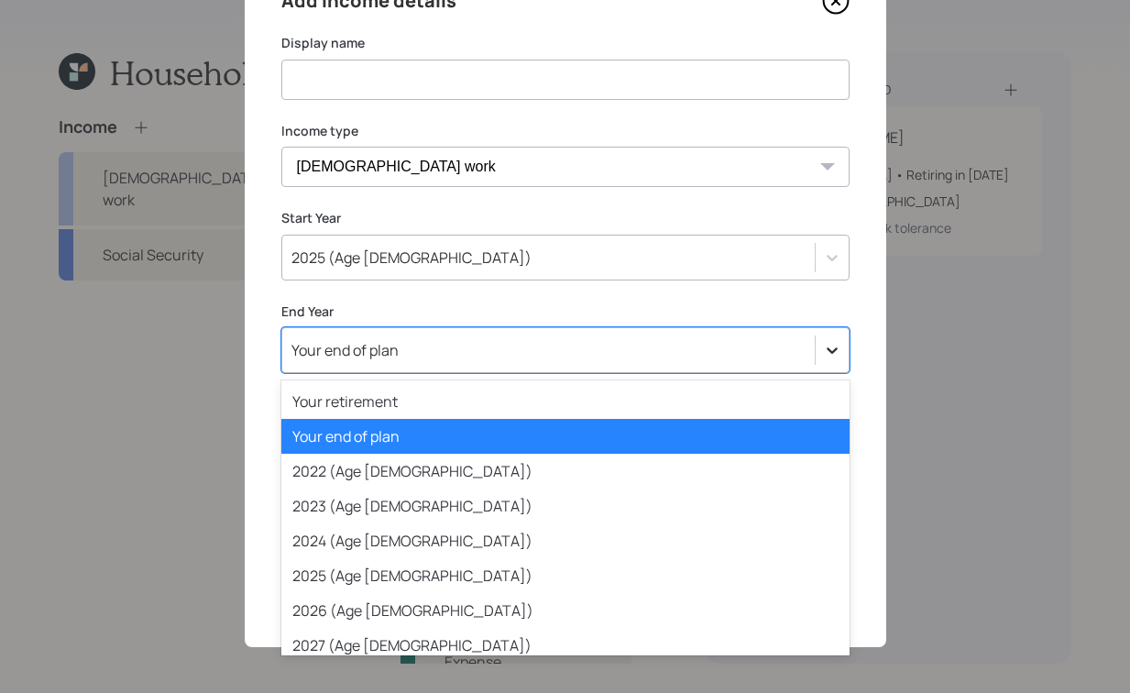
click at [832, 350] on icon at bounding box center [832, 350] width 18 height 18
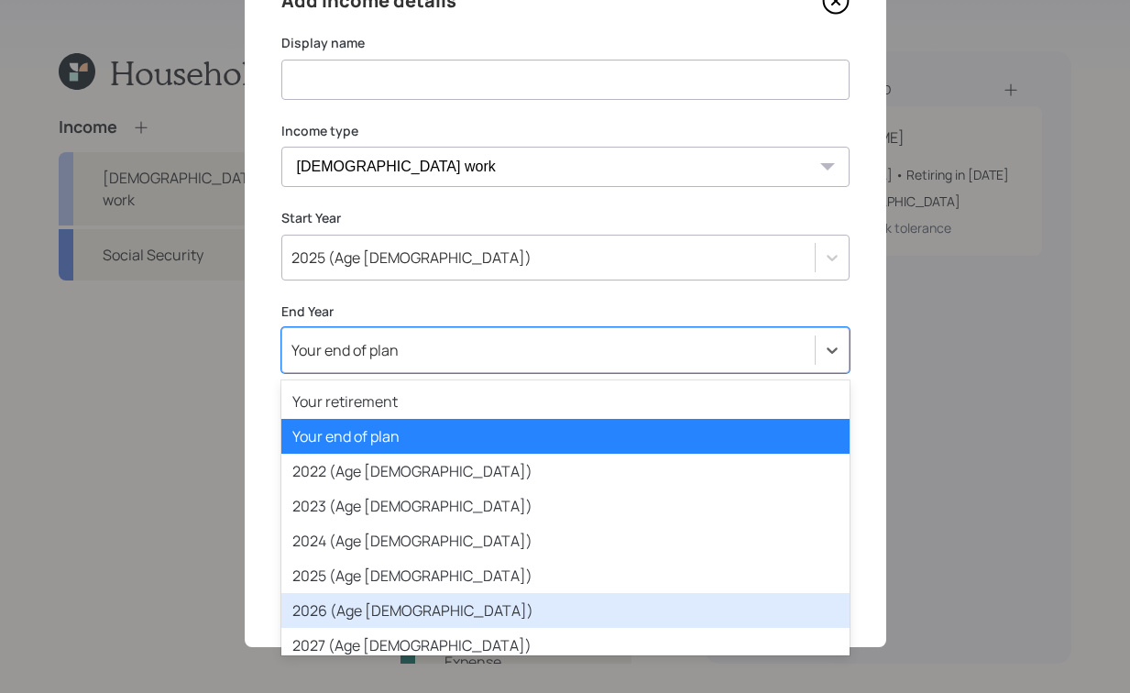
click at [518, 598] on div "2026 (Age [DEMOGRAPHIC_DATA])" at bounding box center [565, 610] width 568 height 35
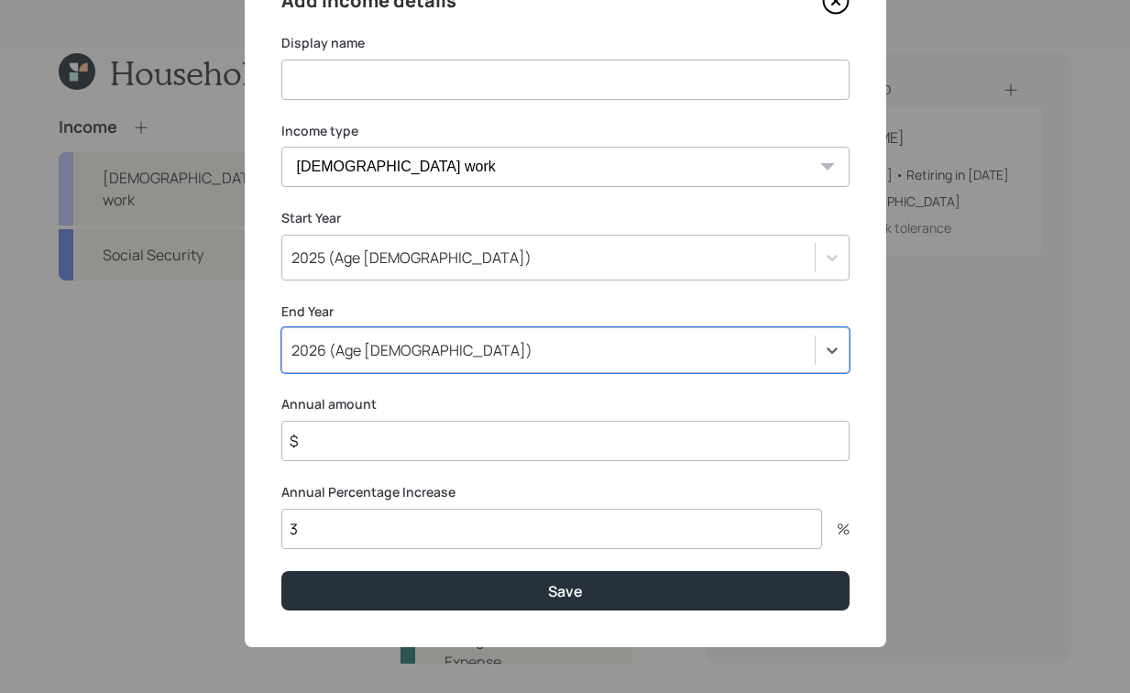
click at [354, 450] on input "$" at bounding box center [565, 441] width 568 height 40
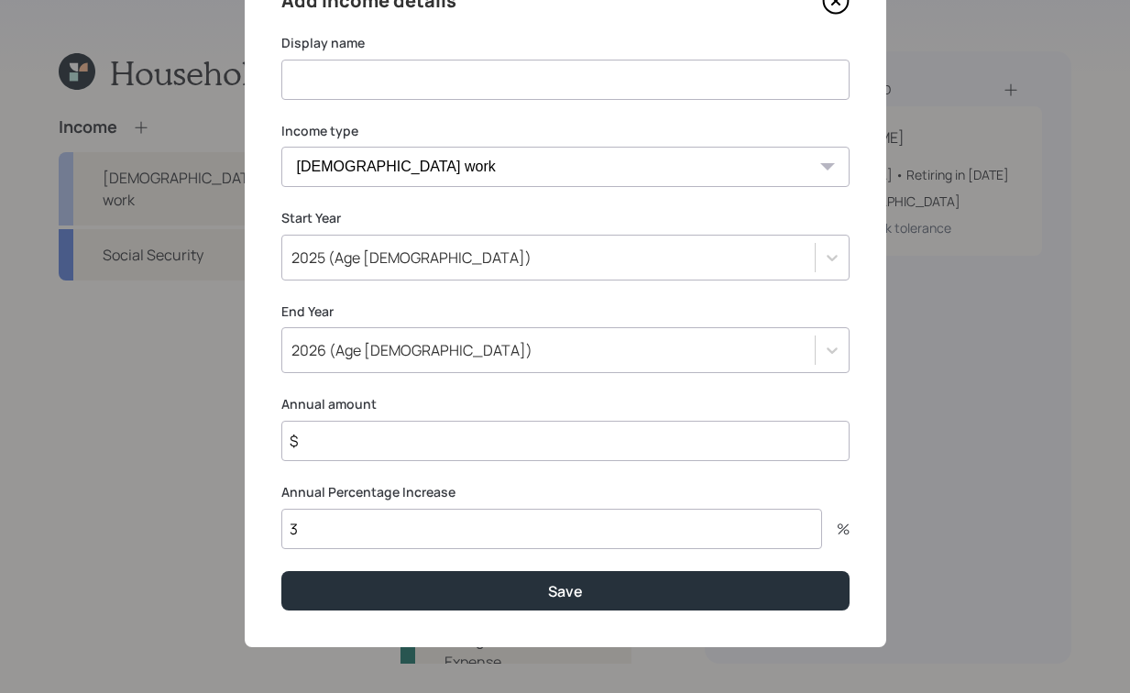
click at [336, 544] on input "3" at bounding box center [551, 529] width 541 height 40
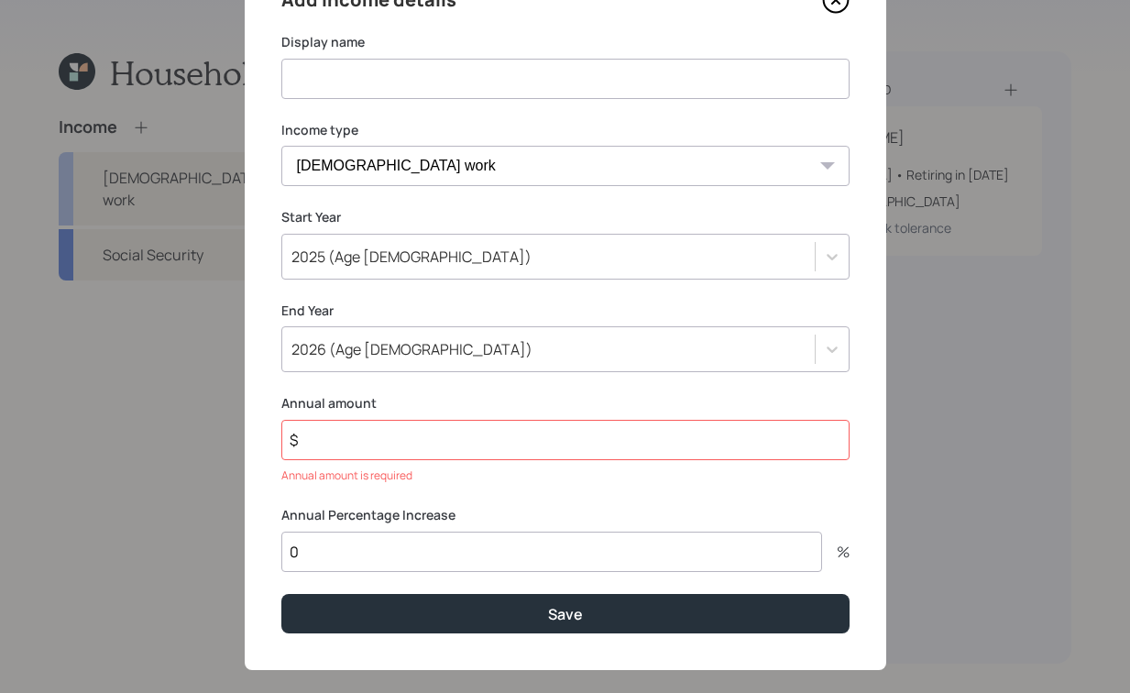
type input "0"
click at [581, 72] on input at bounding box center [565, 79] width 568 height 40
type input "Buyout Payments"
click at [743, 169] on select "[DEMOGRAPHIC_DATA] work [DEMOGRAPHIC_DATA] work Self employment Other" at bounding box center [565, 166] width 568 height 40
select select "other"
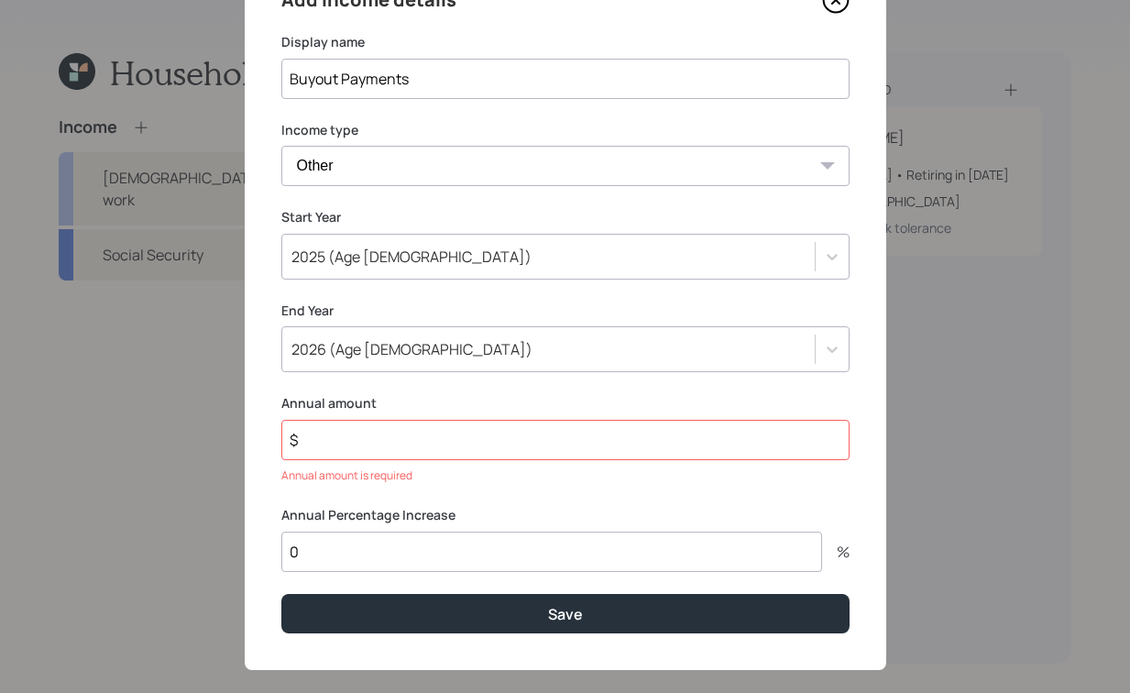
click at [281, 146] on select "[DEMOGRAPHIC_DATA] work [DEMOGRAPHIC_DATA] work Self employment Other" at bounding box center [565, 166] width 568 height 40
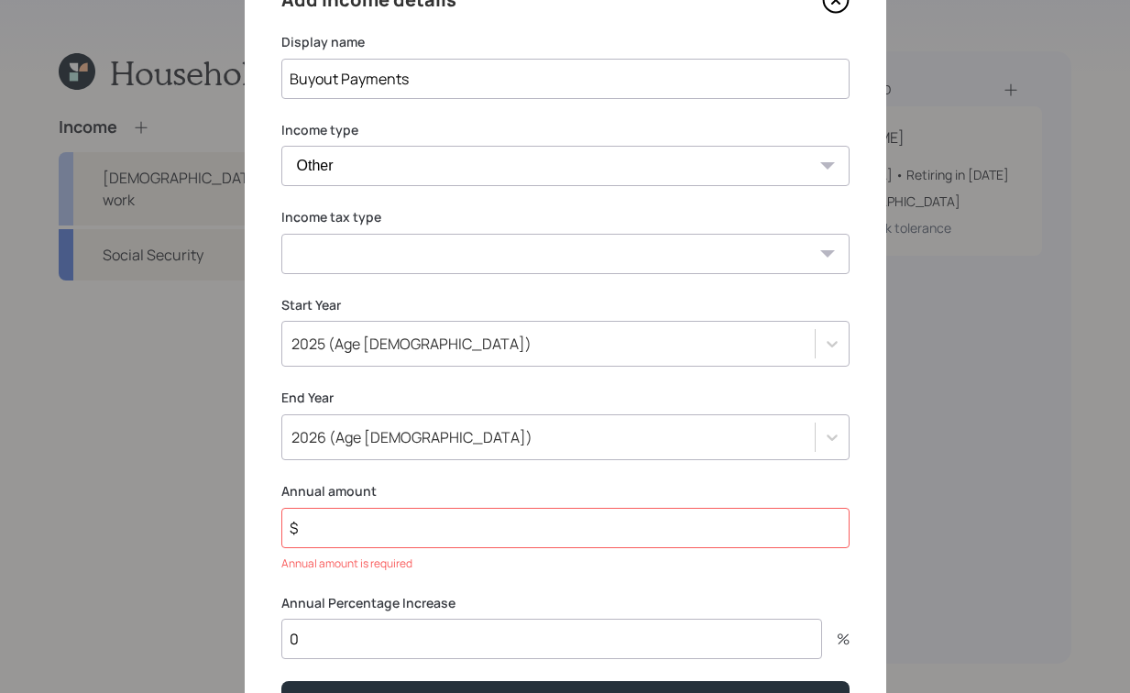
click at [839, 269] on select "Tax-free Earned Self Employment Alimony Royalties Pension / Annuity Interest Di…" at bounding box center [565, 254] width 568 height 40
click at [281, 234] on select "Tax-free Earned Self Employment Alimony Royalties Pension / Annuity Interest Di…" at bounding box center [565, 254] width 568 height 40
click at [402, 524] on input "$" at bounding box center [565, 528] width 568 height 40
click at [801, 259] on select "Tax-free Earned Self Employment Alimony Royalties Pension / Annuity Interest Di…" at bounding box center [565, 254] width 568 height 40
select select "tax_free"
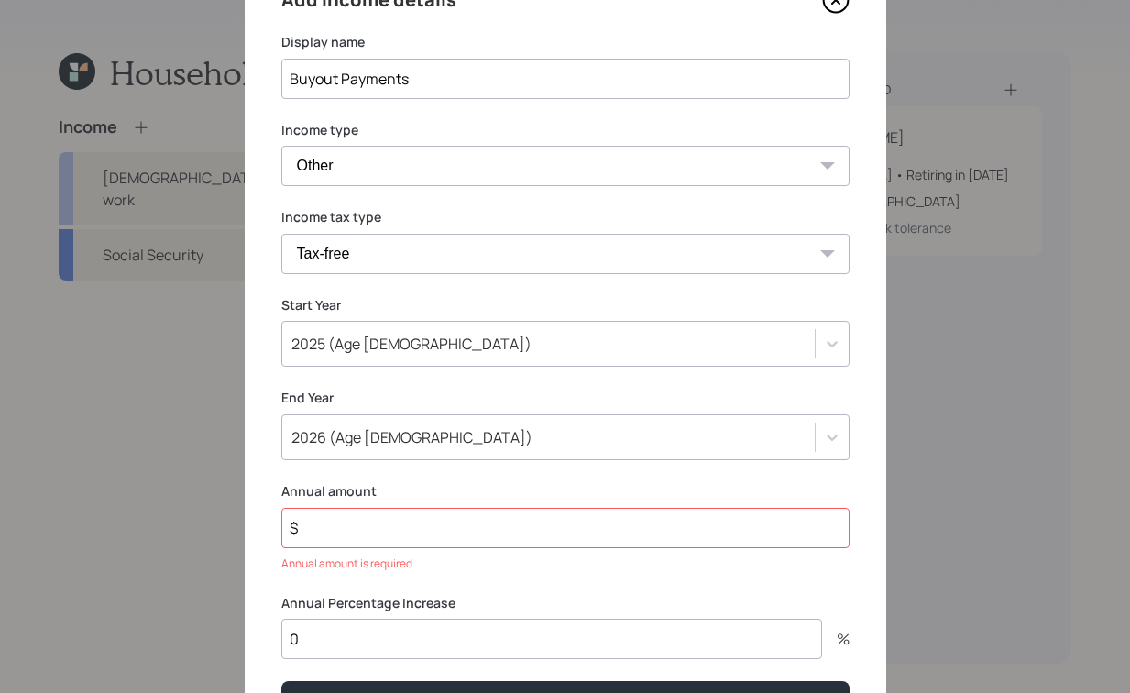
click at [281, 234] on select "Tax-free Earned Self Employment Alimony Royalties Pension / Annuity Interest Di…" at bounding box center [565, 254] width 568 height 40
click at [439, 530] on input "$" at bounding box center [565, 528] width 568 height 40
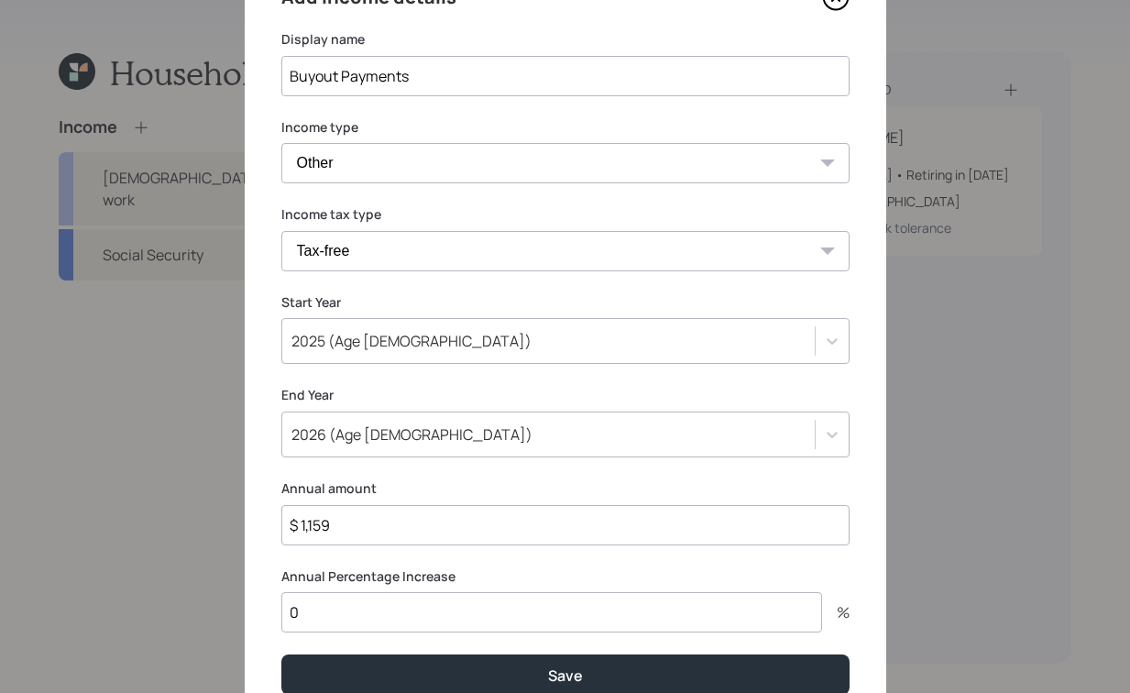
scroll to position [101, 0]
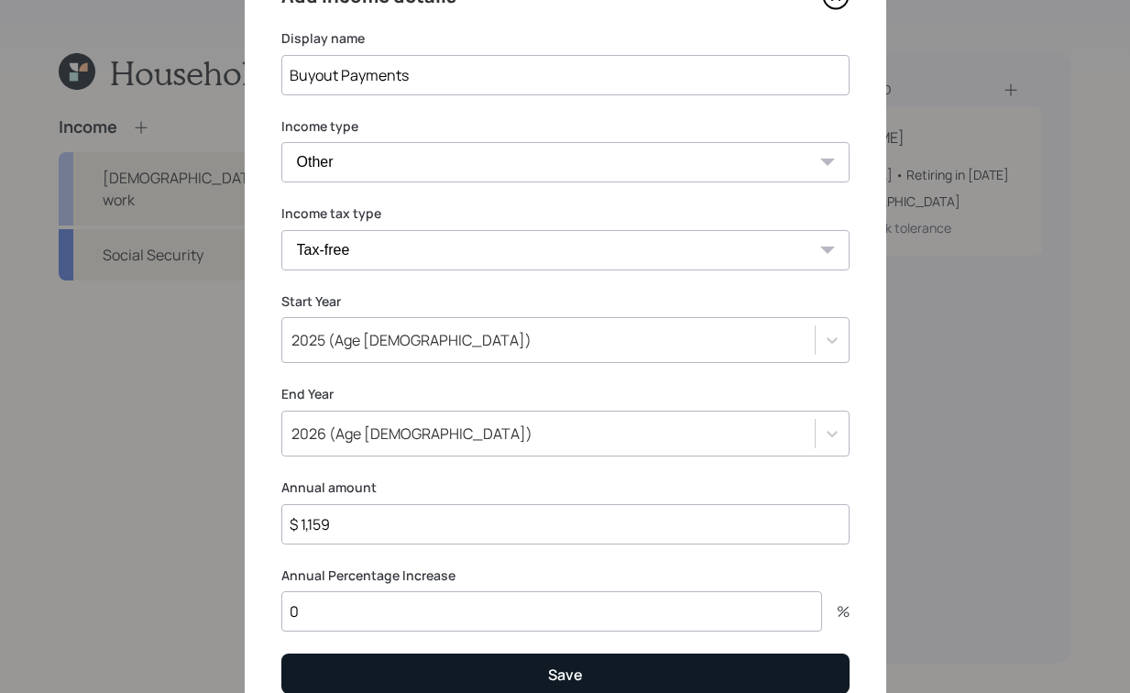
type input "$ 1,159"
click at [534, 657] on button "Save" at bounding box center [565, 673] width 568 height 39
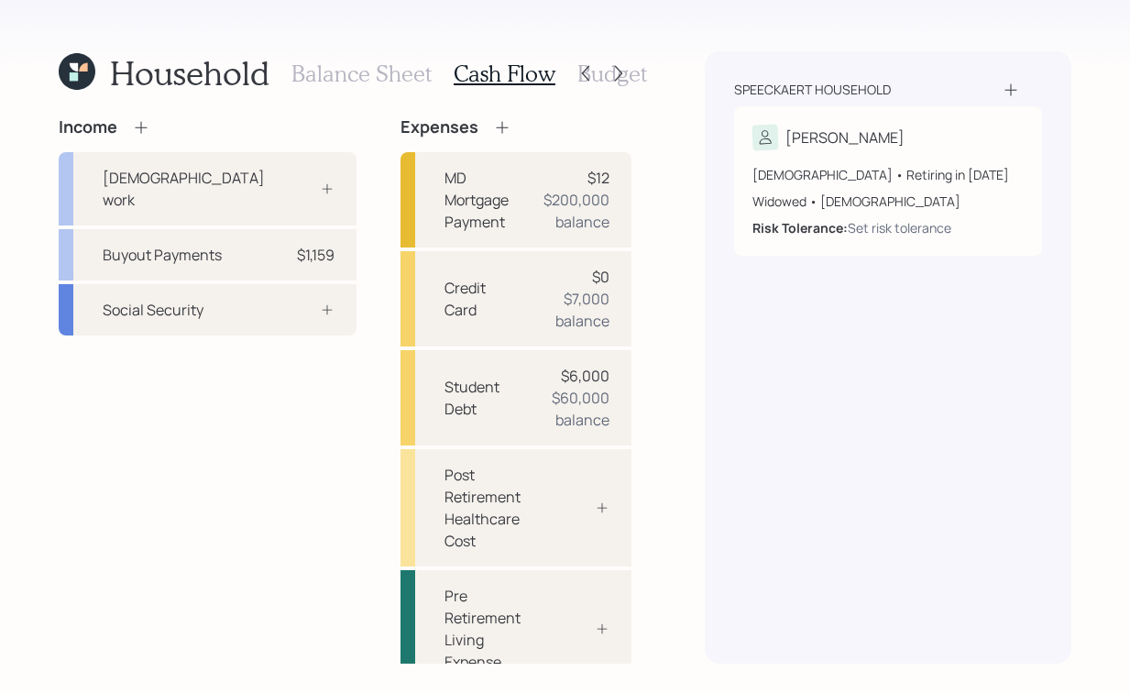
click at [634, 71] on h3 "Budget" at bounding box center [613, 74] width 70 height 27
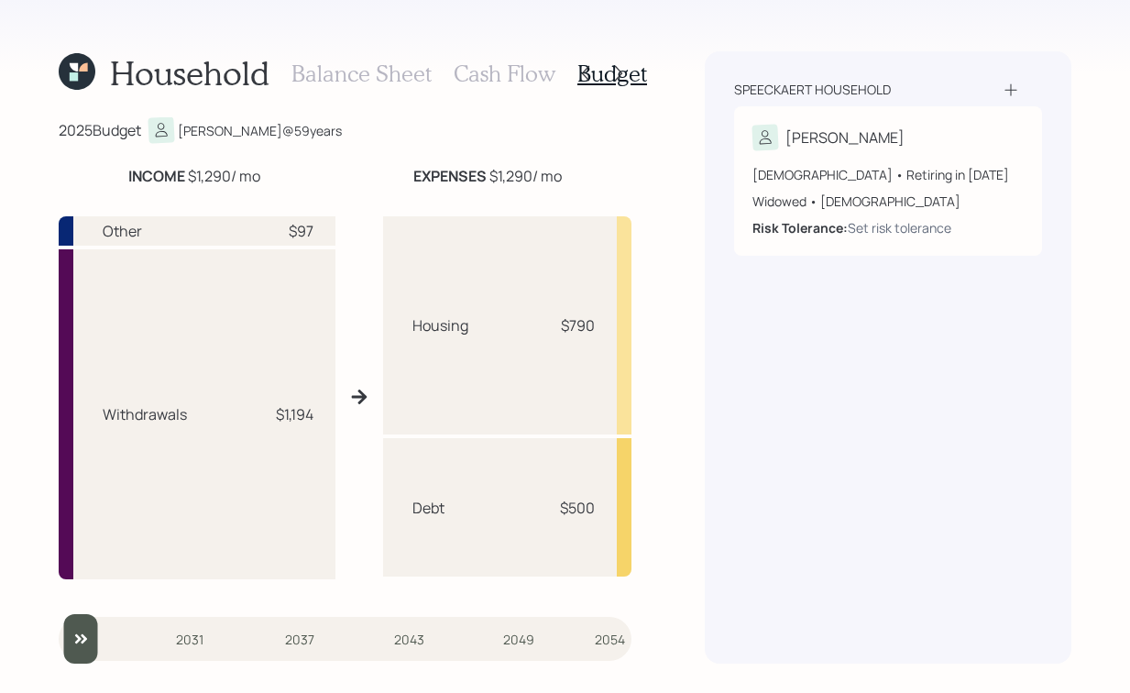
click at [525, 78] on h3 "Cash Flow" at bounding box center [505, 74] width 102 height 27
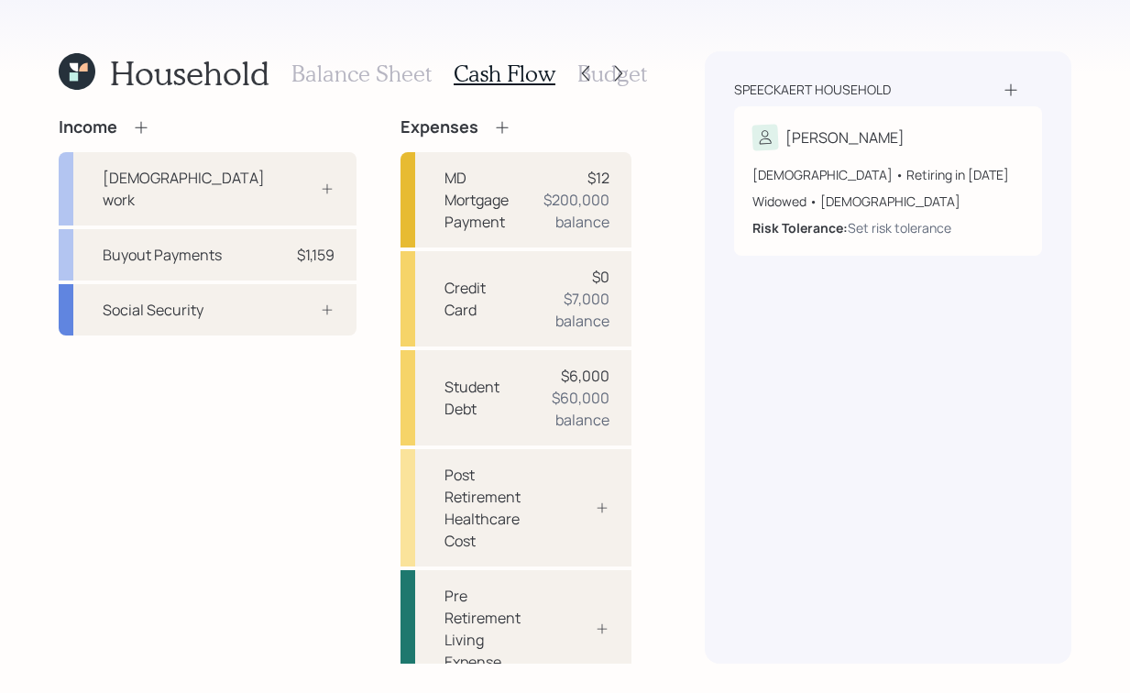
click at [361, 59] on div "Balance Sheet Cash Flow Budget" at bounding box center [470, 73] width 356 height 44
click at [362, 60] on div "Balance Sheet Cash Flow Budget" at bounding box center [470, 73] width 356 height 44
click at [358, 66] on h3 "Balance Sheet" at bounding box center [362, 74] width 140 height 27
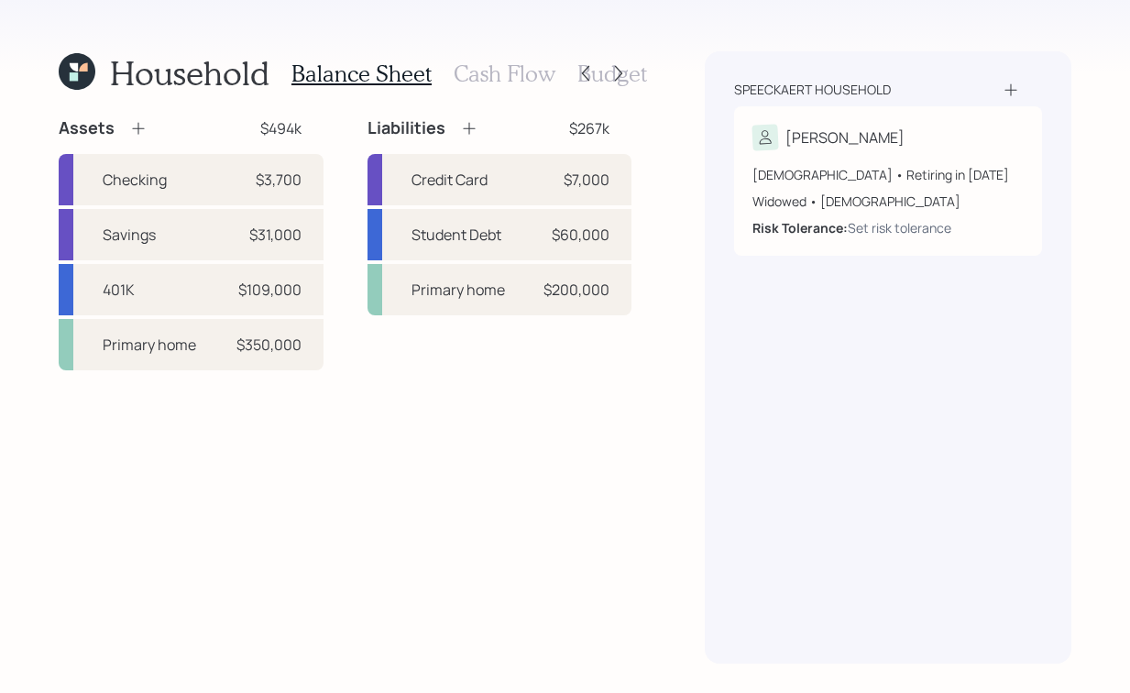
click at [492, 81] on h3 "Cash Flow" at bounding box center [505, 74] width 102 height 27
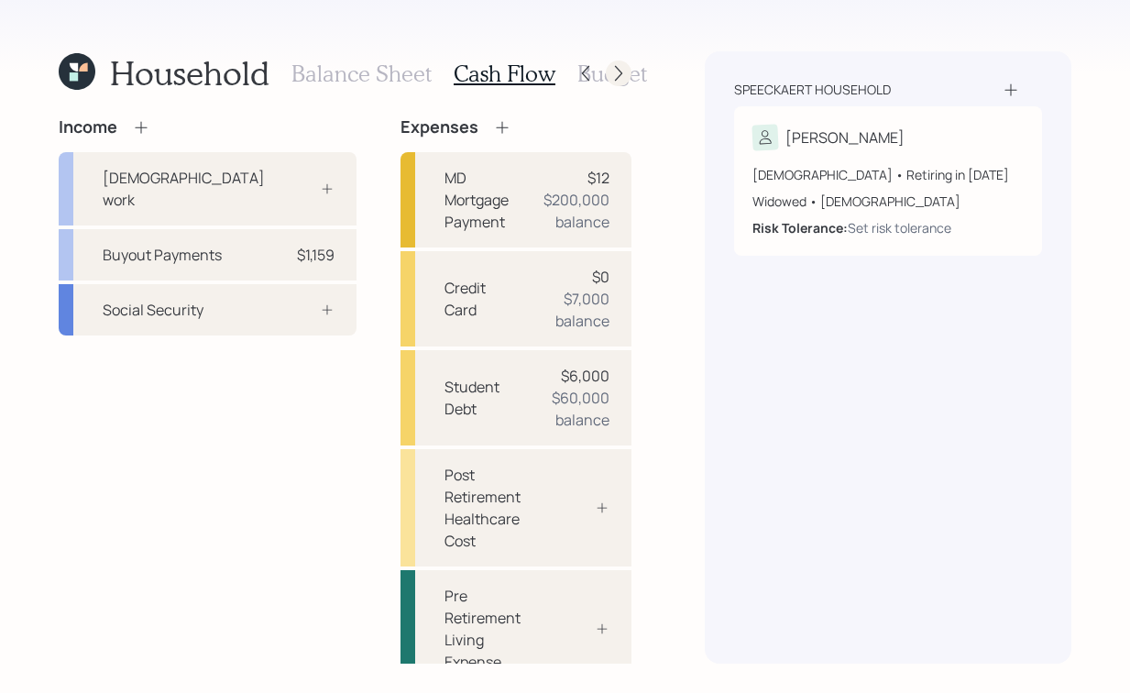
click at [626, 73] on icon at bounding box center [619, 73] width 18 height 18
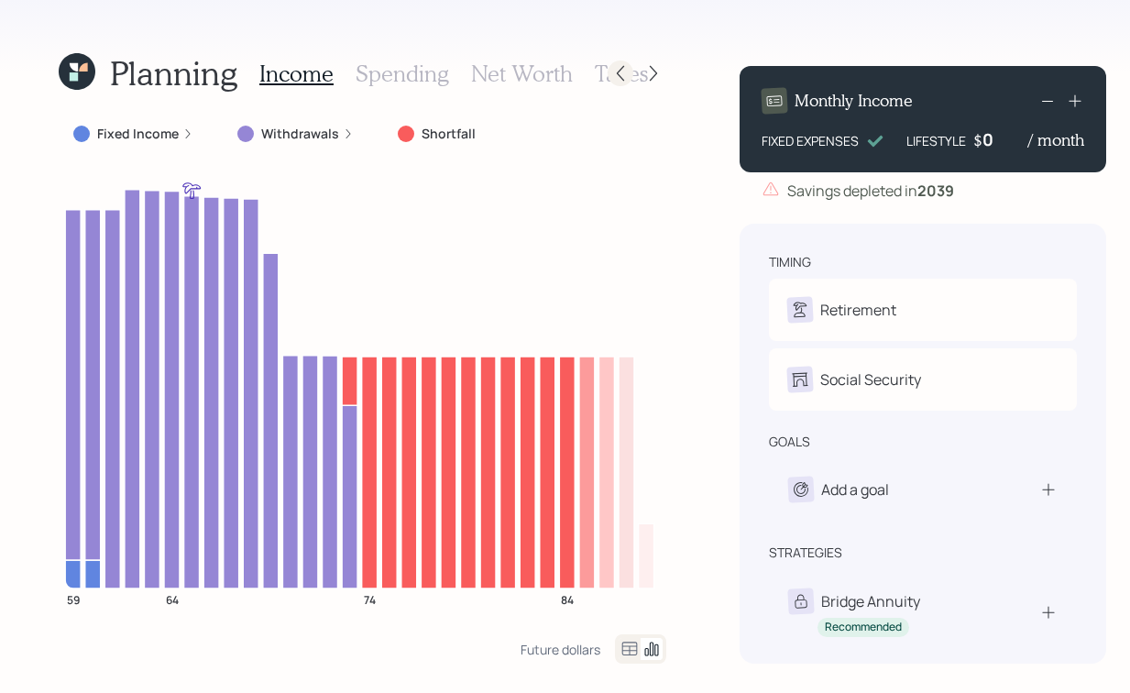
click at [617, 72] on icon at bounding box center [621, 73] width 18 height 18
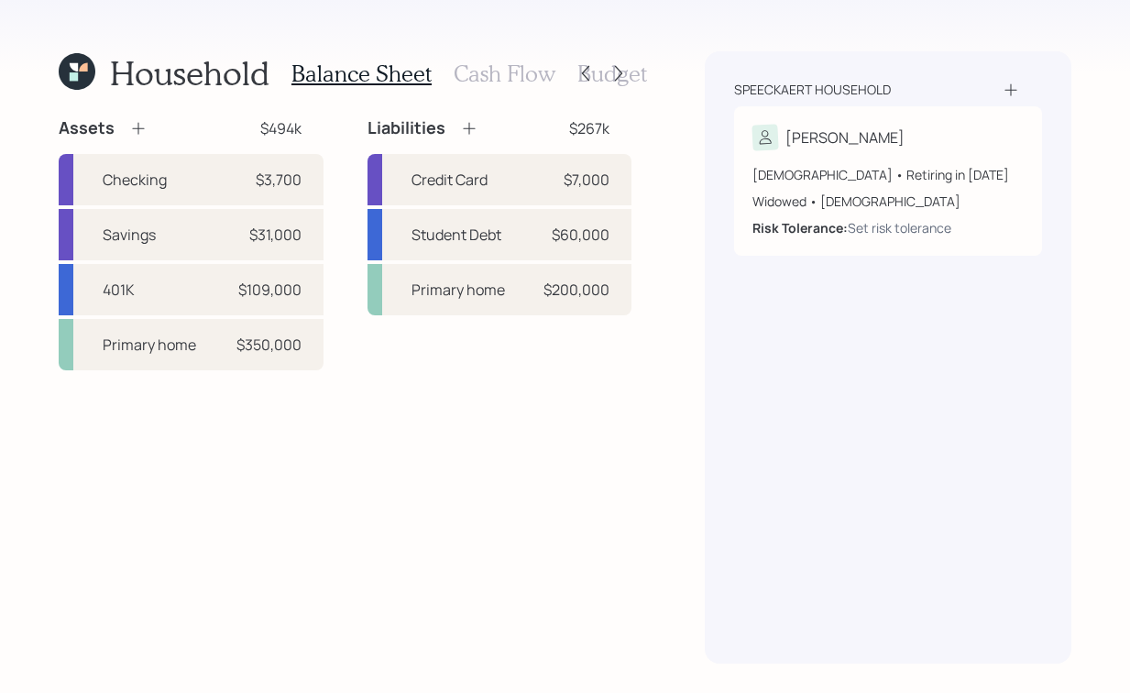
click at [488, 61] on h3 "Cash Flow" at bounding box center [505, 74] width 102 height 27
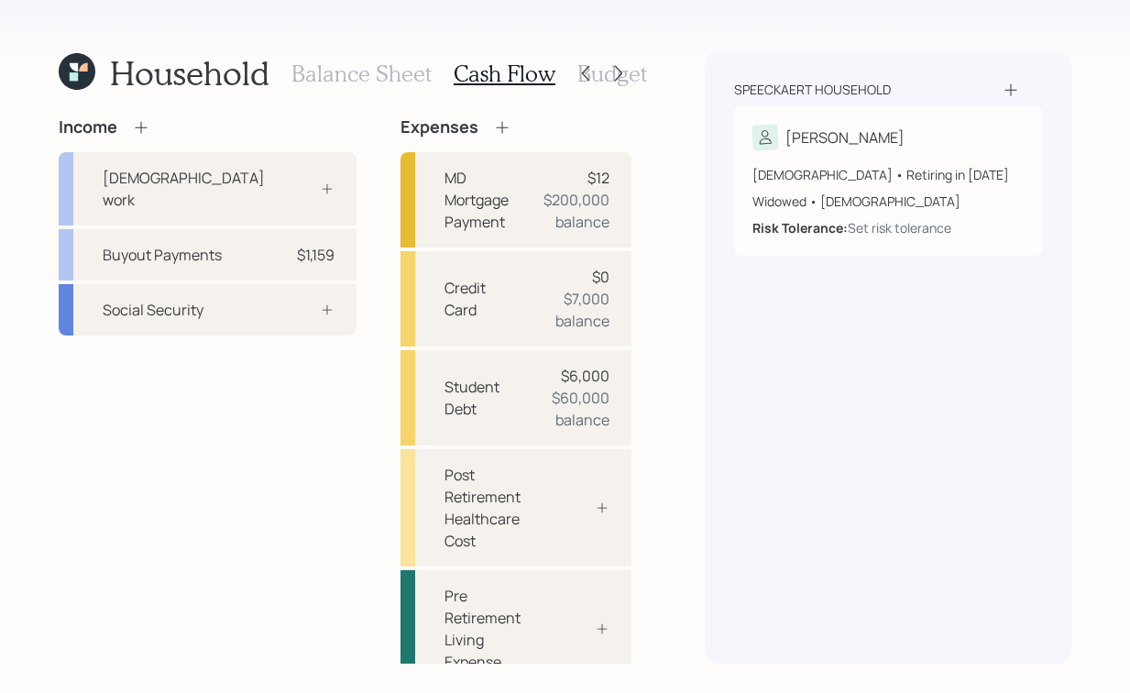
click at [641, 81] on h3 "Budget" at bounding box center [613, 74] width 70 height 27
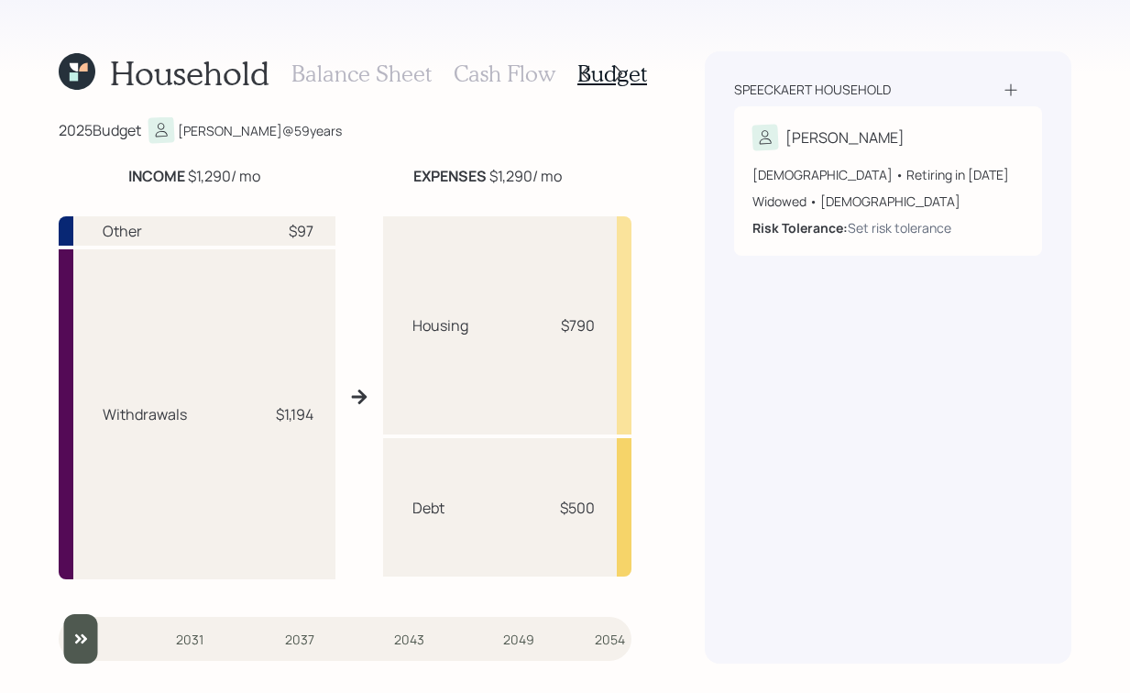
click at [480, 56] on div "Balance Sheet Cash Flow Budget" at bounding box center [470, 73] width 356 height 44
click at [482, 69] on h3 "Cash Flow" at bounding box center [505, 74] width 102 height 27
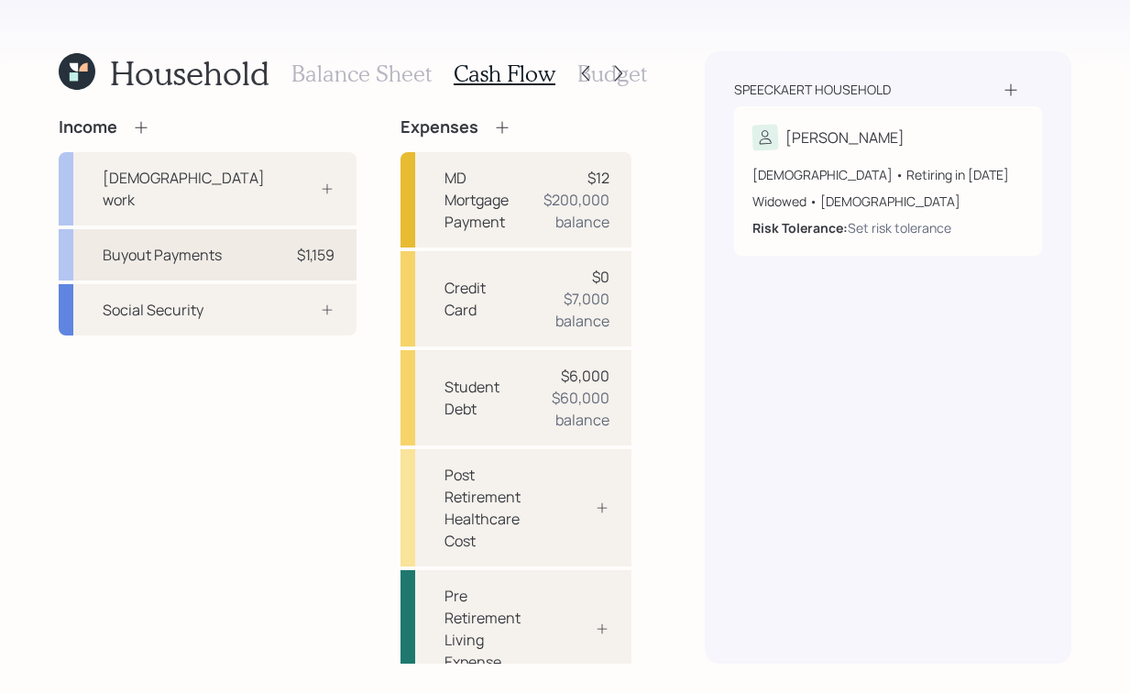
click at [191, 244] on div "Buyout Payments" at bounding box center [162, 255] width 119 height 22
select select "other"
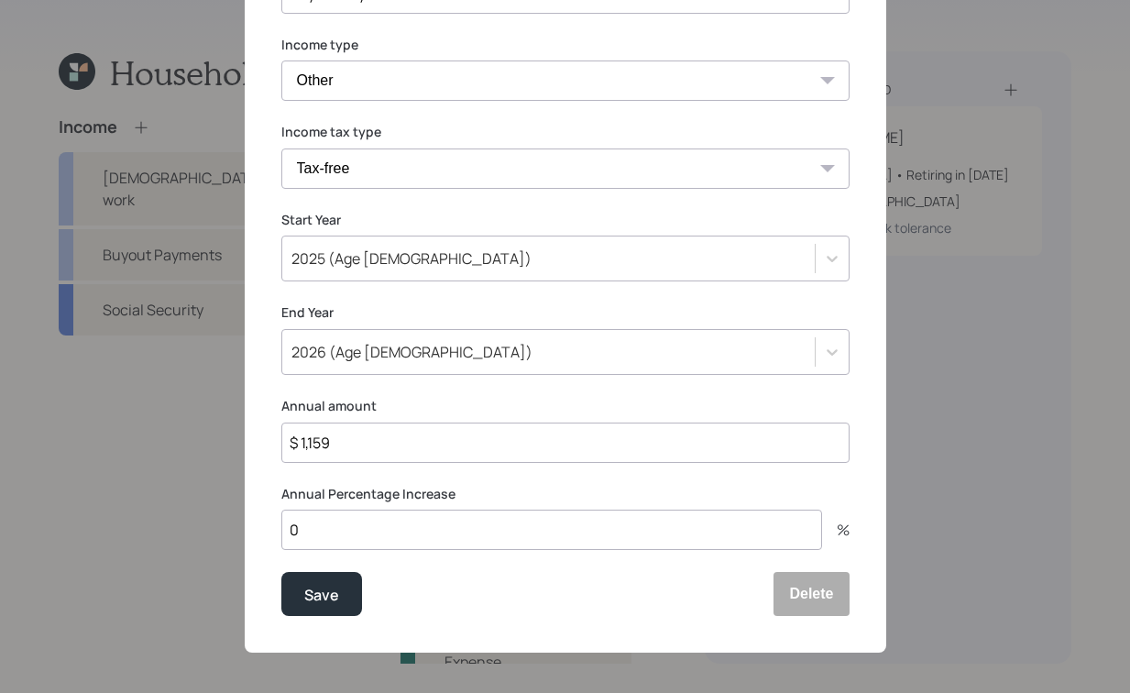
scroll to position [182, 0]
click at [348, 436] on input "$ 1,159" at bounding box center [565, 443] width 568 height 40
drag, startPoint x: 350, startPoint y: 441, endPoint x: 115, endPoint y: 414, distance: 237.1
click at [115, 414] on div "Edit income details Display name Buyout Payments Income type [DEMOGRAPHIC_DATA]…" at bounding box center [565, 346] width 1130 height 693
click at [436, 360] on div "2026 (Age [DEMOGRAPHIC_DATA])" at bounding box center [548, 351] width 533 height 31
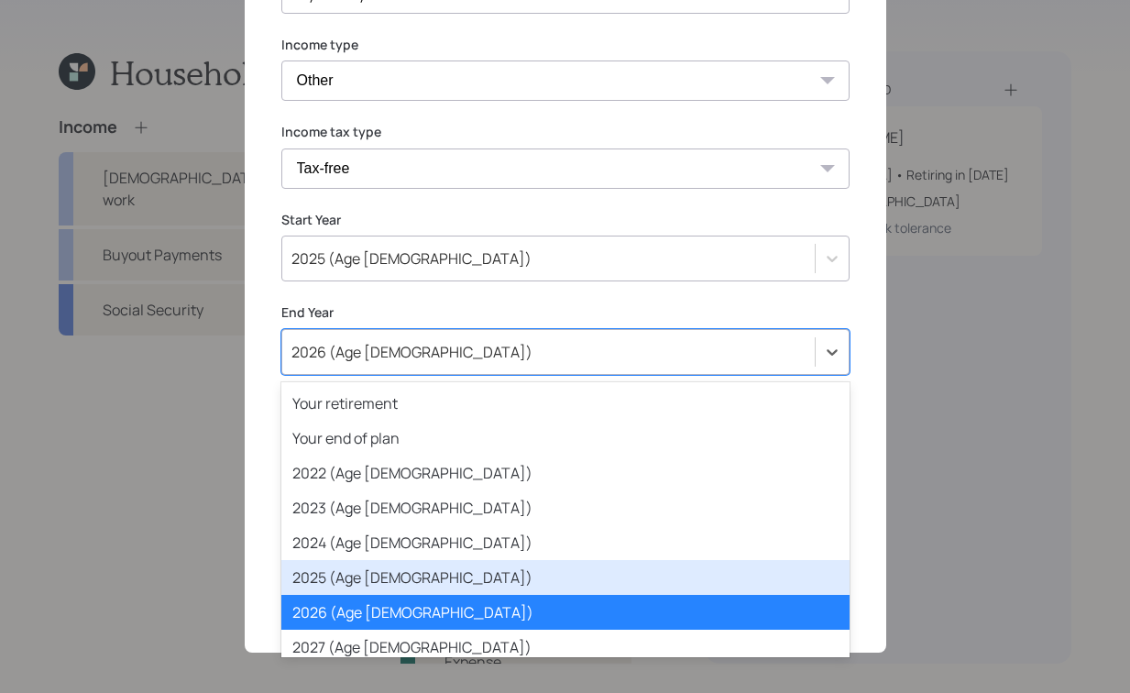
click at [391, 585] on div "2025 (Age [DEMOGRAPHIC_DATA])" at bounding box center [565, 577] width 568 height 35
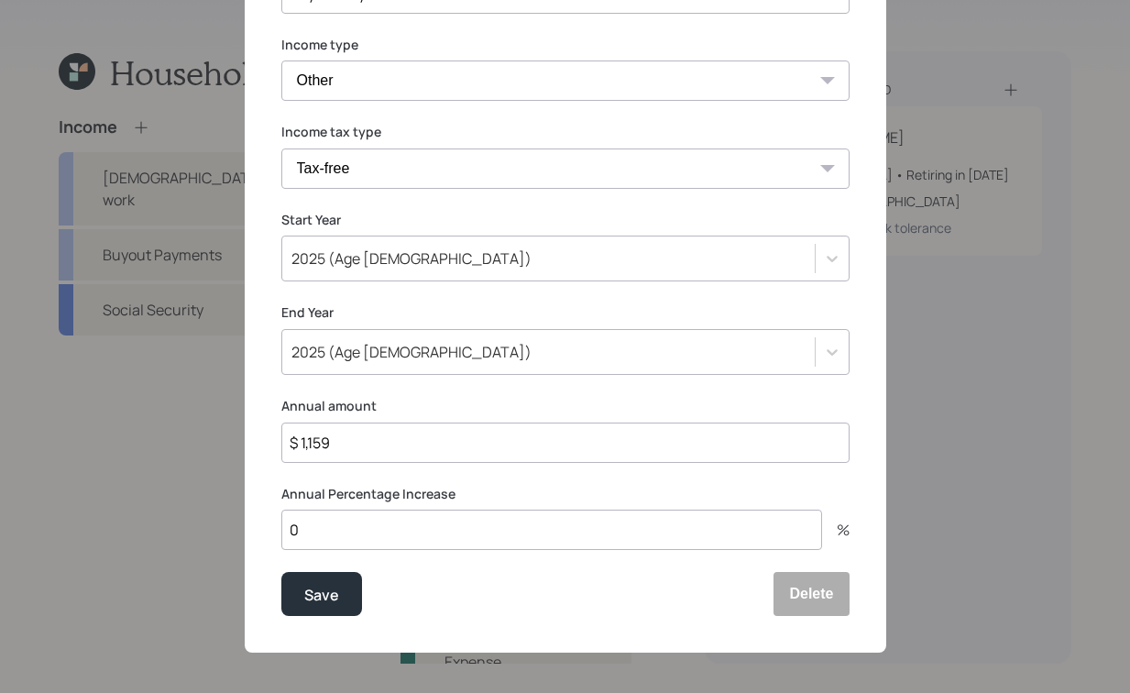
click at [421, 449] on input "$ 1,159" at bounding box center [565, 443] width 568 height 40
type input "$ 8,113"
click at [312, 591] on div "Save" at bounding box center [321, 595] width 35 height 25
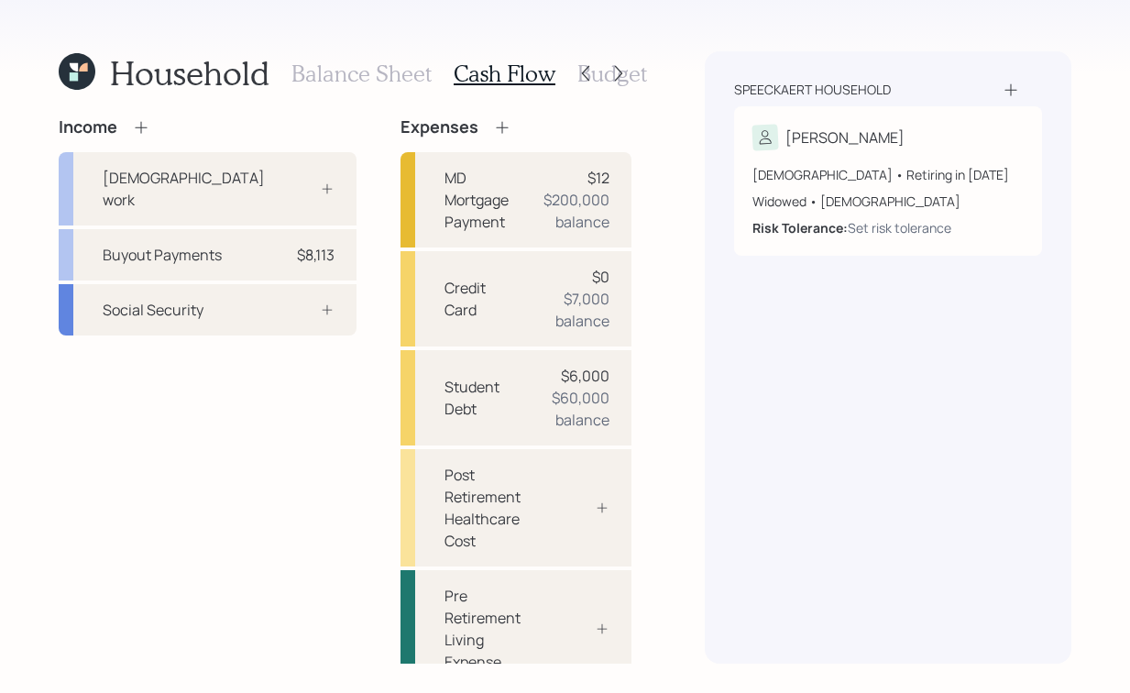
click at [149, 126] on icon at bounding box center [141, 127] width 18 height 18
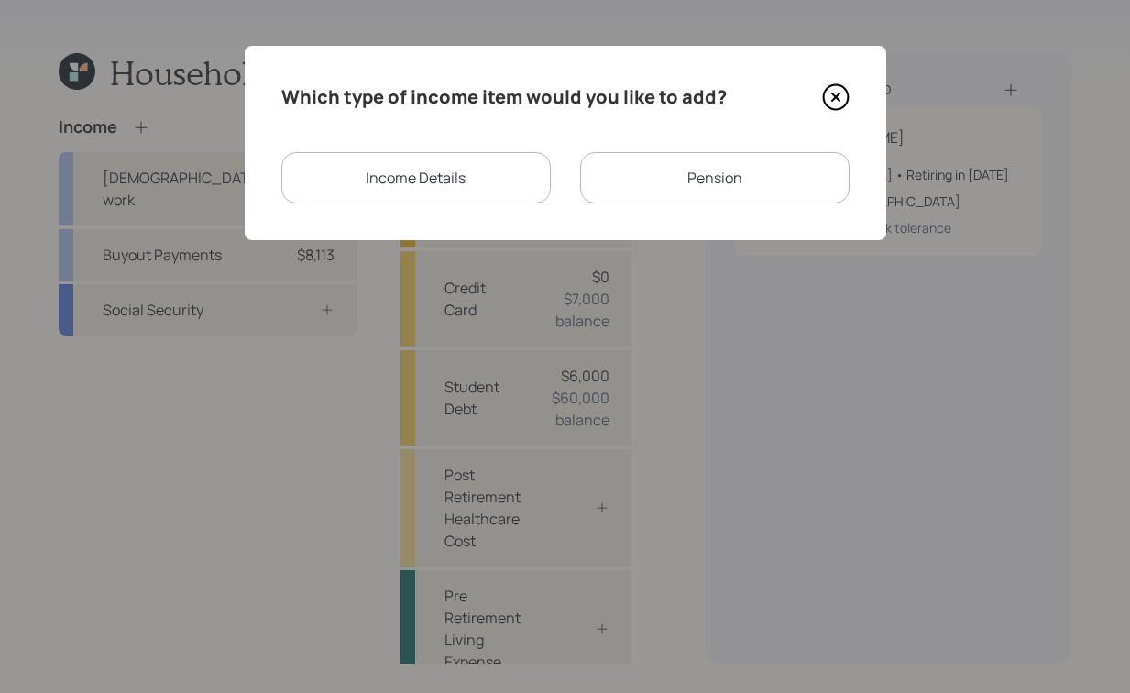
click at [448, 182] on div "Income Details" at bounding box center [416, 177] width 270 height 51
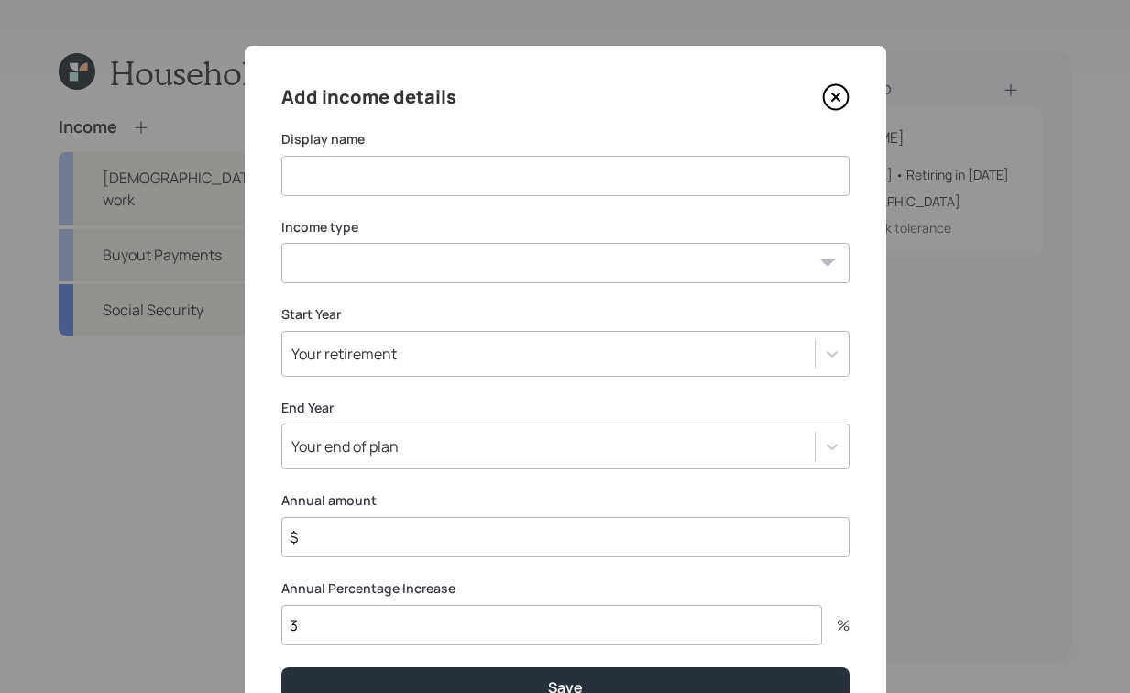
click at [559, 170] on input at bounding box center [565, 176] width 568 height 40
type input "Buyout 2026"
click at [598, 237] on div "Income type [DEMOGRAPHIC_DATA] work [DEMOGRAPHIC_DATA] work Self employment Oth…" at bounding box center [565, 251] width 568 height 66
click at [592, 248] on select "[DEMOGRAPHIC_DATA] work [DEMOGRAPHIC_DATA] work Self employment Other" at bounding box center [565, 263] width 568 height 40
select select "other"
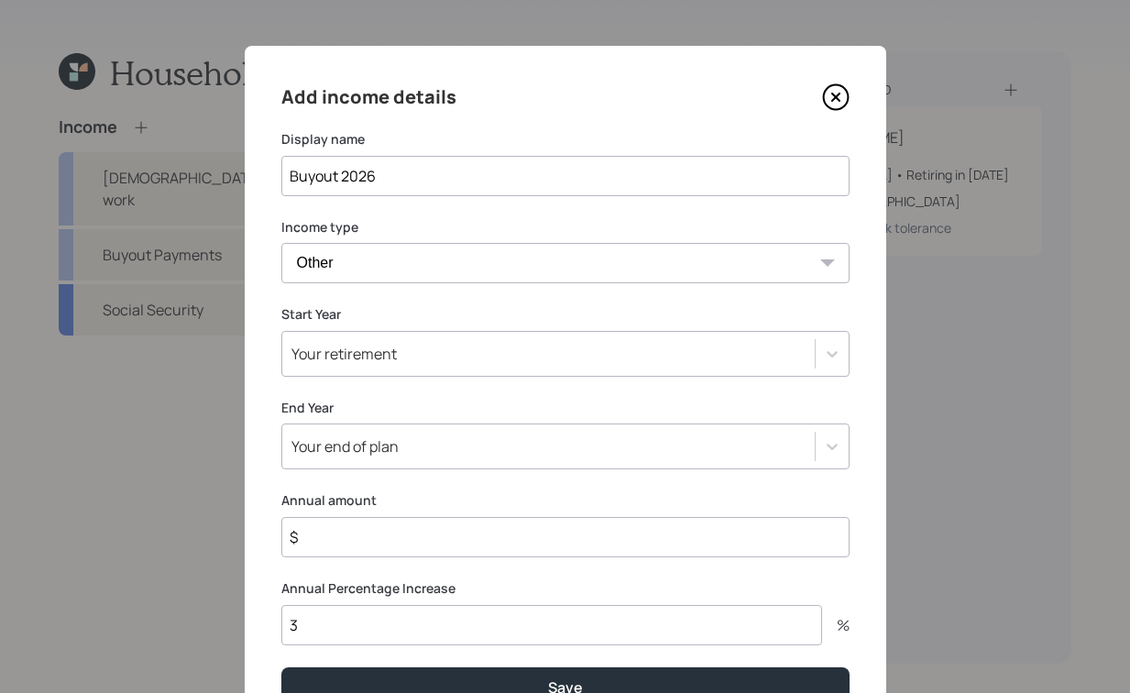
click at [281, 243] on select "[DEMOGRAPHIC_DATA] work [DEMOGRAPHIC_DATA] work Self employment Other" at bounding box center [565, 263] width 568 height 40
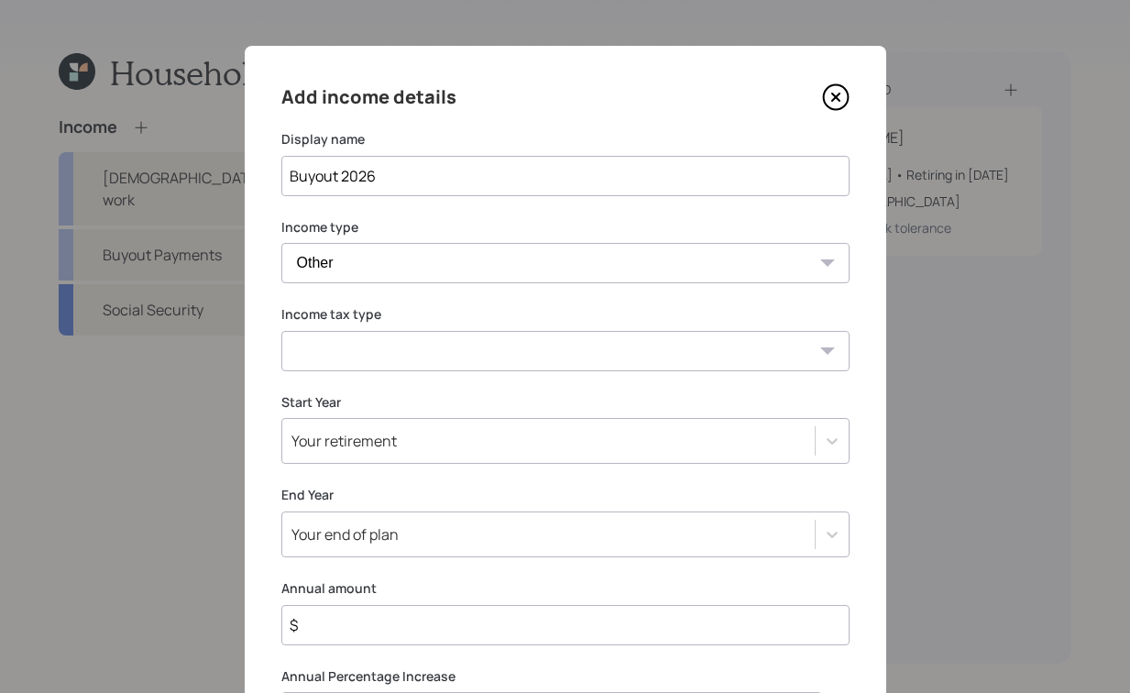
click at [516, 357] on select "Tax-free Earned Self Employment Alimony Royalties Pension / Annuity Interest Di…" at bounding box center [565, 351] width 568 height 40
select select "tax_free"
click at [281, 331] on select "Tax-free Earned Self Employment Alimony Royalties Pension / Annuity Interest Di…" at bounding box center [565, 351] width 568 height 40
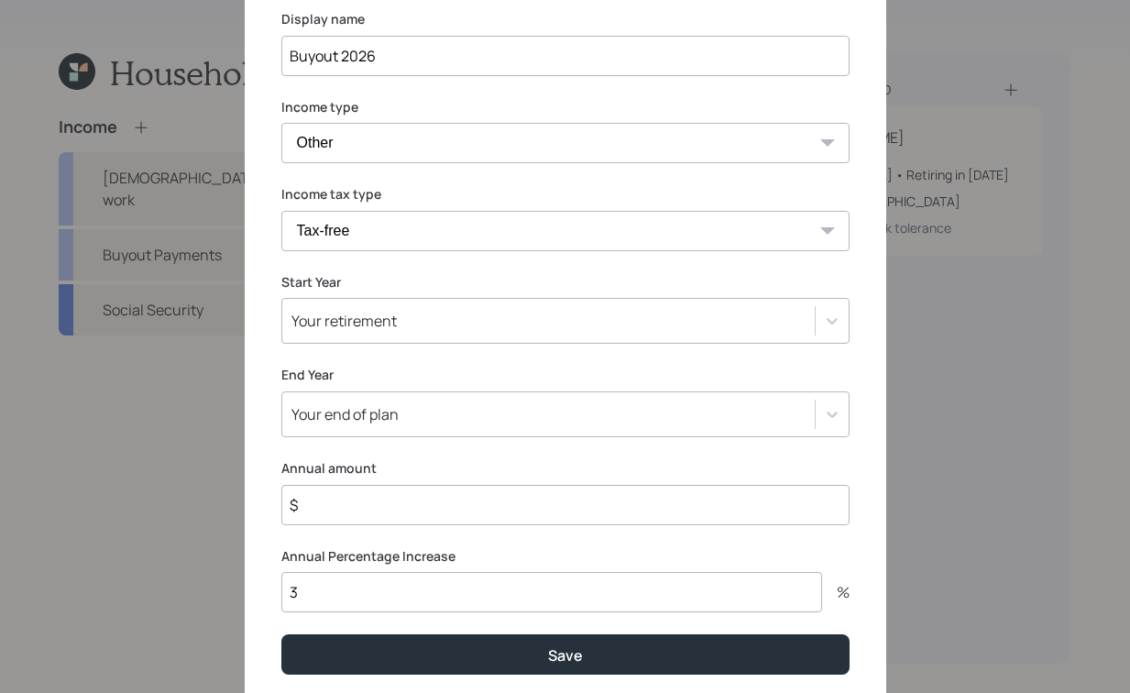
scroll to position [121, 0]
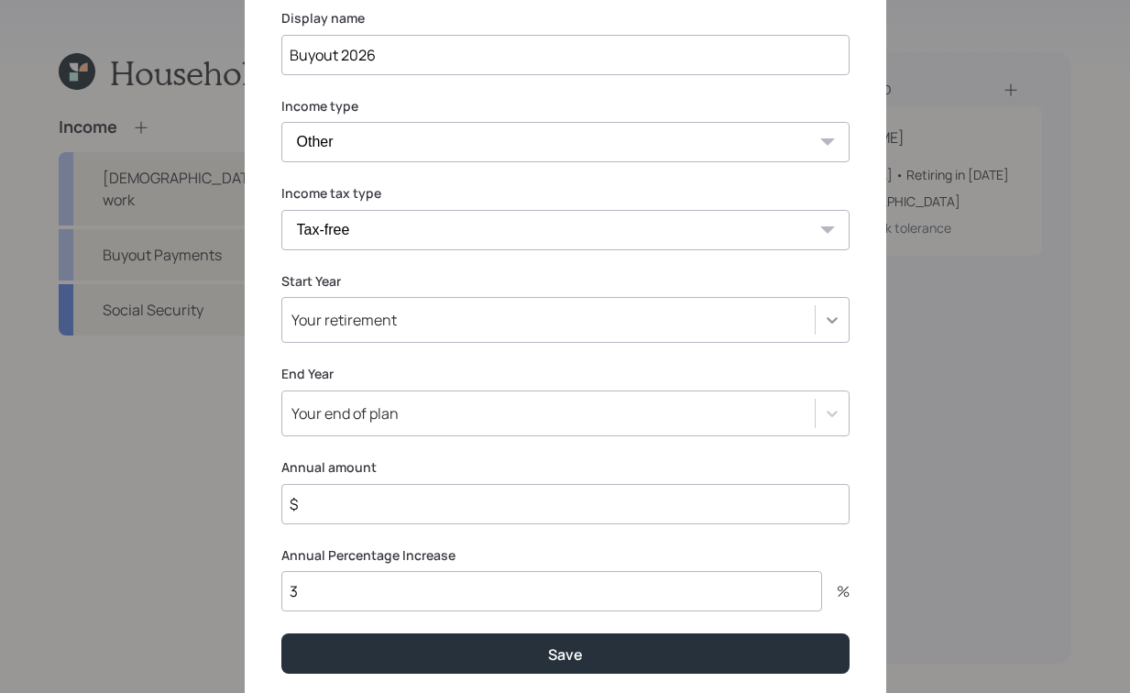
click at [823, 320] on icon at bounding box center [832, 320] width 18 height 18
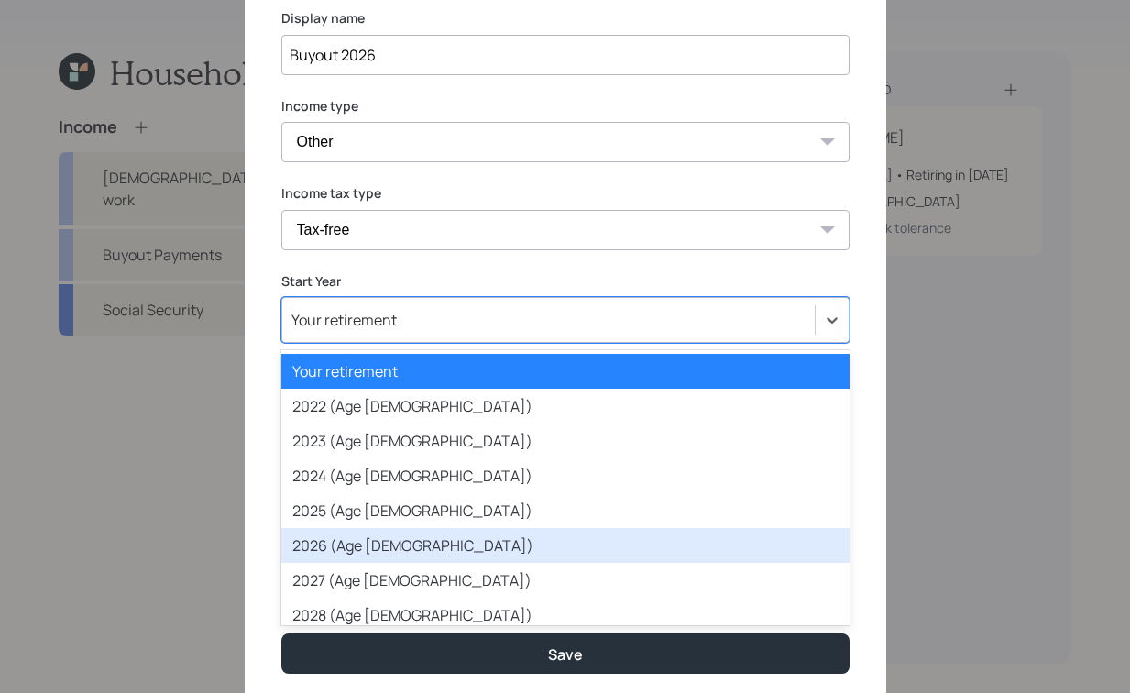
click at [347, 553] on div "2026 (Age [DEMOGRAPHIC_DATA])" at bounding box center [565, 545] width 568 height 35
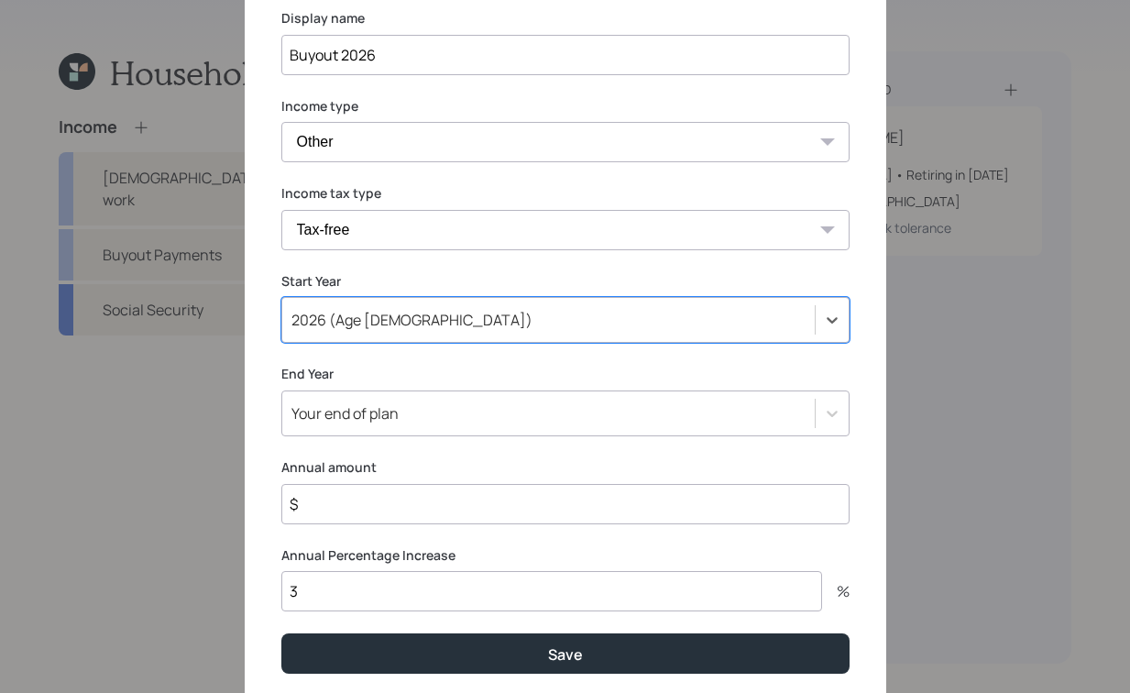
click at [378, 416] on div "Your end of plan" at bounding box center [565, 414] width 568 height 46
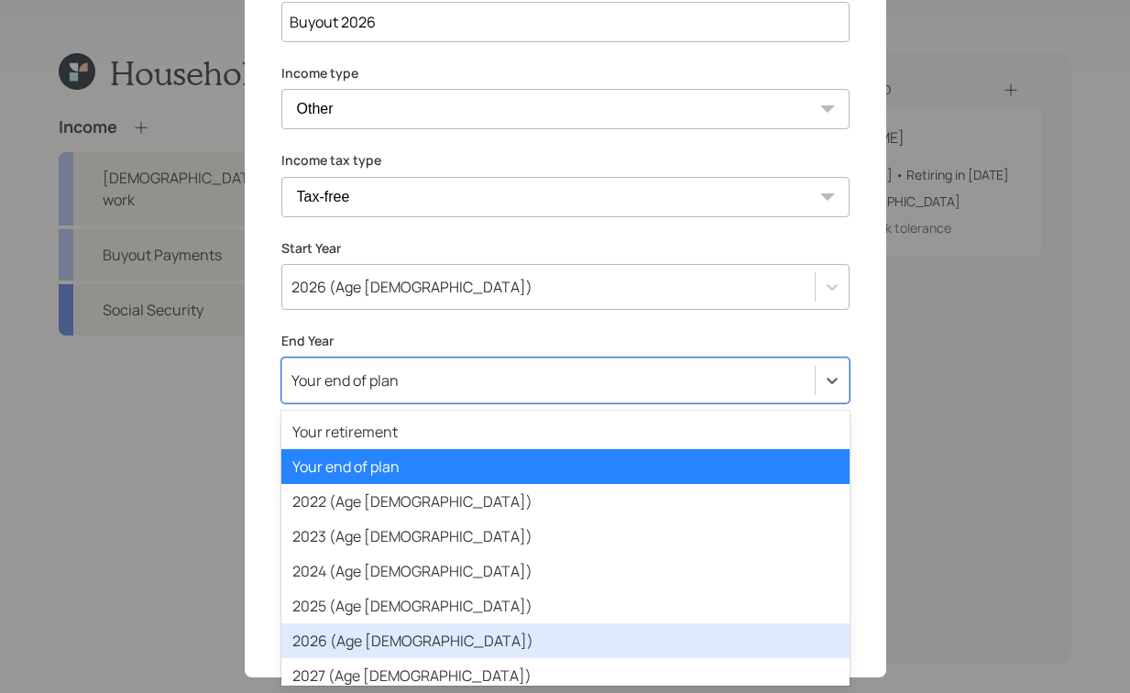
click at [379, 633] on div "2026 (Age [DEMOGRAPHIC_DATA])" at bounding box center [565, 640] width 568 height 35
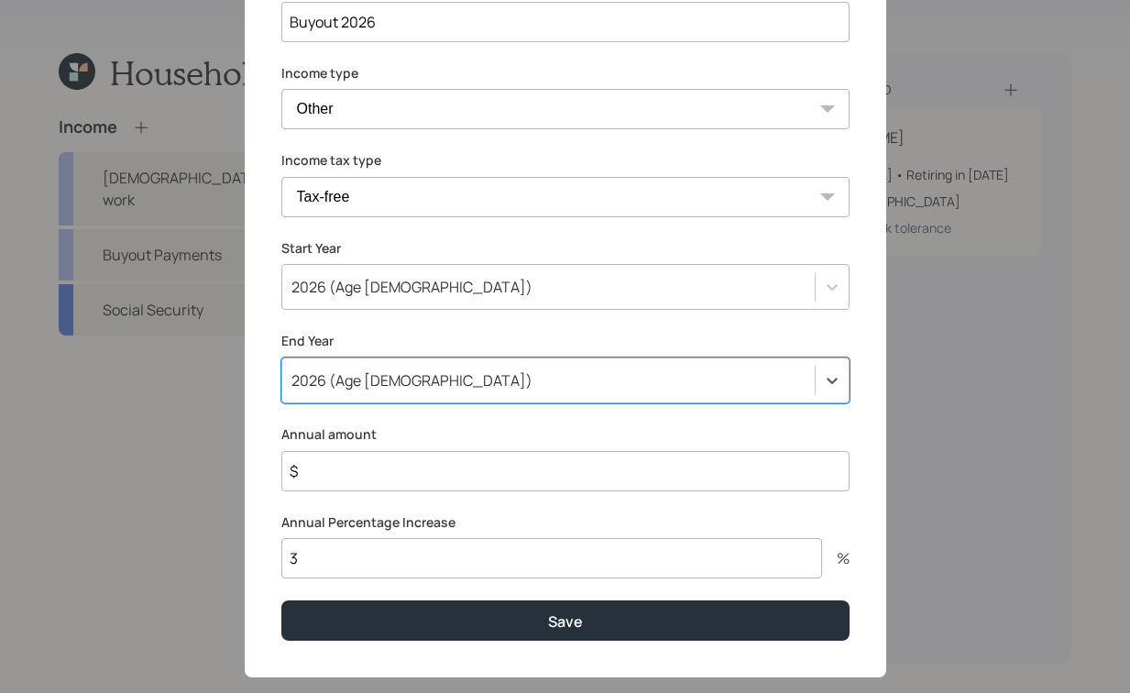
click at [382, 471] on input "$" at bounding box center [565, 471] width 568 height 40
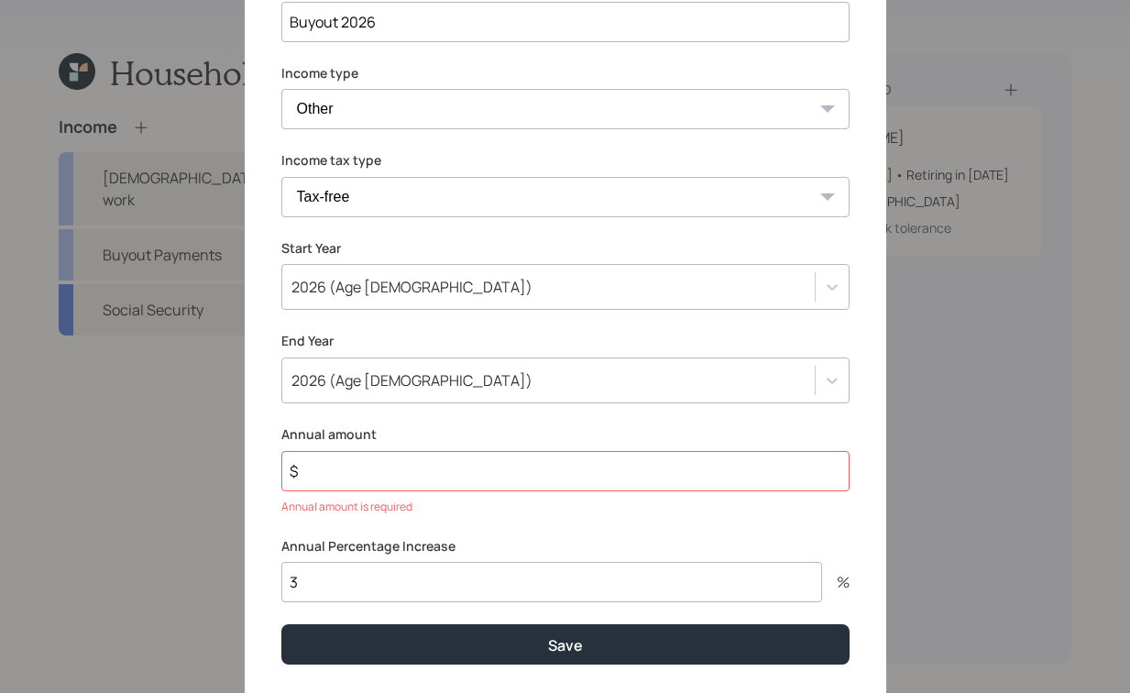
click at [356, 558] on div "Annual Percentage Increase 3 %" at bounding box center [565, 570] width 568 height 66
click at [593, 574] on input "3" at bounding box center [551, 582] width 541 height 40
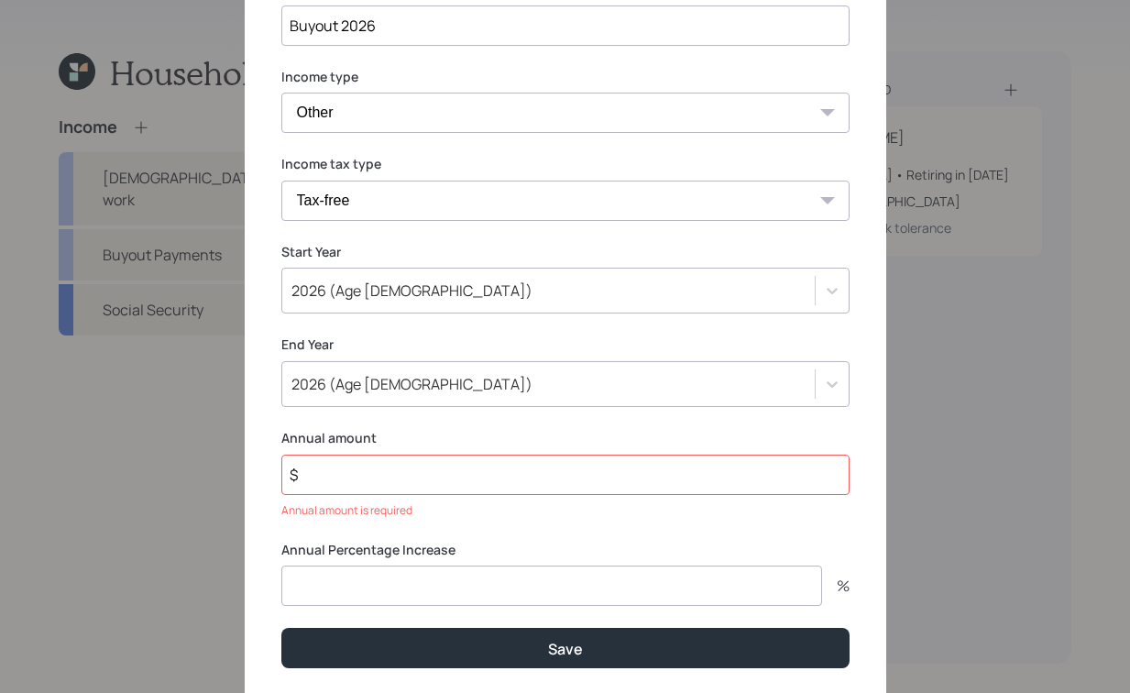
click at [507, 460] on input "$" at bounding box center [565, 475] width 568 height 40
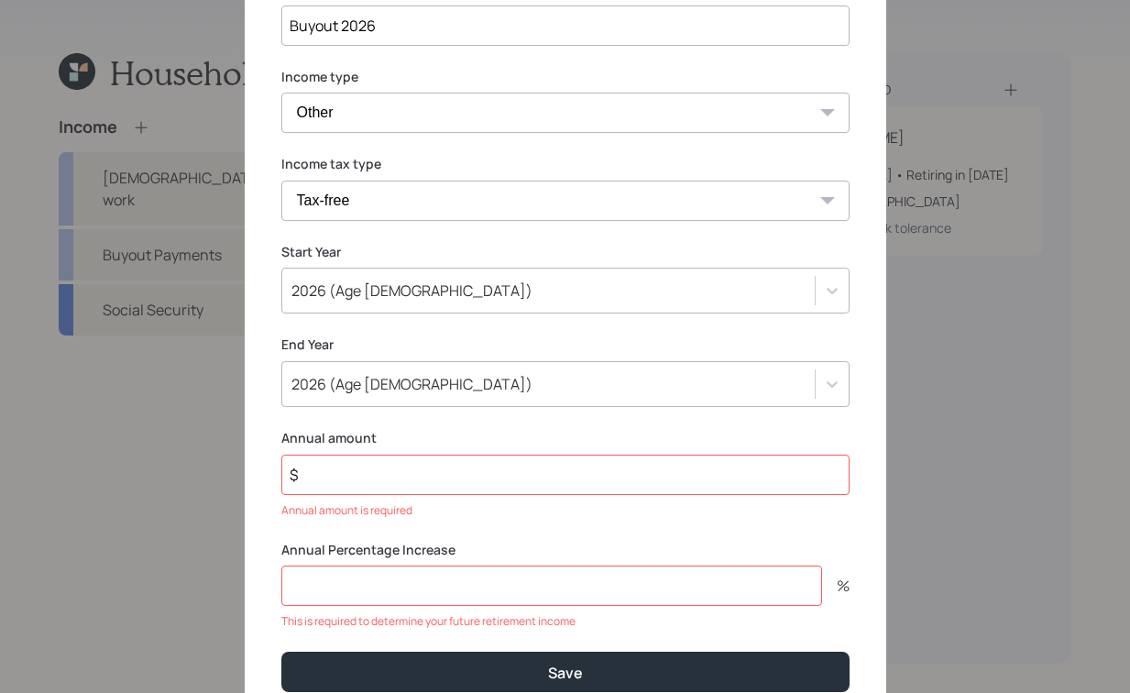
click at [503, 458] on input "$" at bounding box center [565, 475] width 568 height 40
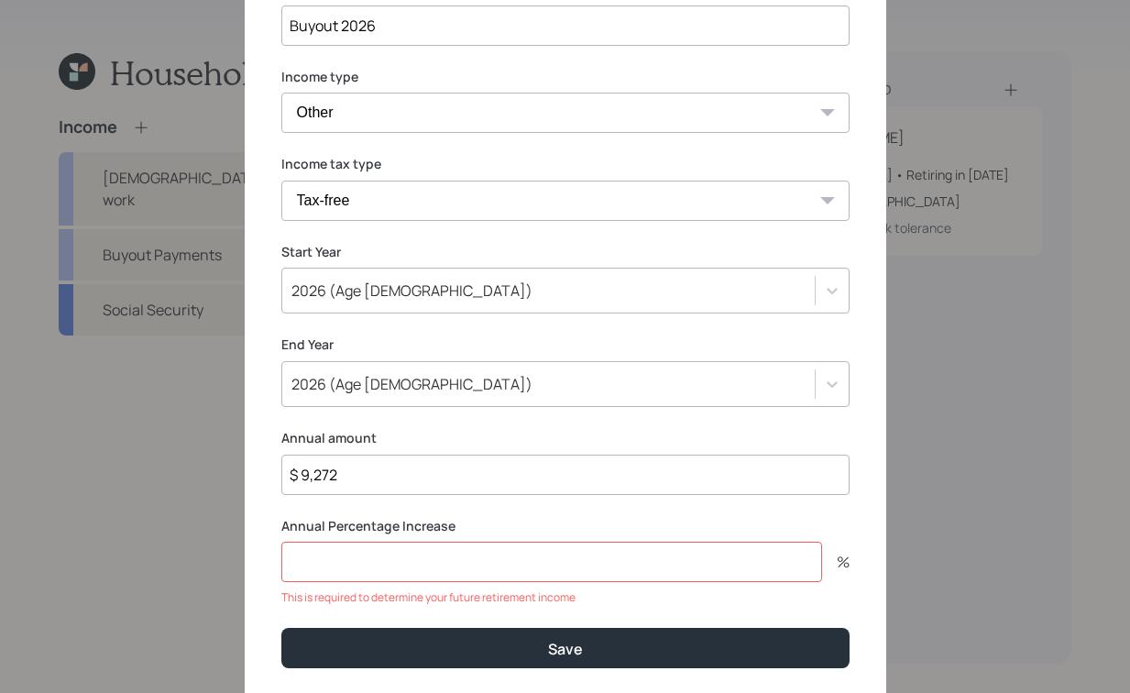
type input "$ 9,272"
click at [419, 557] on input "number" at bounding box center [551, 562] width 541 height 40
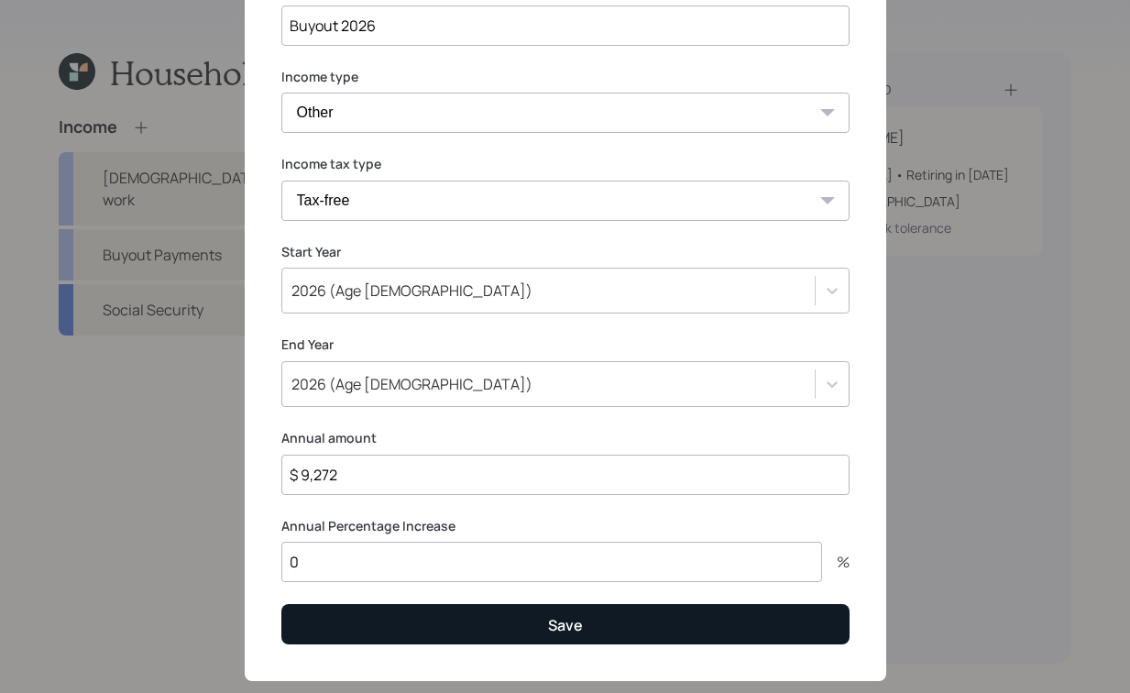
type input "0"
click at [514, 625] on button "Save" at bounding box center [565, 623] width 568 height 39
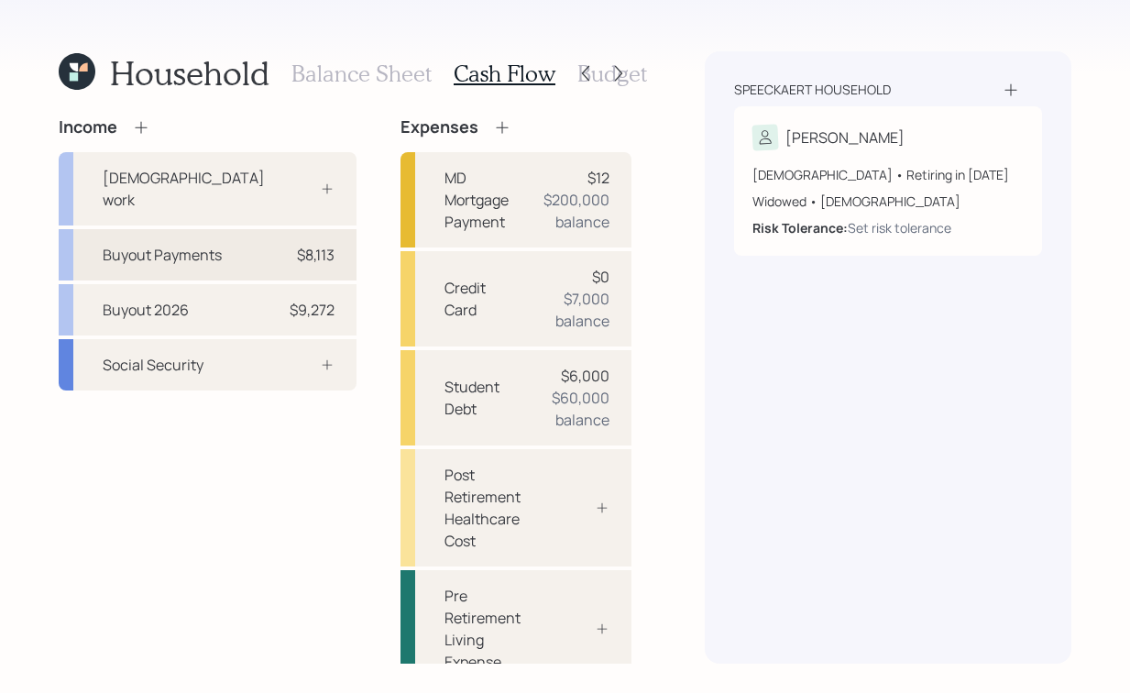
click at [174, 245] on div "Buyout Payments $8,113" at bounding box center [208, 254] width 298 height 51
select select "other"
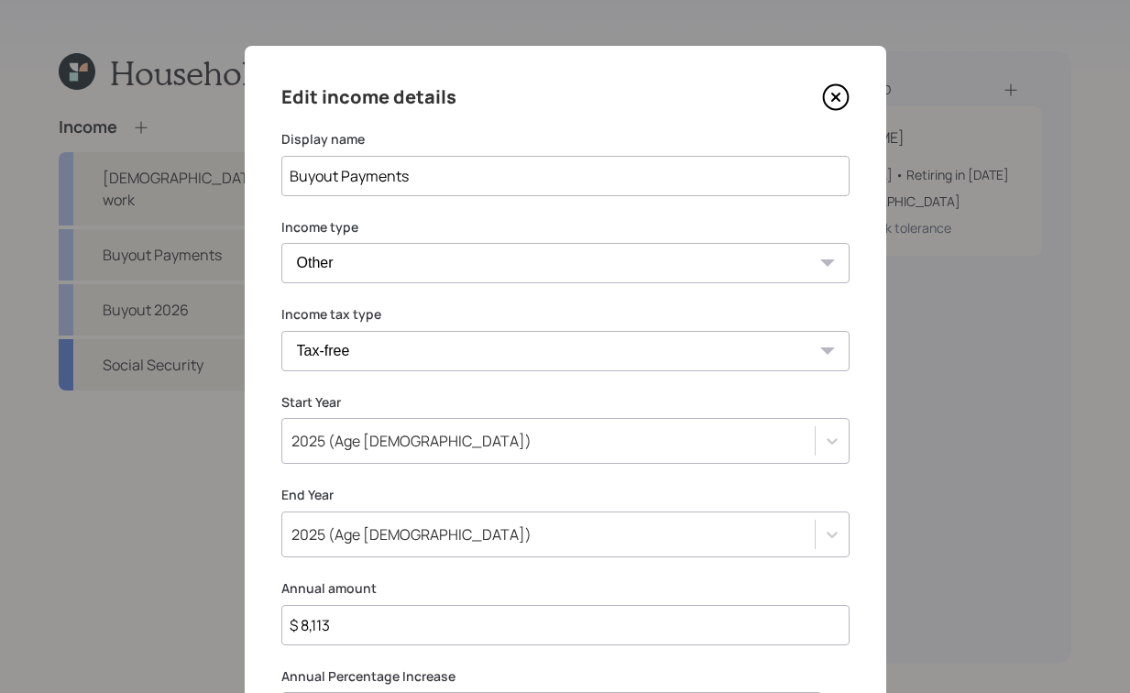
click at [448, 177] on input "Buyout Payments" at bounding box center [565, 176] width 568 height 40
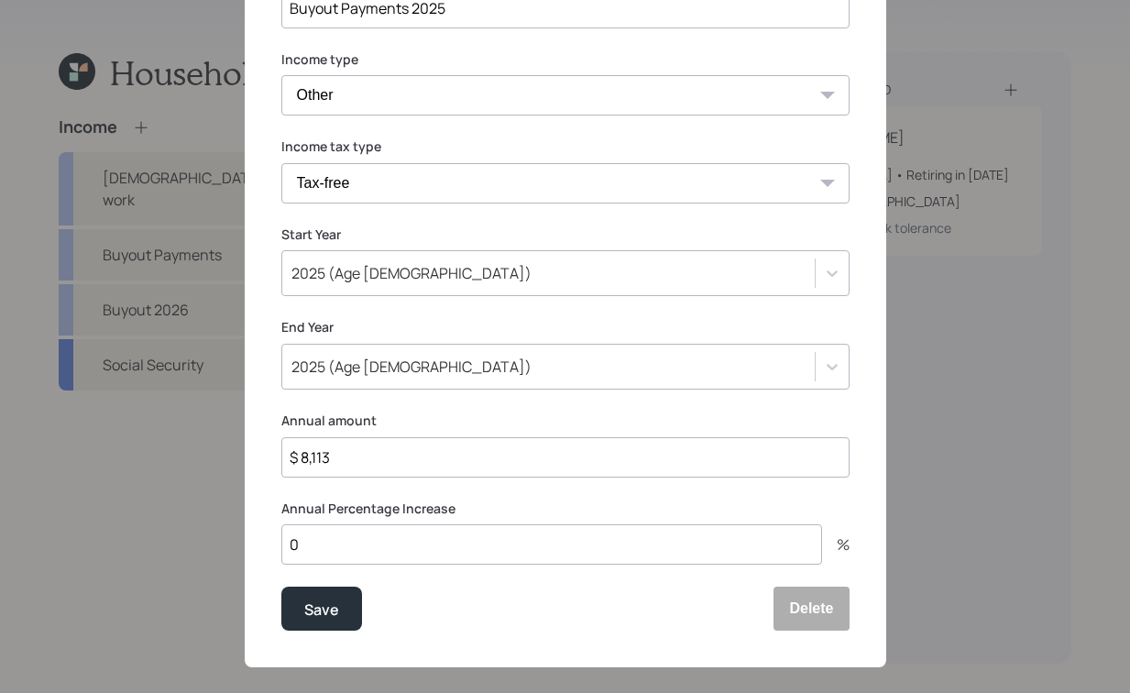
scroll to position [188, 0]
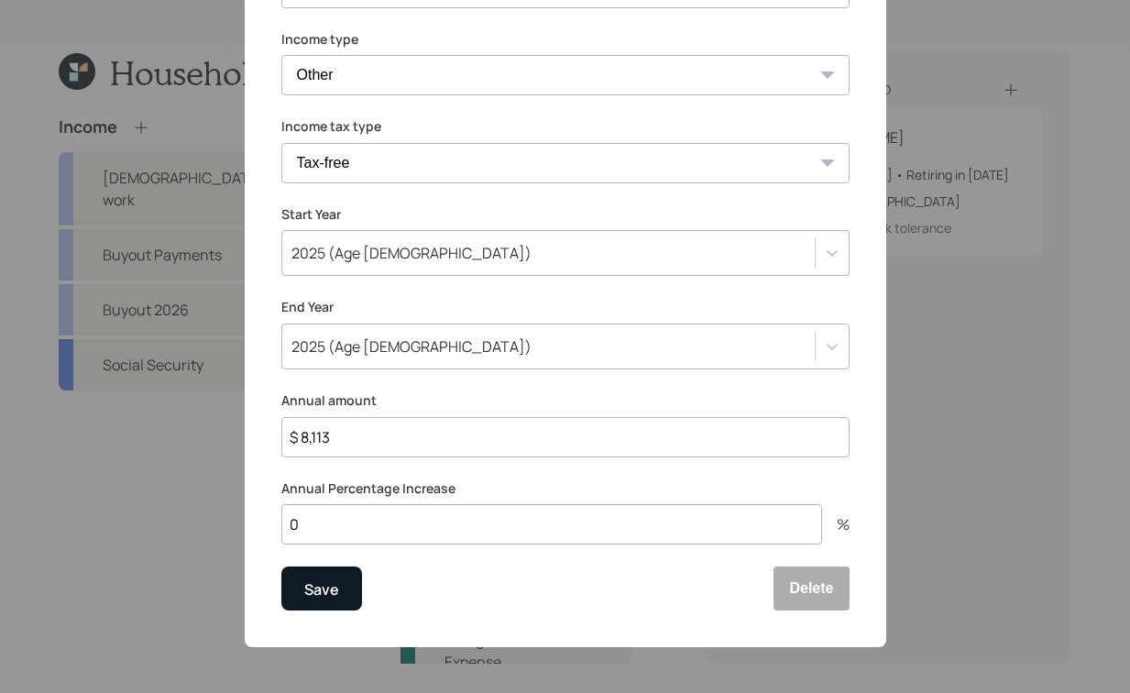
type input "Buyout Payments 2025"
click at [318, 590] on div "Save" at bounding box center [321, 590] width 35 height 25
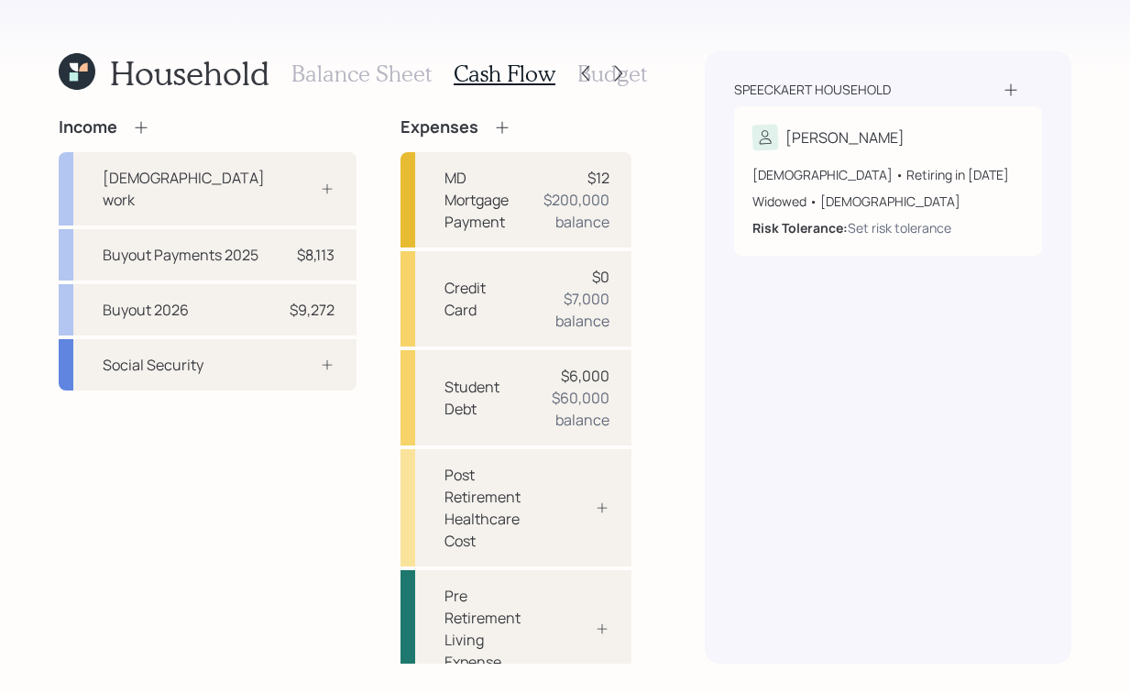
click at [637, 74] on h3 "Budget" at bounding box center [613, 74] width 70 height 27
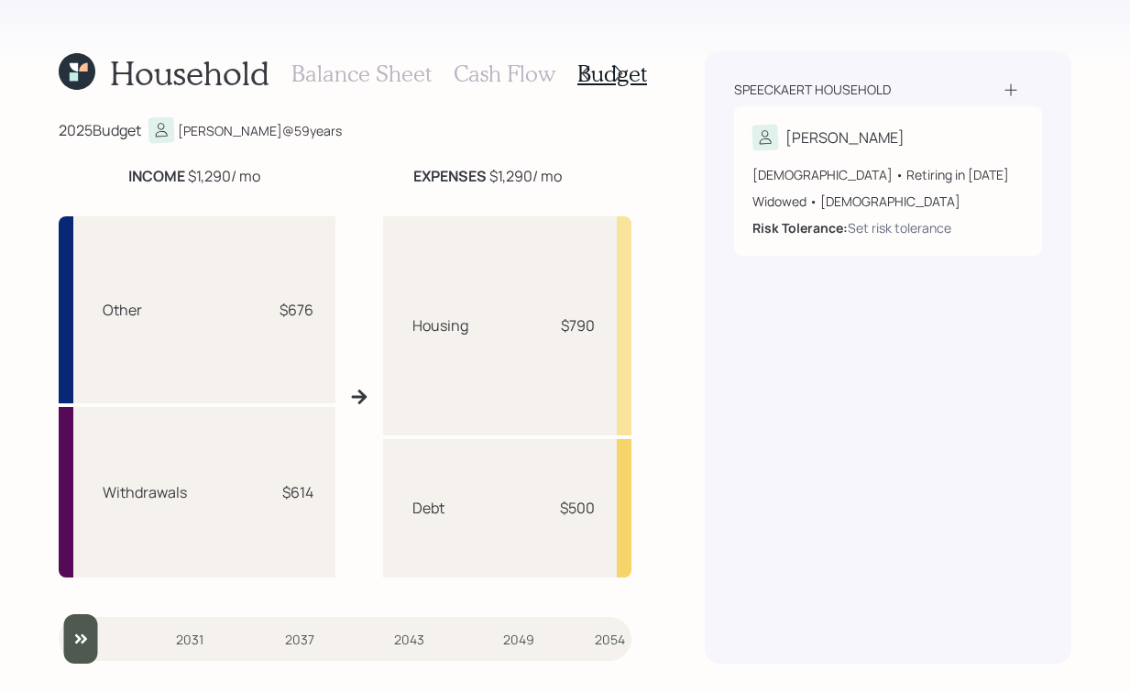
click at [462, 70] on h3 "Cash Flow" at bounding box center [505, 74] width 102 height 27
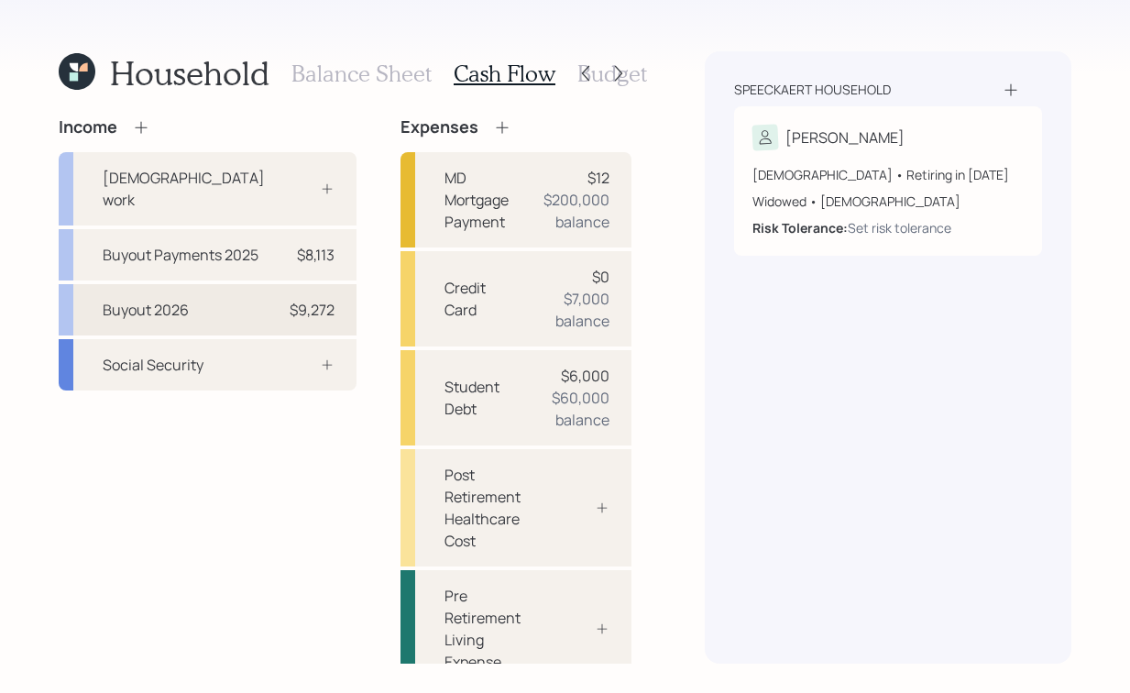
click at [181, 290] on div "Buyout 2026 $9,272" at bounding box center [208, 309] width 298 height 51
select select "other"
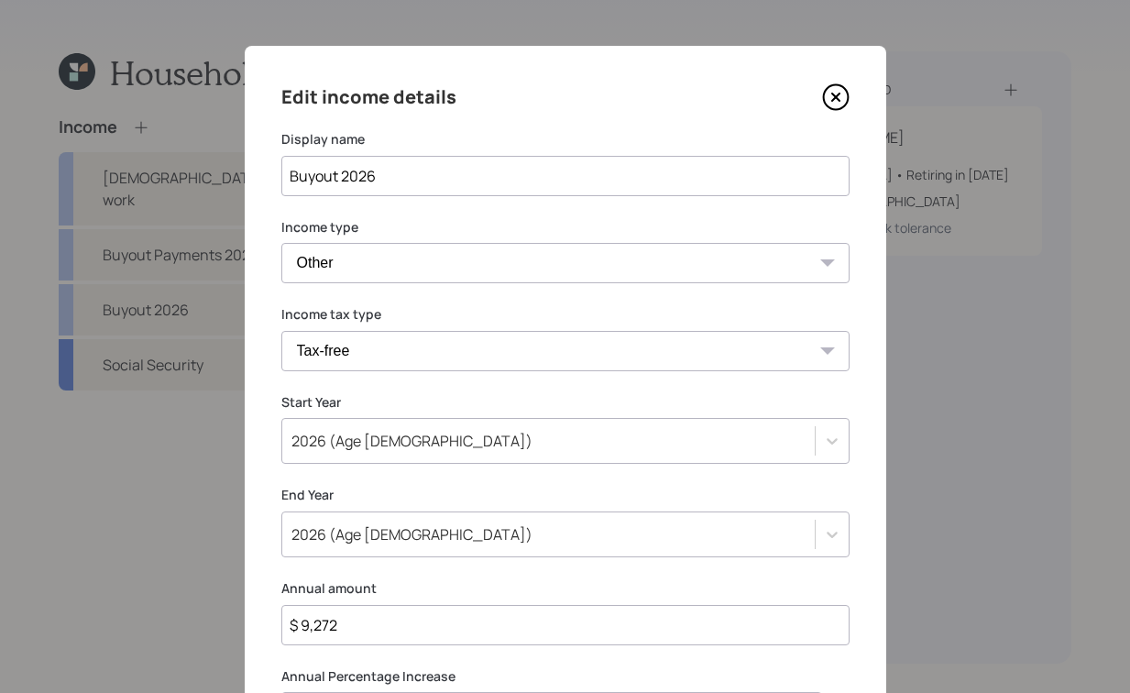
click at [334, 179] on input "Buyout 2026" at bounding box center [565, 176] width 568 height 40
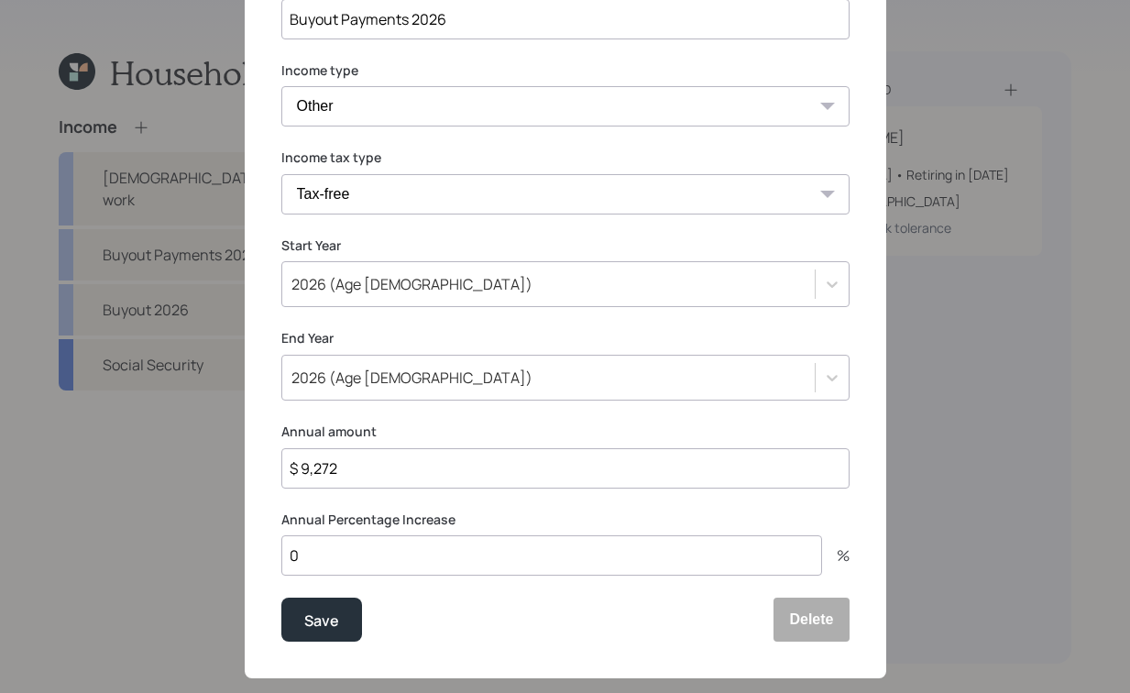
scroll to position [188, 0]
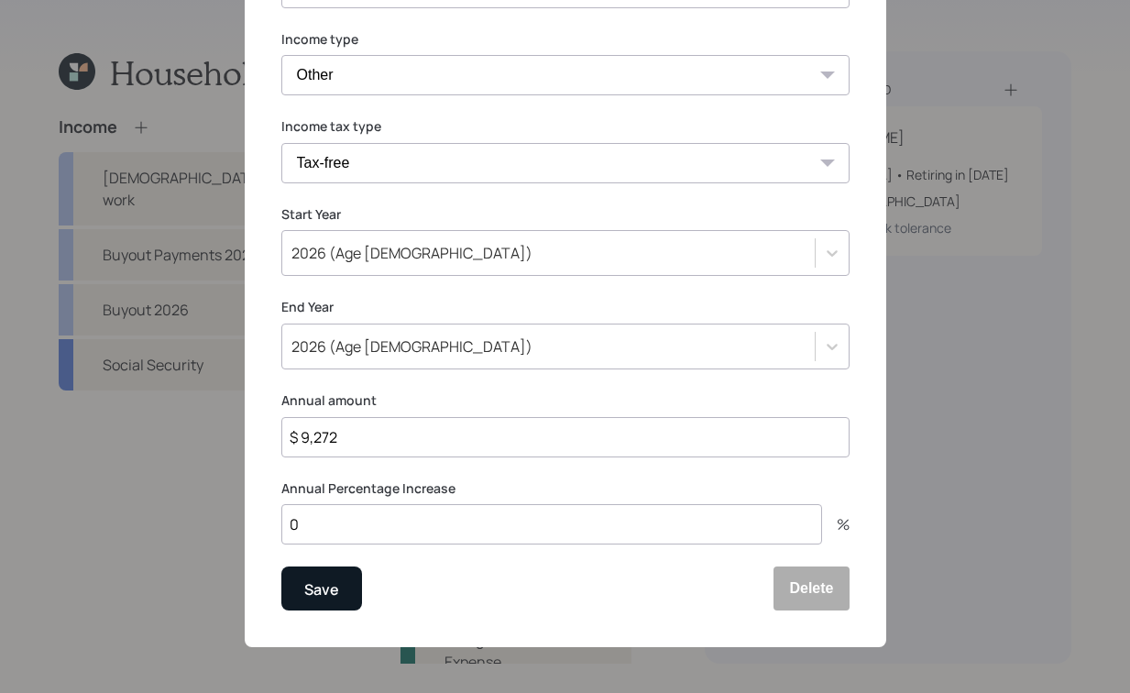
type input "Buyout Payments 2026"
click at [315, 587] on div "Save" at bounding box center [321, 590] width 35 height 25
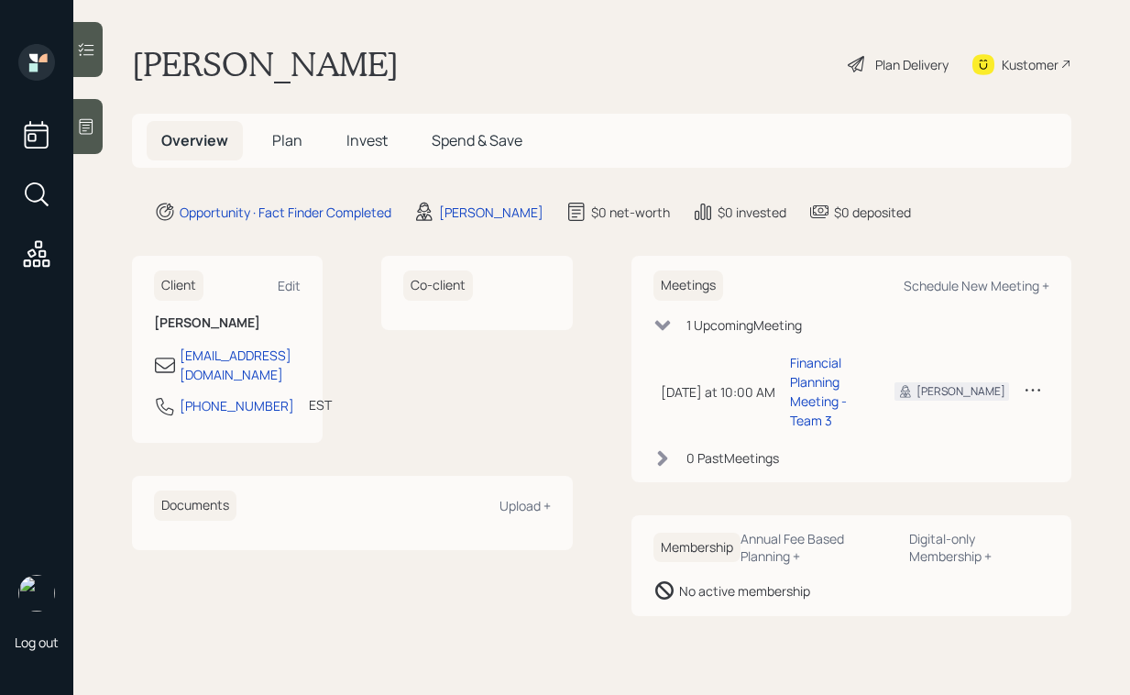
click at [93, 121] on icon at bounding box center [87, 127] width 14 height 16
